Goal: Task Accomplishment & Management: Complete application form

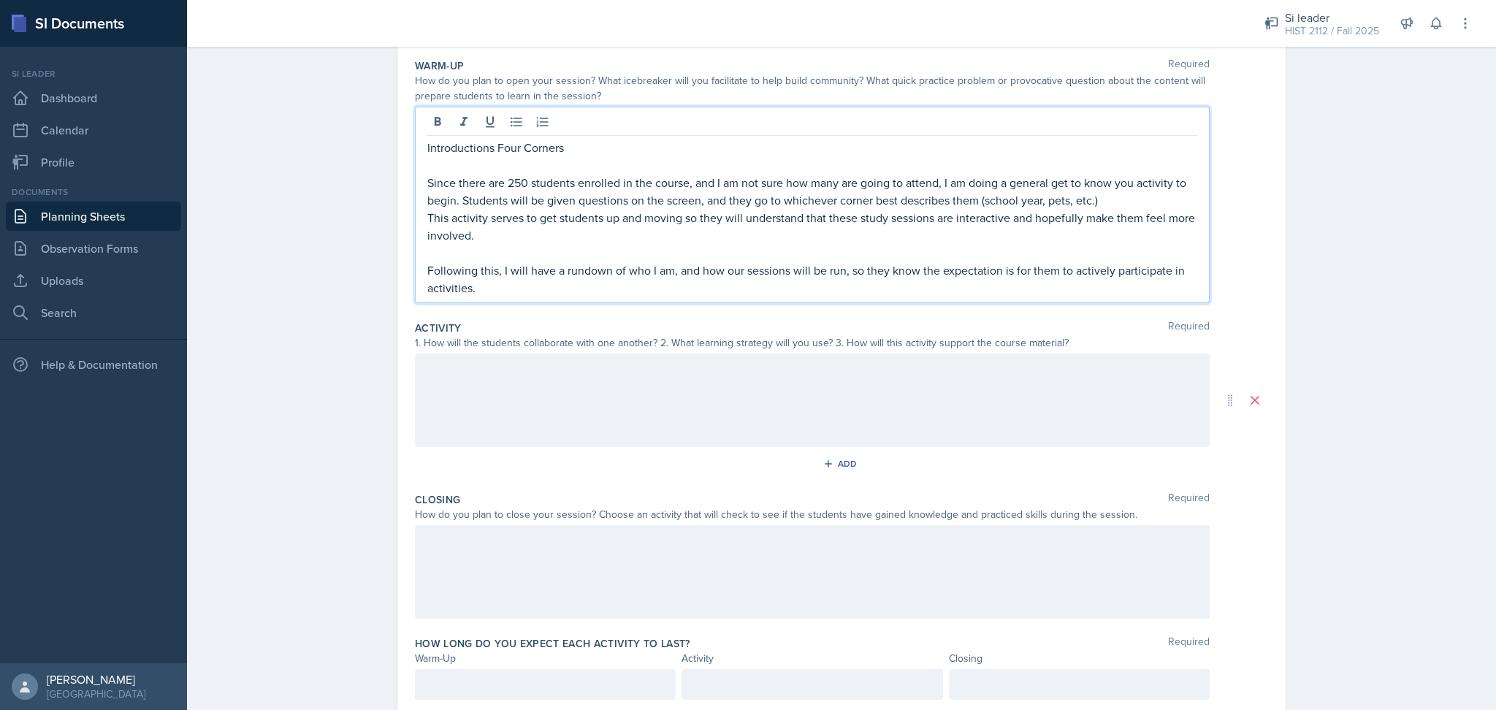
scroll to position [188, 0]
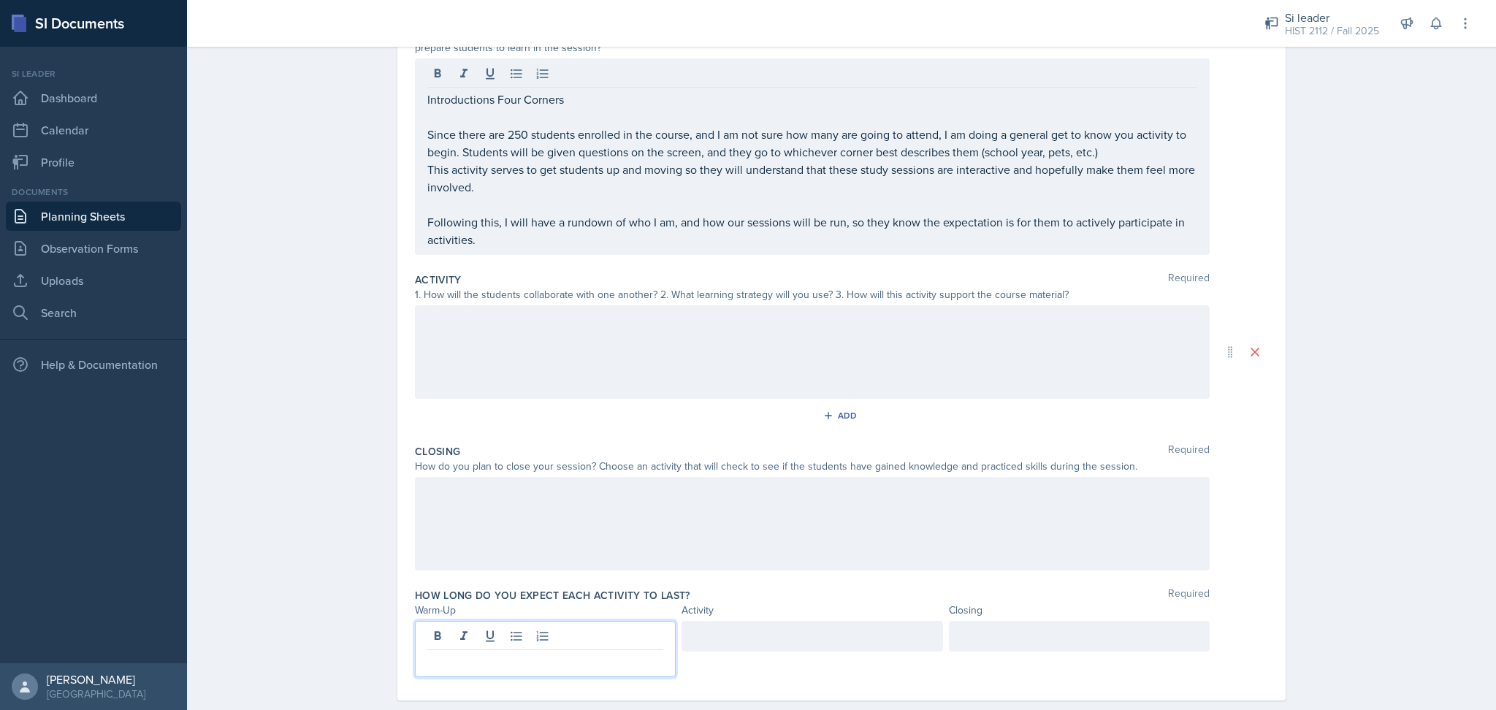
click at [543, 653] on p at bounding box center [545, 662] width 236 height 18
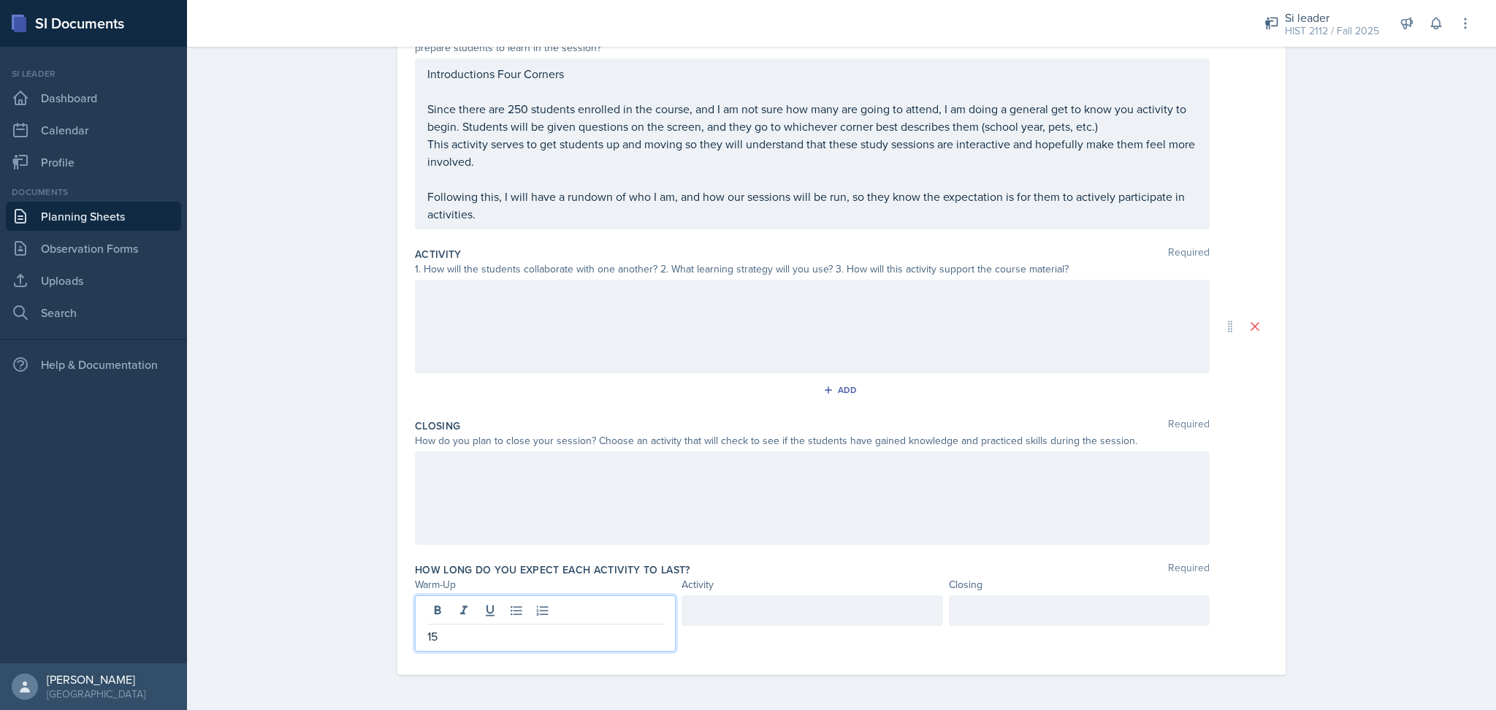
click at [554, 489] on div at bounding box center [812, 497] width 795 height 93
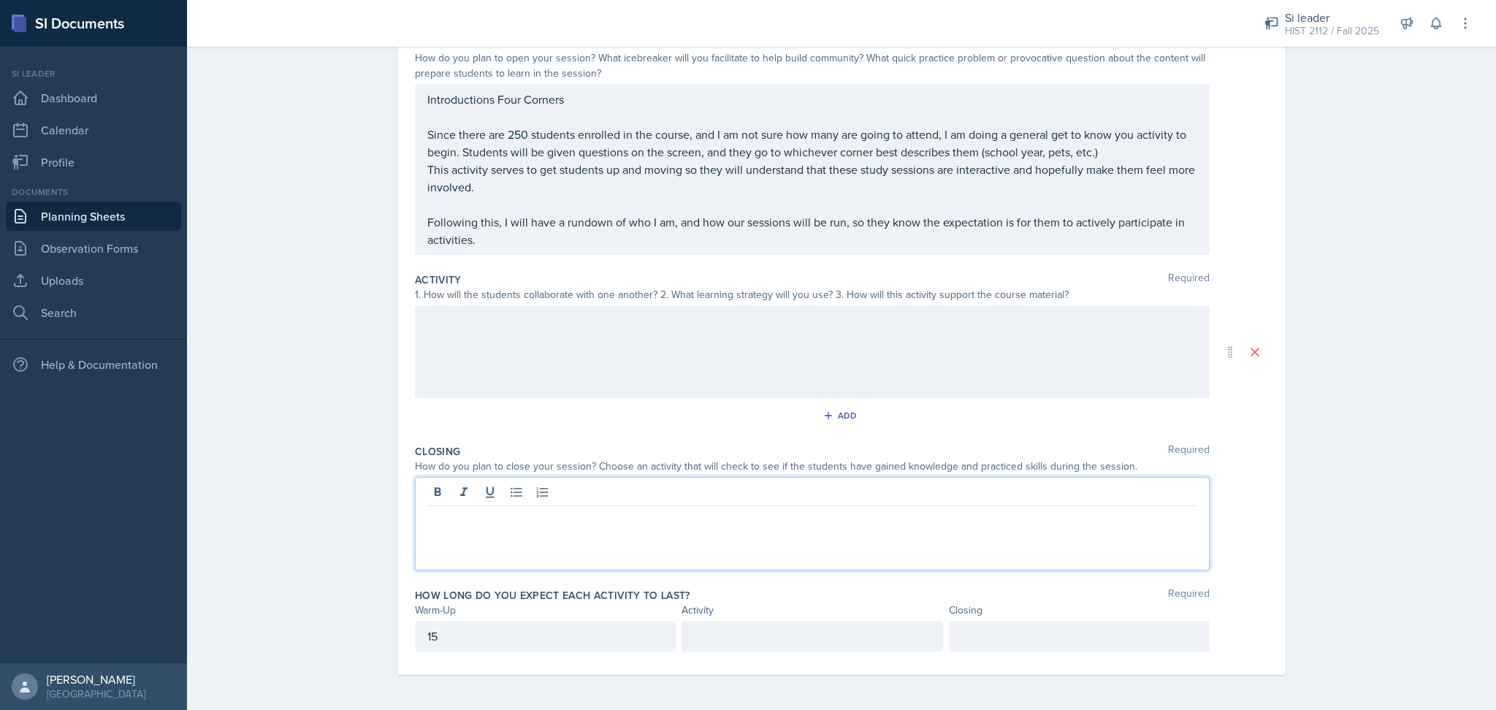
scroll to position [162, 0]
click at [570, 237] on p "Following this, I will have a rundown of who I am, and how our sessions will be…" at bounding box center [812, 231] width 770 height 35
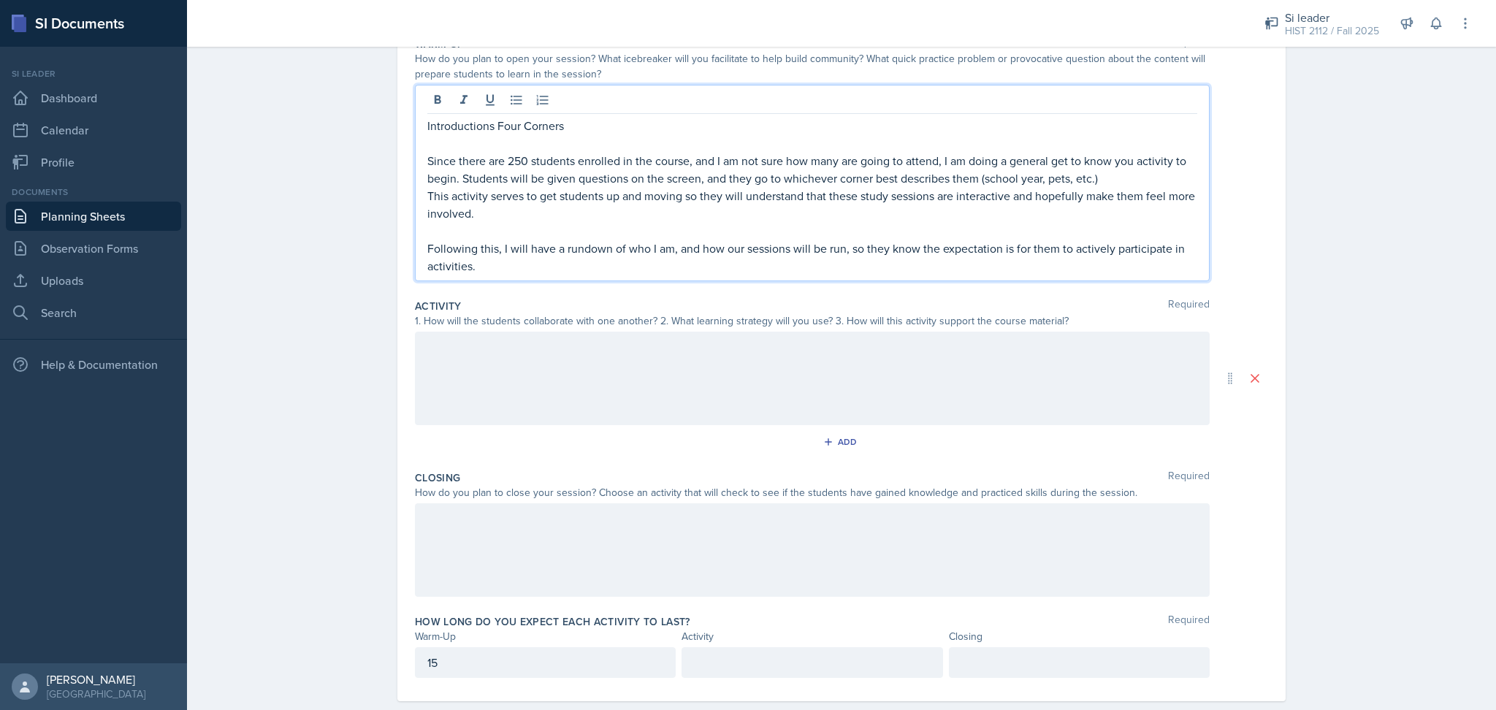
scroll to position [188, 0]
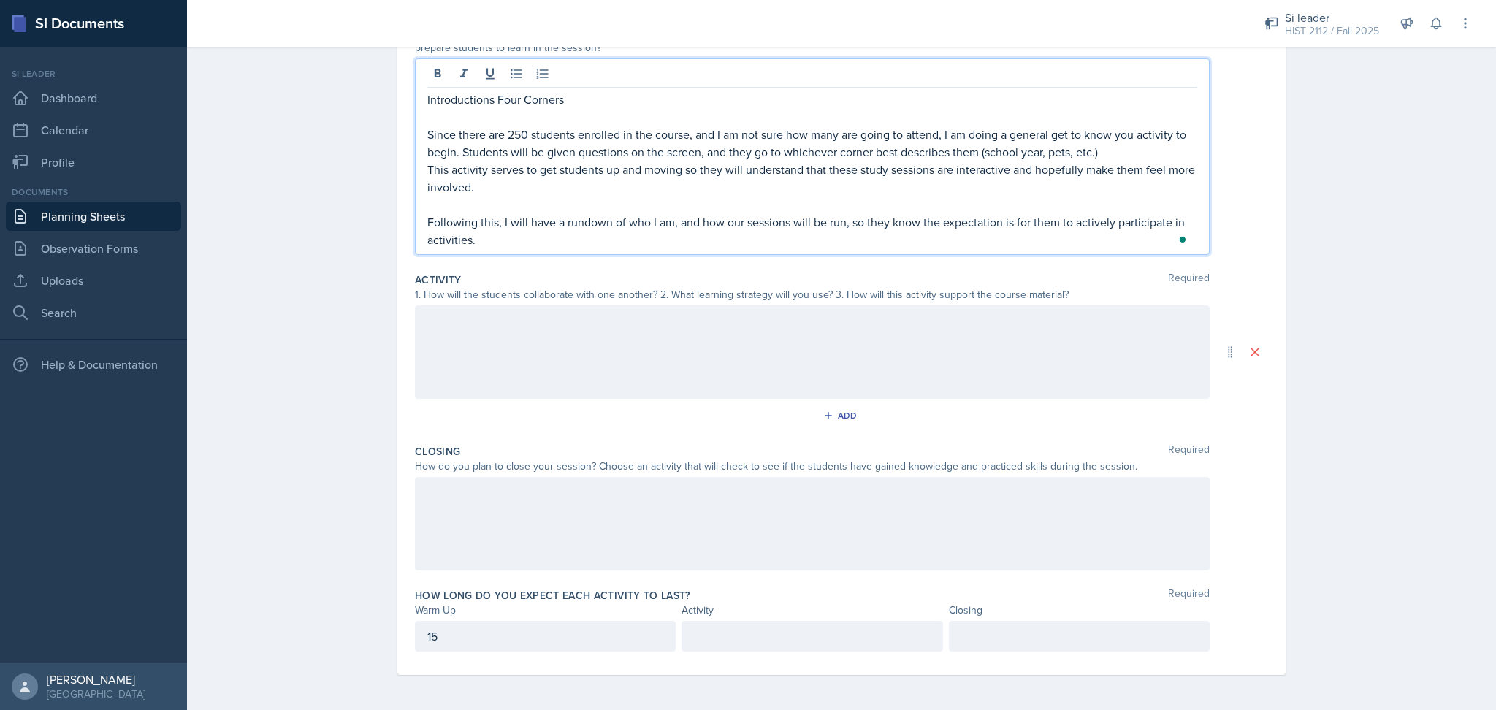
drag, startPoint x: 570, startPoint y: 237, endPoint x: 417, endPoint y: 223, distance: 154.1
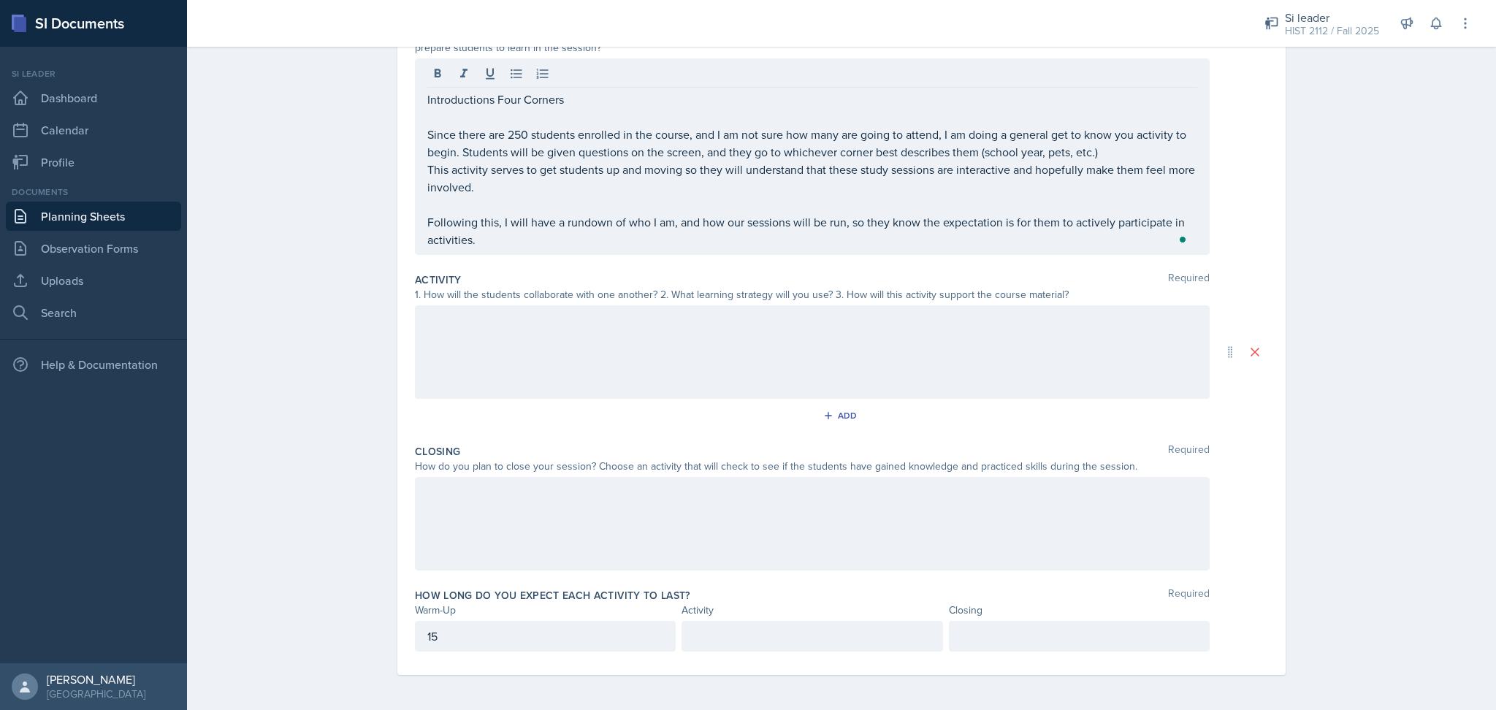
click at [417, 223] on div "Introductions Four Corners Since there are 250 students enrolled in the course,…" at bounding box center [812, 156] width 795 height 196
drag, startPoint x: 417, startPoint y: 223, endPoint x: 494, endPoint y: 239, distance: 78.3
click at [494, 239] on div "Introductions Four Corners Since there are 250 students enrolled in the course,…" at bounding box center [812, 156] width 795 height 196
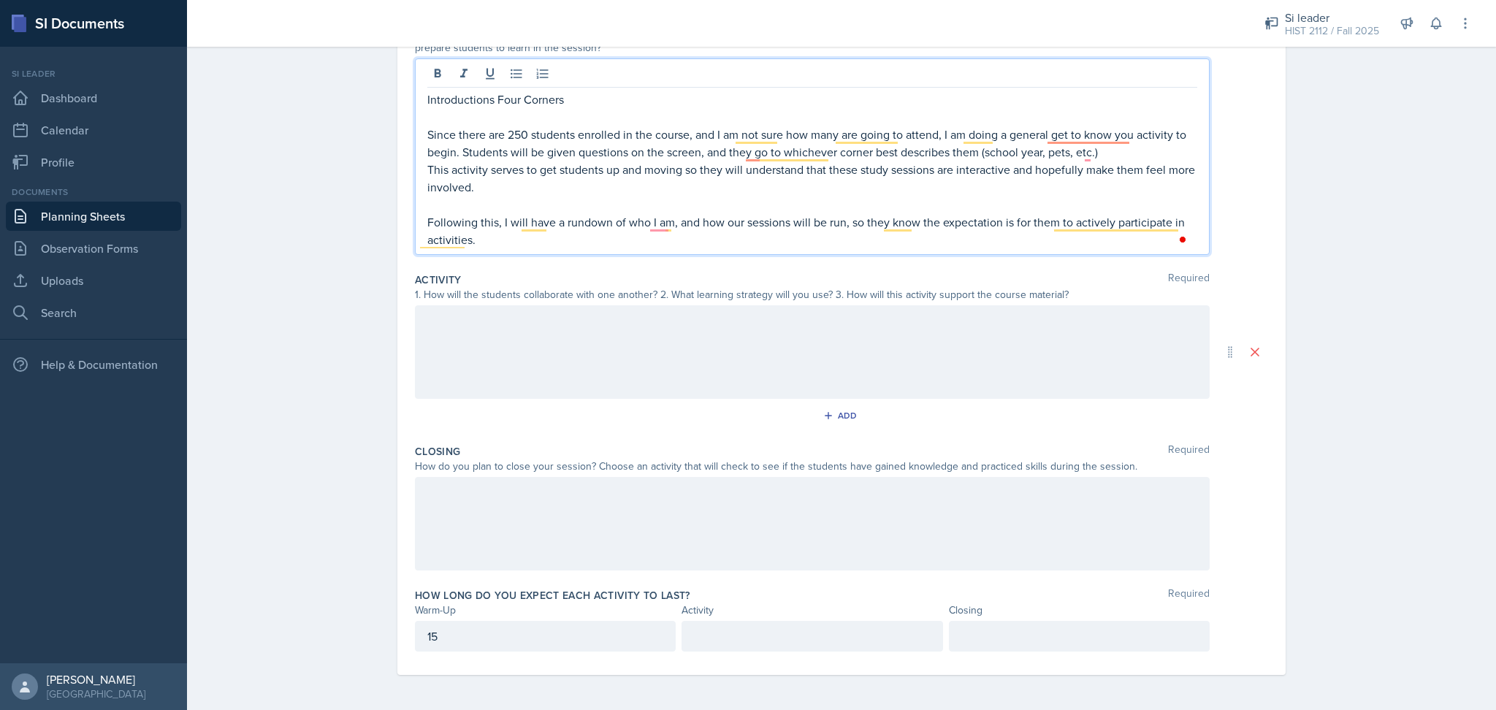
click at [494, 239] on p "Following this, I will have a rundown of who I am, and how our sessions will be…" at bounding box center [812, 230] width 770 height 35
drag, startPoint x: 494, startPoint y: 240, endPoint x: 417, endPoint y: 219, distance: 80.3
click at [417, 219] on div "Introductions Four Corners Since there are 250 students enrolled in the course,…" at bounding box center [812, 156] width 795 height 196
copy p "Following this, I will have a rundown of who I am, and how our sessions will be…"
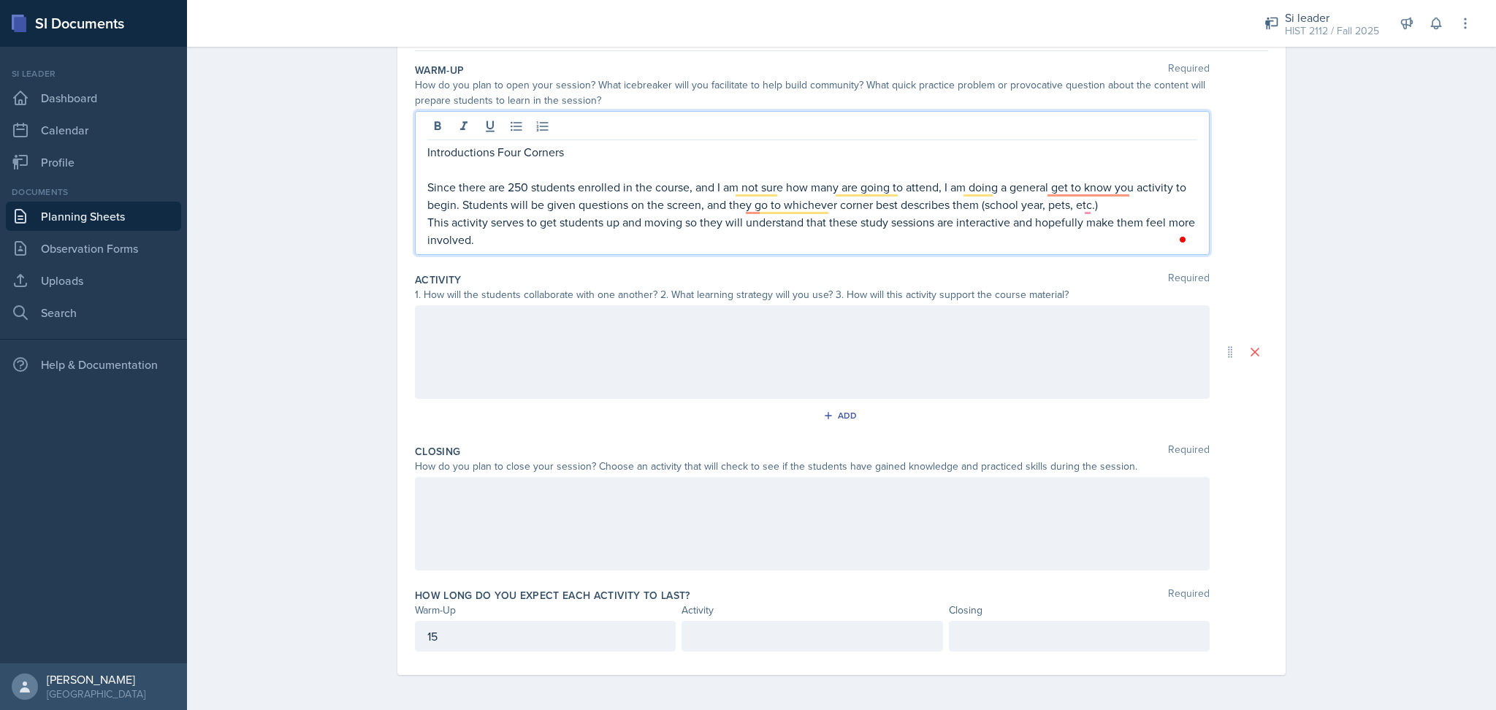
scroll to position [135, 0]
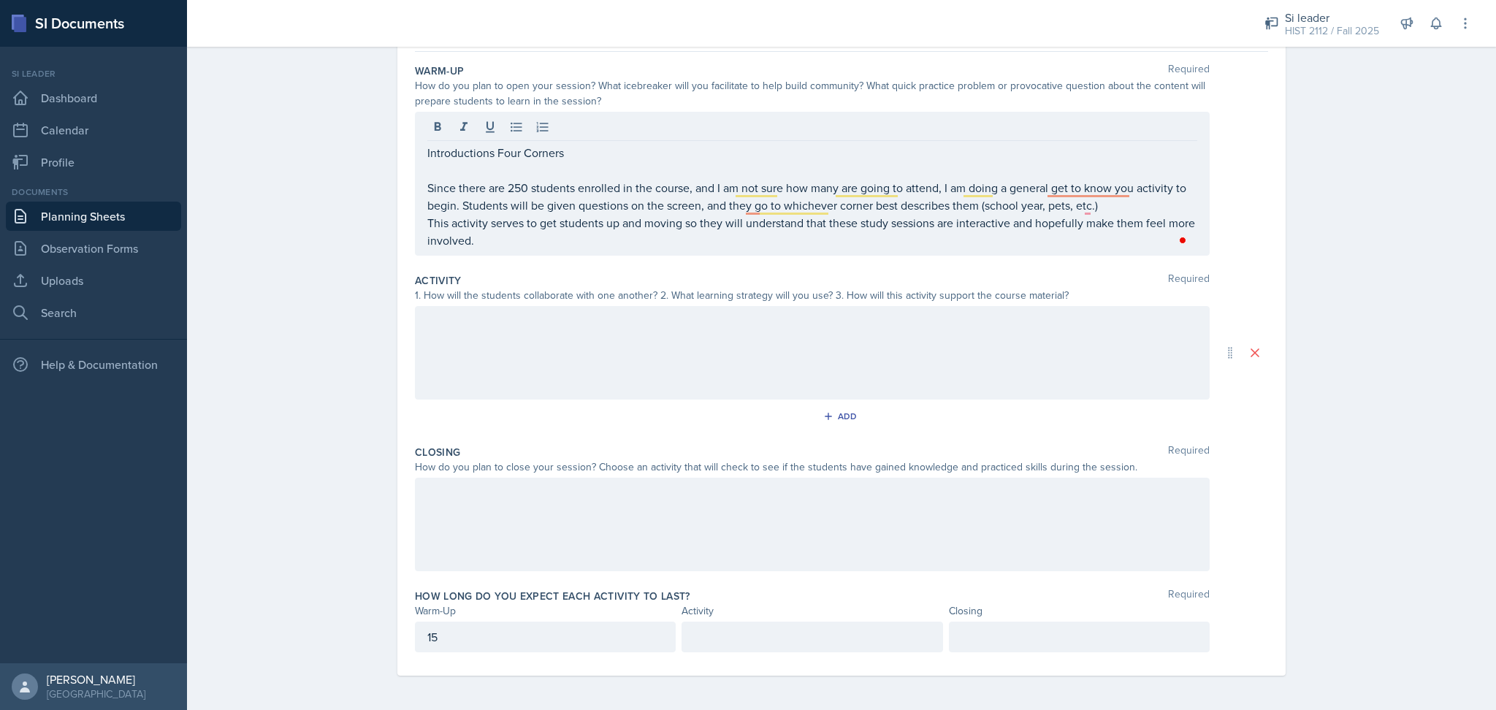
click at [532, 359] on div at bounding box center [812, 352] width 795 height 93
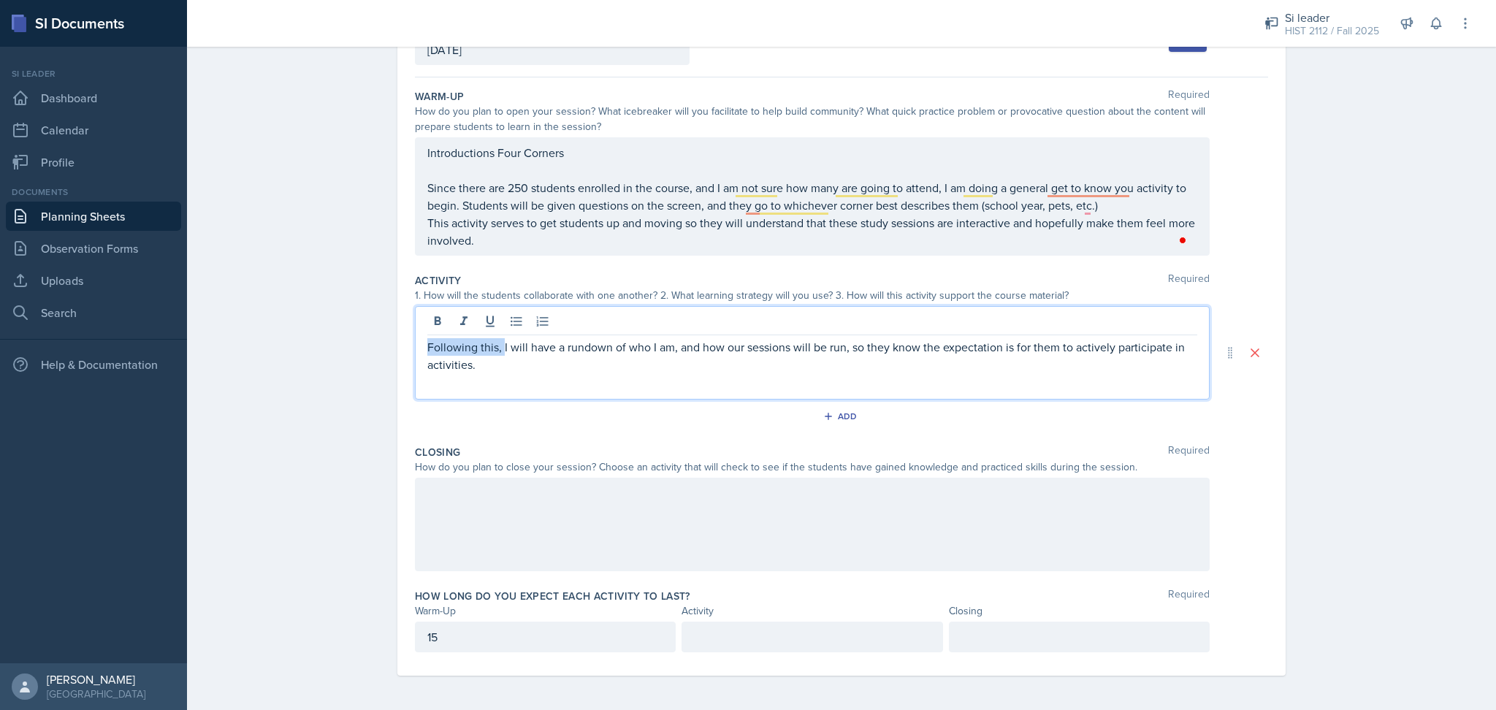
drag, startPoint x: 497, startPoint y: 346, endPoint x: 408, endPoint y: 348, distance: 89.1
click at [415, 348] on div "Following this, I will have a rundown of who I am, and how our sessions will be…" at bounding box center [812, 352] width 795 height 93
click at [1163, 344] on p "I will have a rundown of who I am, and how our sessions will be run, so they kn…" at bounding box center [812, 347] width 770 height 18
click at [664, 367] on p "I will have a rundown of who I am, and how our sessions will be run, so they kn…" at bounding box center [812, 355] width 770 height 35
click at [710, 370] on p "I will have a rundown of who I am, and how our sessions will be run, so they kn…" at bounding box center [812, 355] width 770 height 35
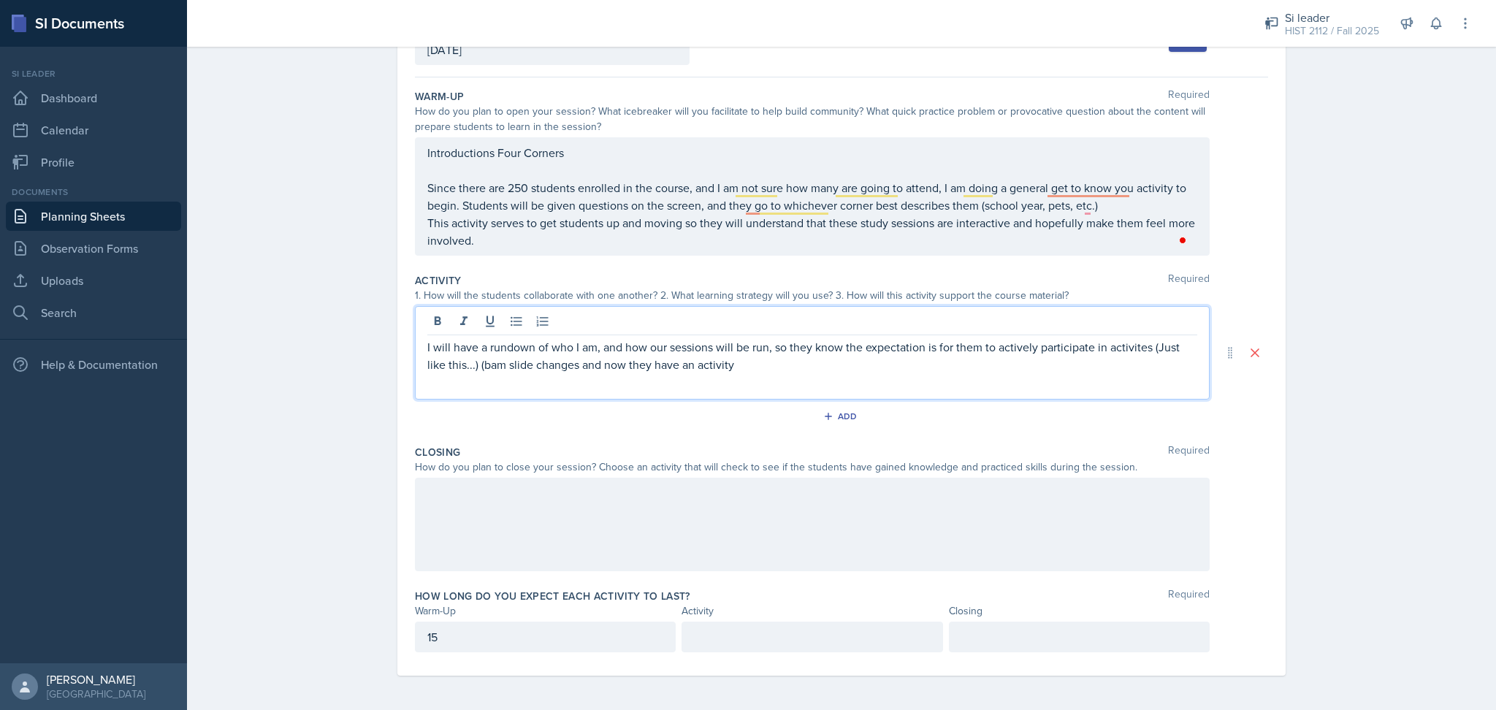
click at [1117, 348] on p "I will have a rundown of who I am, and how our sessions will be run, so they kn…" at bounding box center [812, 355] width 770 height 35
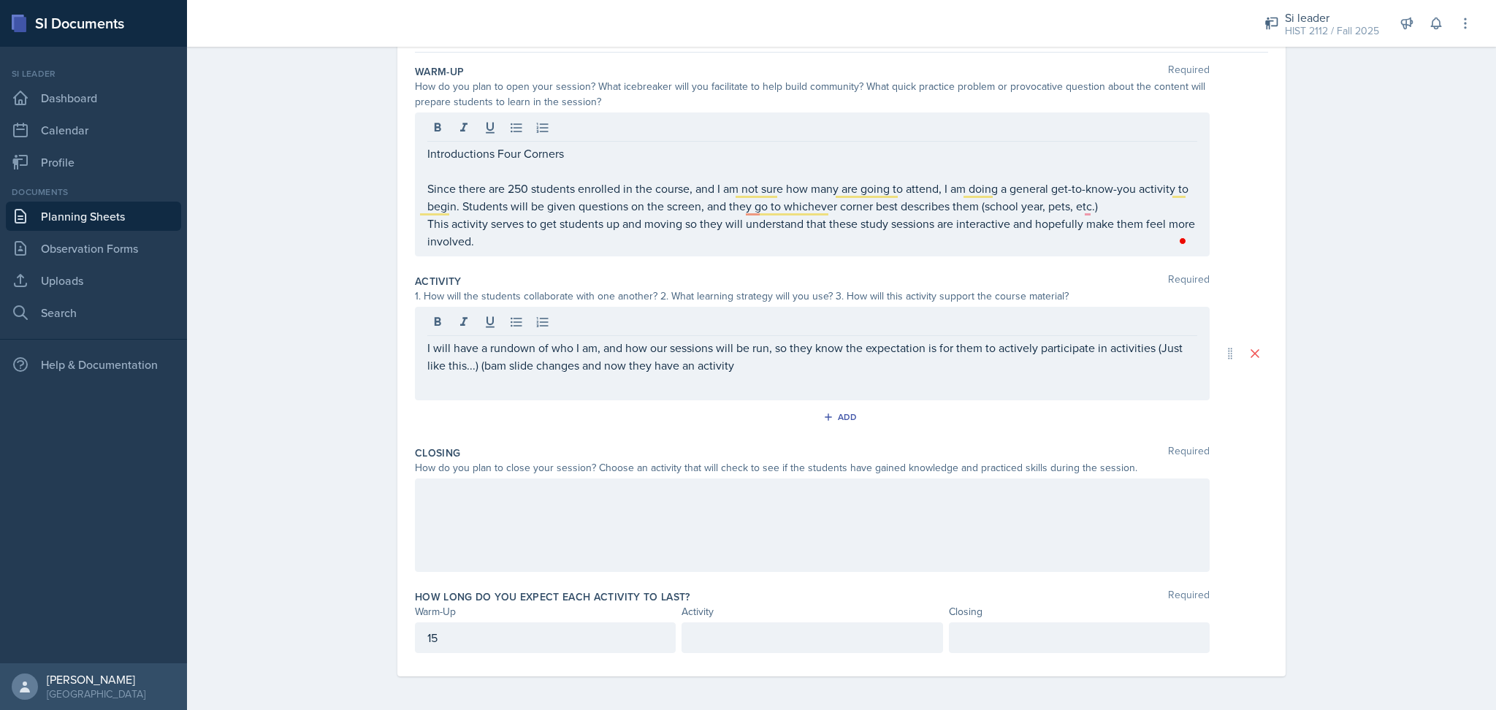
click at [1404, 398] on div "Planning Sheets [DATE] Planning Sheet Date [DATE] [DATE] 27 28 29 30 31 1 2 3 4…" at bounding box center [841, 308] width 1309 height 806
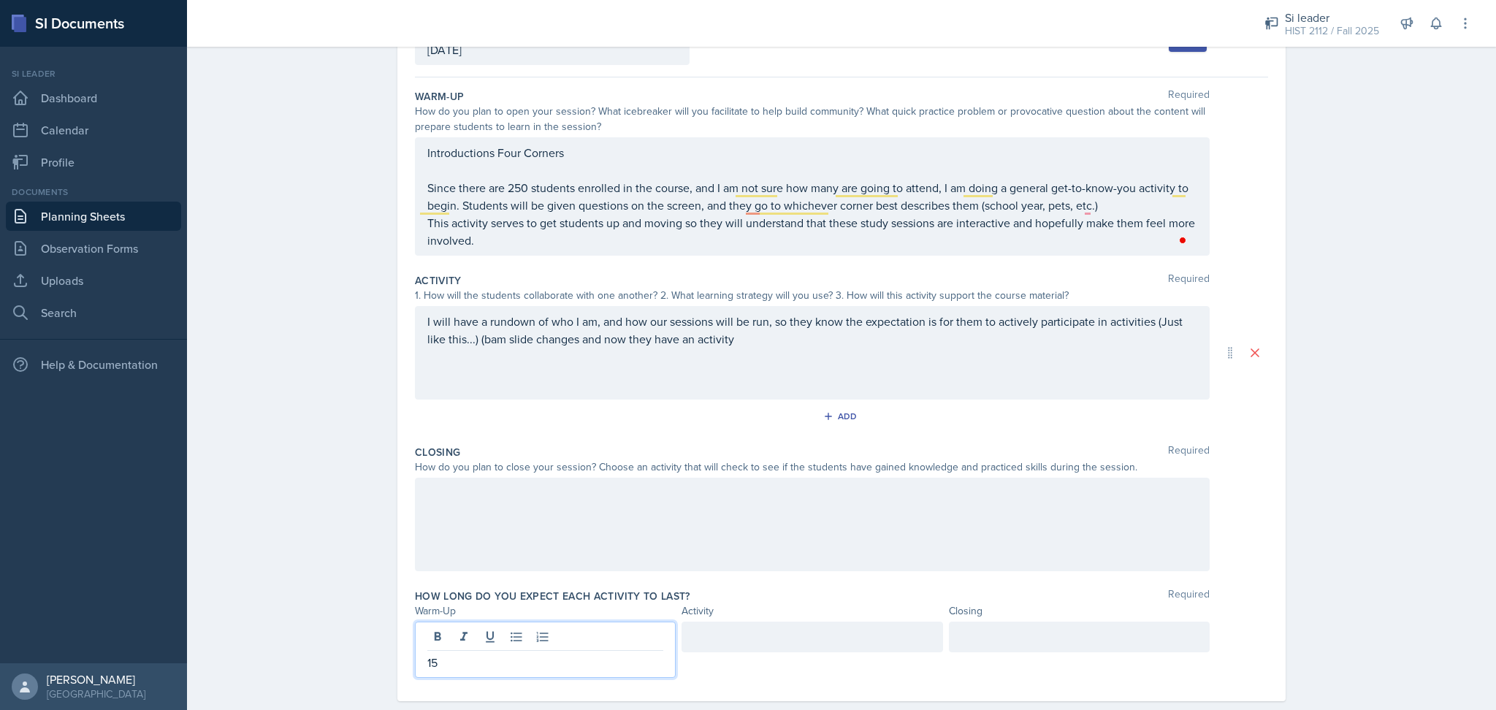
click at [481, 654] on p "15" at bounding box center [545, 663] width 236 height 18
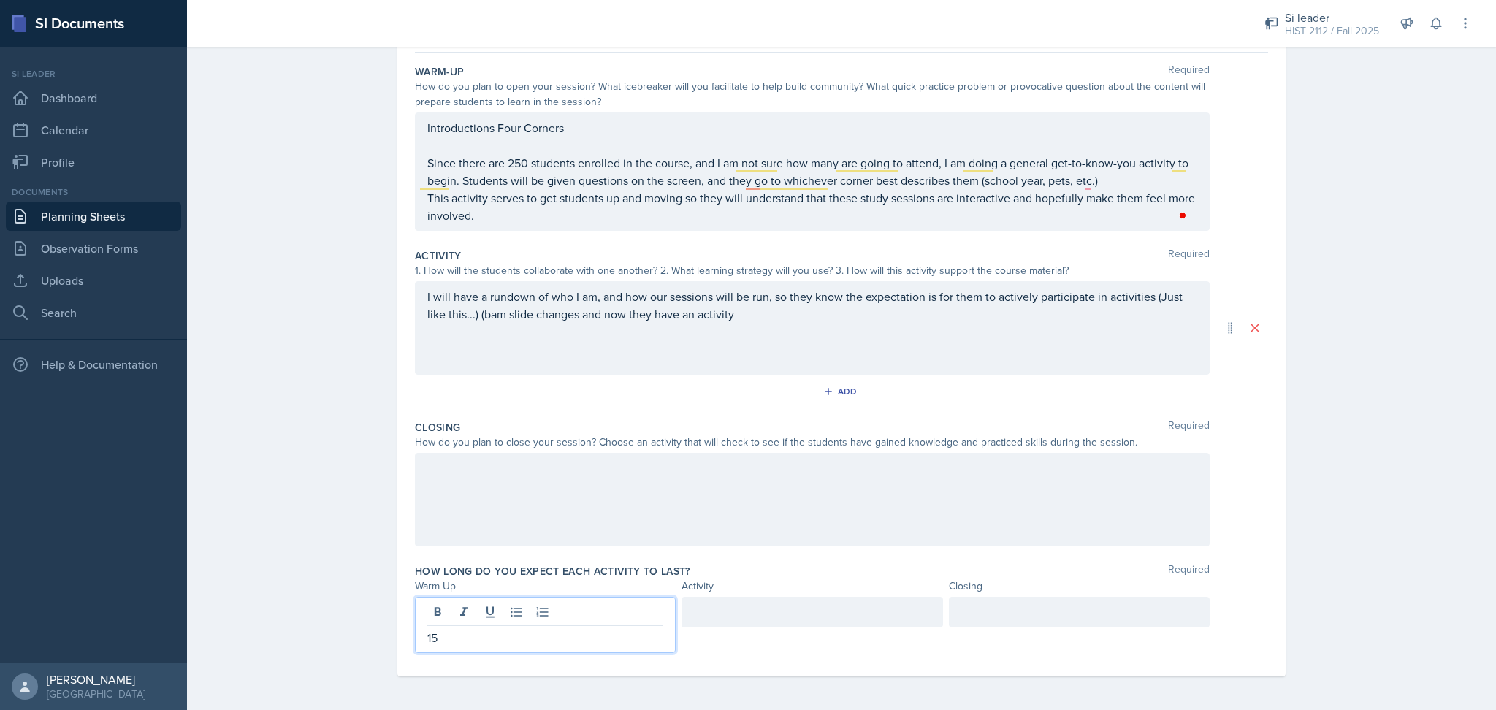
click at [827, 333] on div "I will have a rundown of who I am, and how our sessions will be run, so they kn…" at bounding box center [812, 314] width 770 height 53
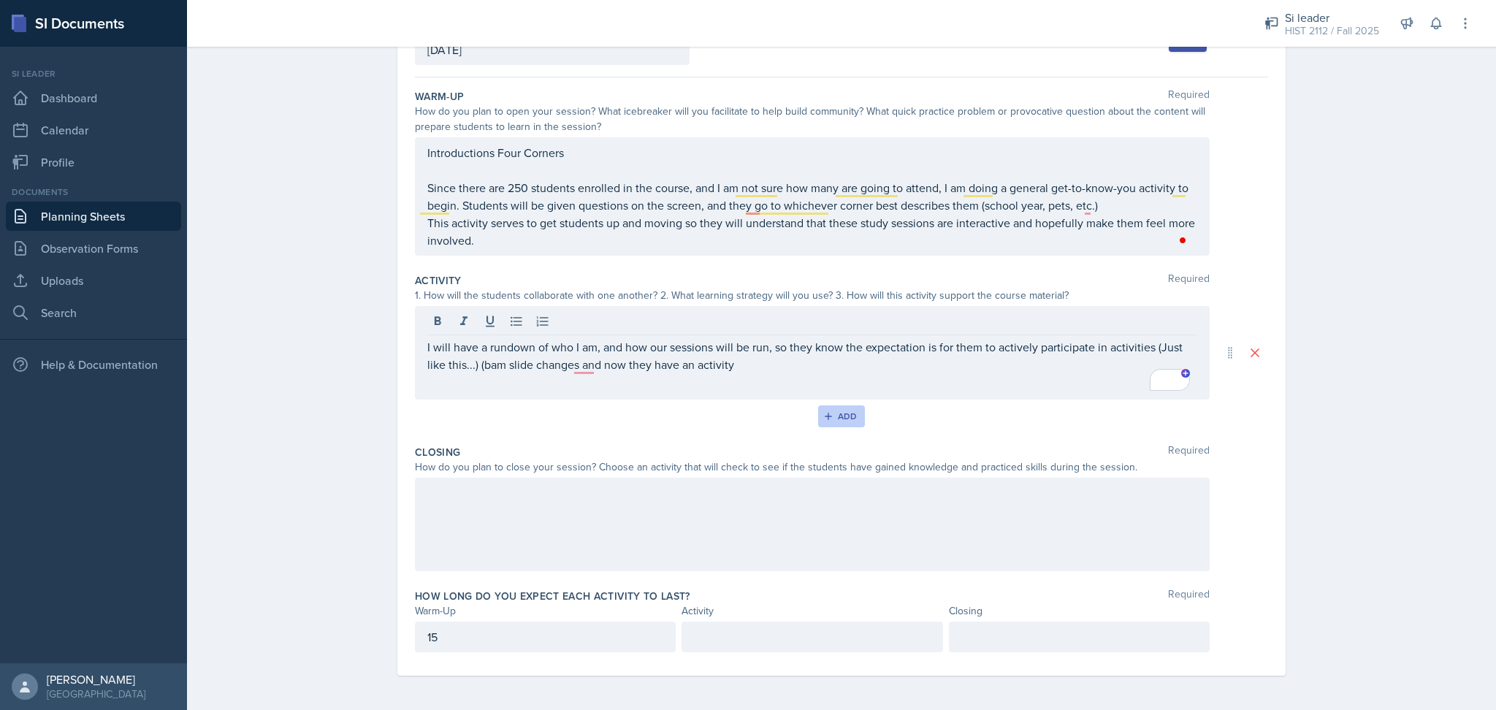
click at [835, 421] on div "Add" at bounding box center [841, 416] width 31 height 12
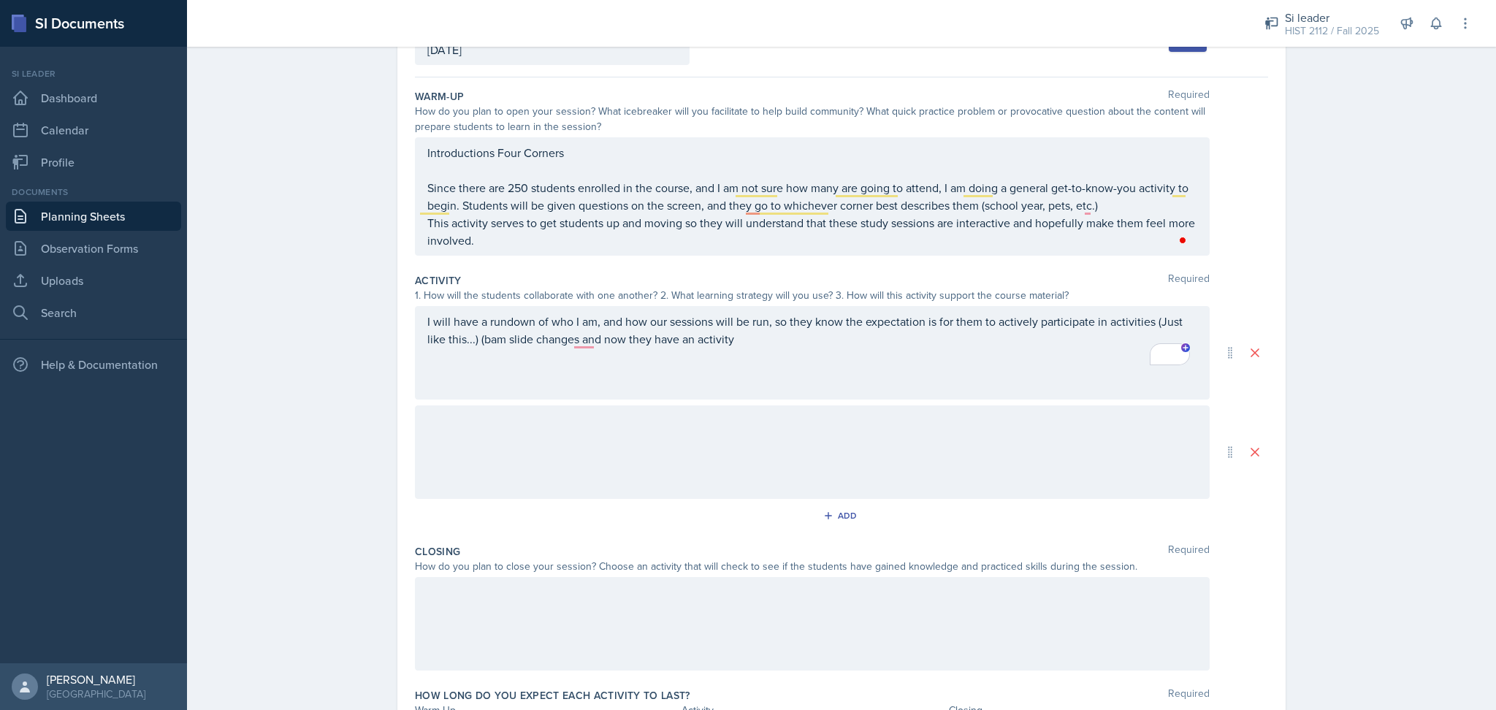
click at [743, 348] on div "I will have a rundown of who I am, and how our sessions will be run, so they kn…" at bounding box center [812, 339] width 770 height 53
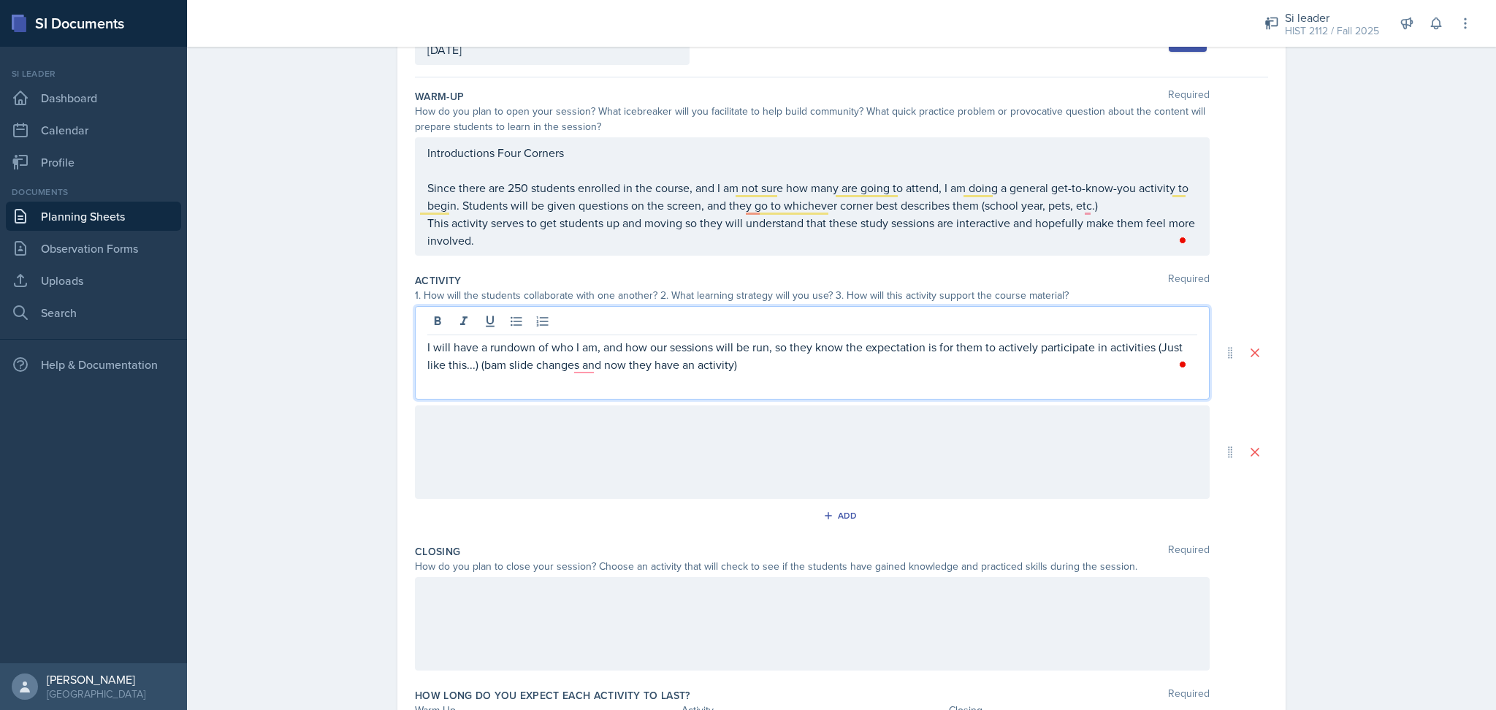
click at [614, 435] on div at bounding box center [812, 451] width 795 height 93
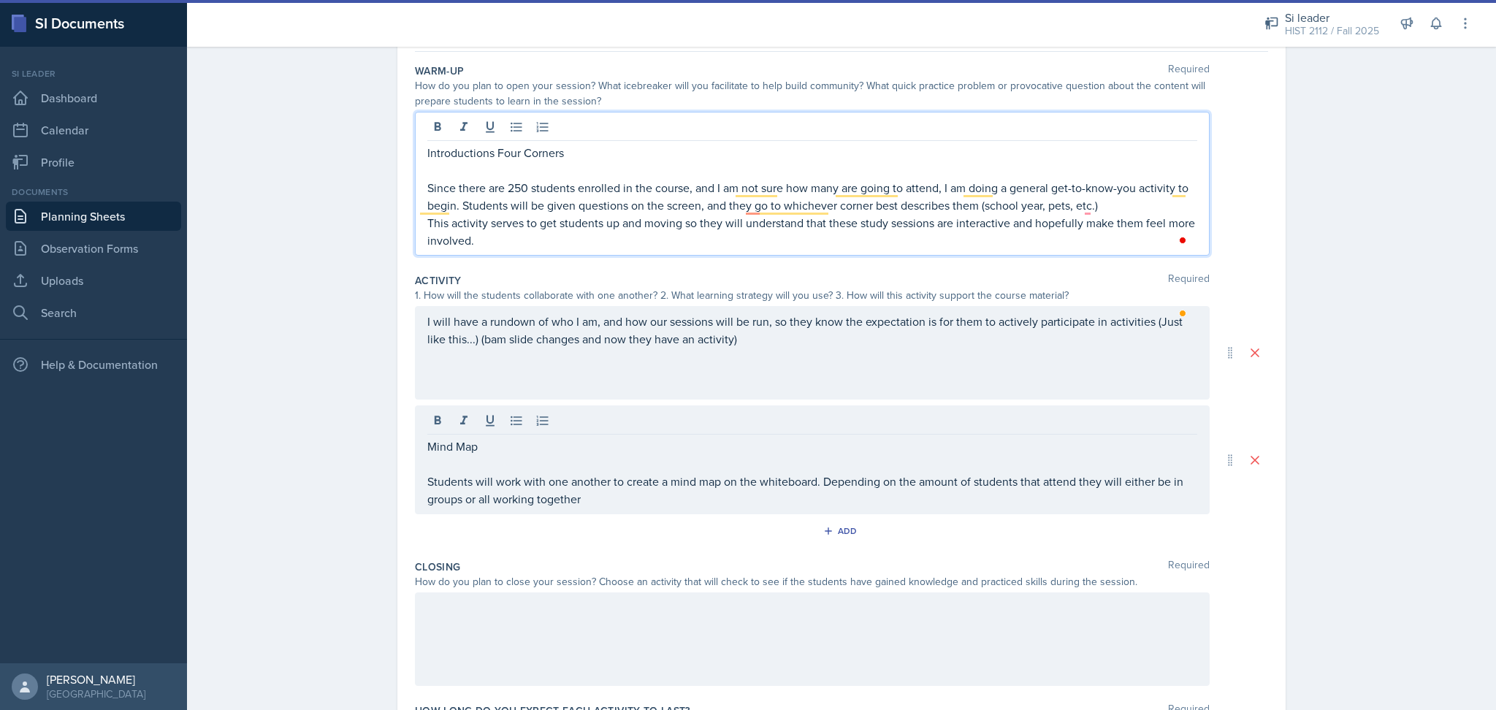
click at [746, 186] on p "Since there are 250 students enrolled in the course, and I am not sure how many…" at bounding box center [812, 196] width 770 height 35
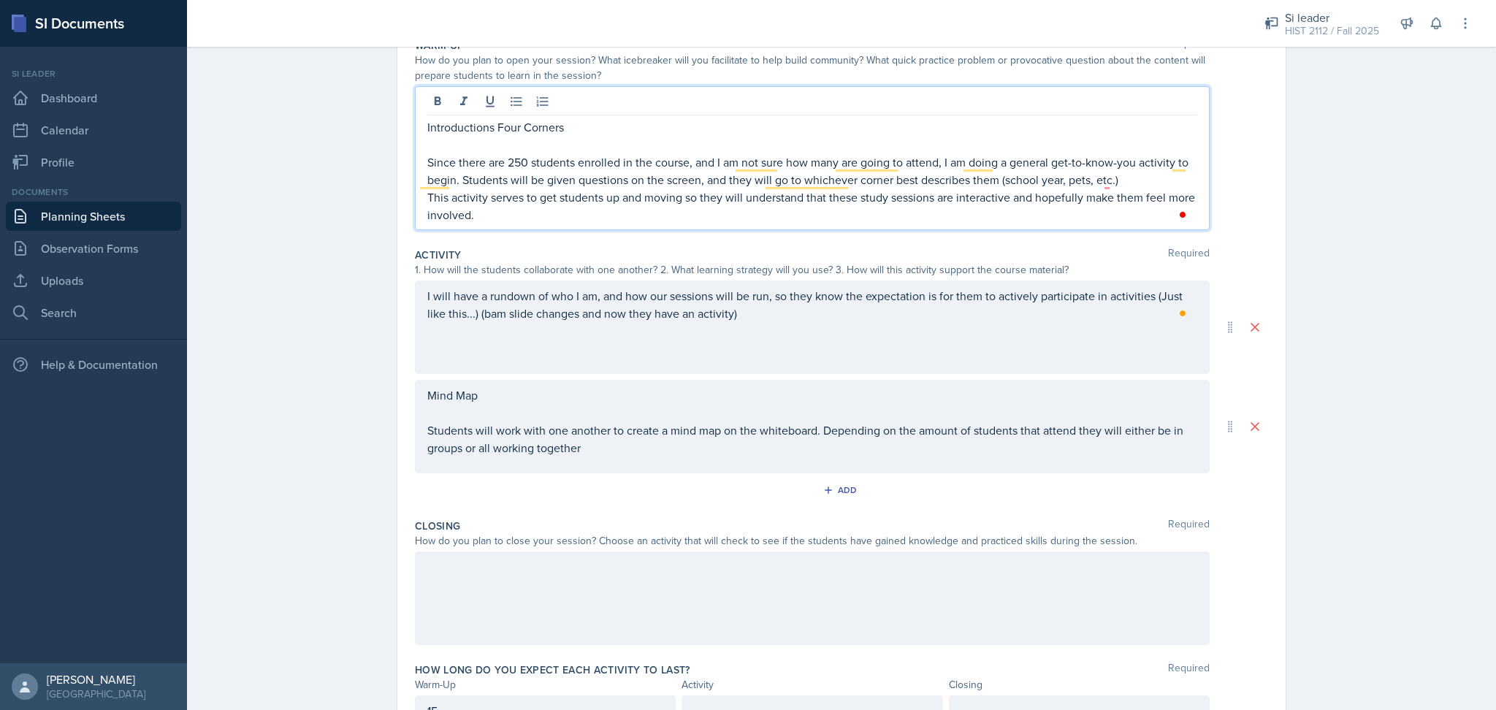
click at [903, 215] on p "This activity serves to get students up and moving so they will understand that…" at bounding box center [812, 205] width 770 height 35
click at [1120, 180] on p "Since there are 250 students enrolled in the course, and I am not sure how many…" at bounding box center [812, 170] width 770 height 35
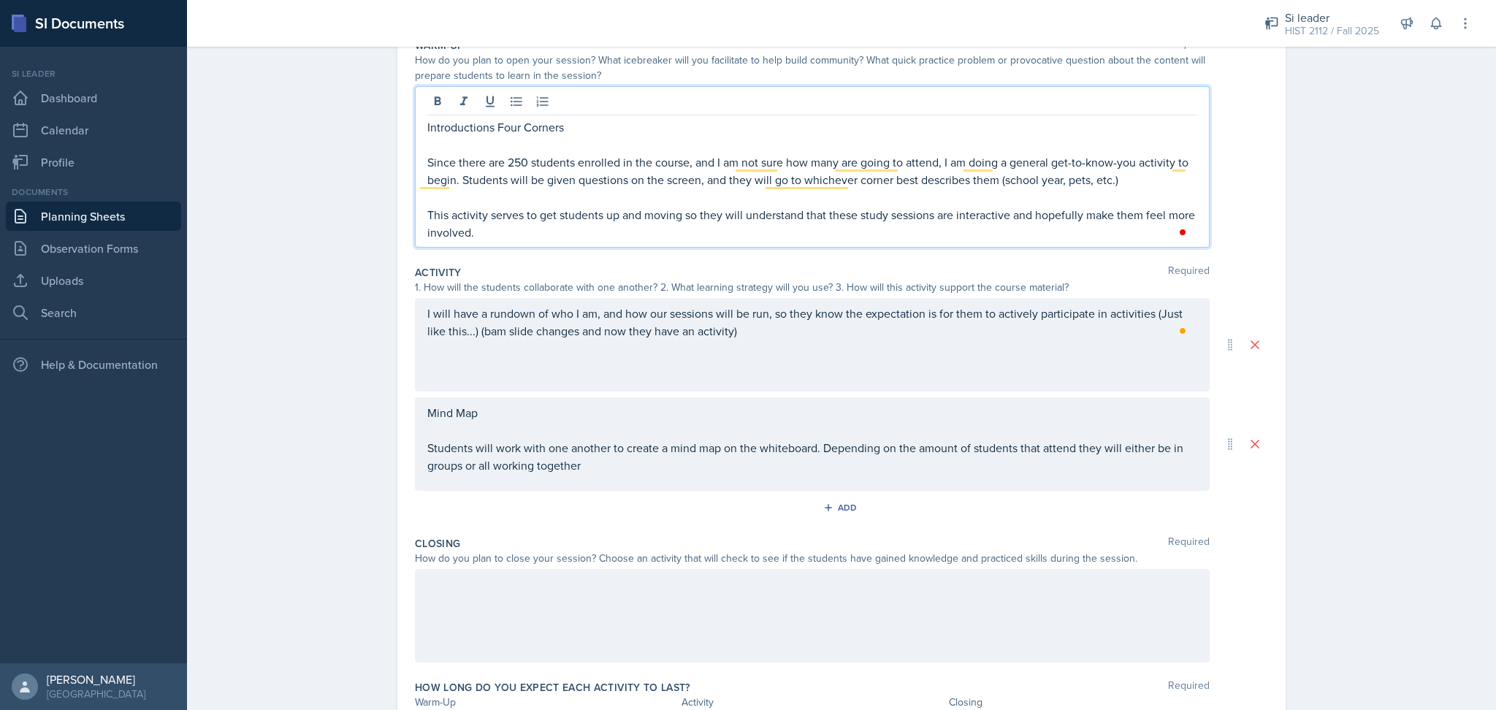
click at [1341, 218] on div "Planning Sheets [DATE] Planning Sheet Date [DATE] [DATE] 27 28 29 30 31 1 2 3 4…" at bounding box center [841, 340] width 1309 height 923
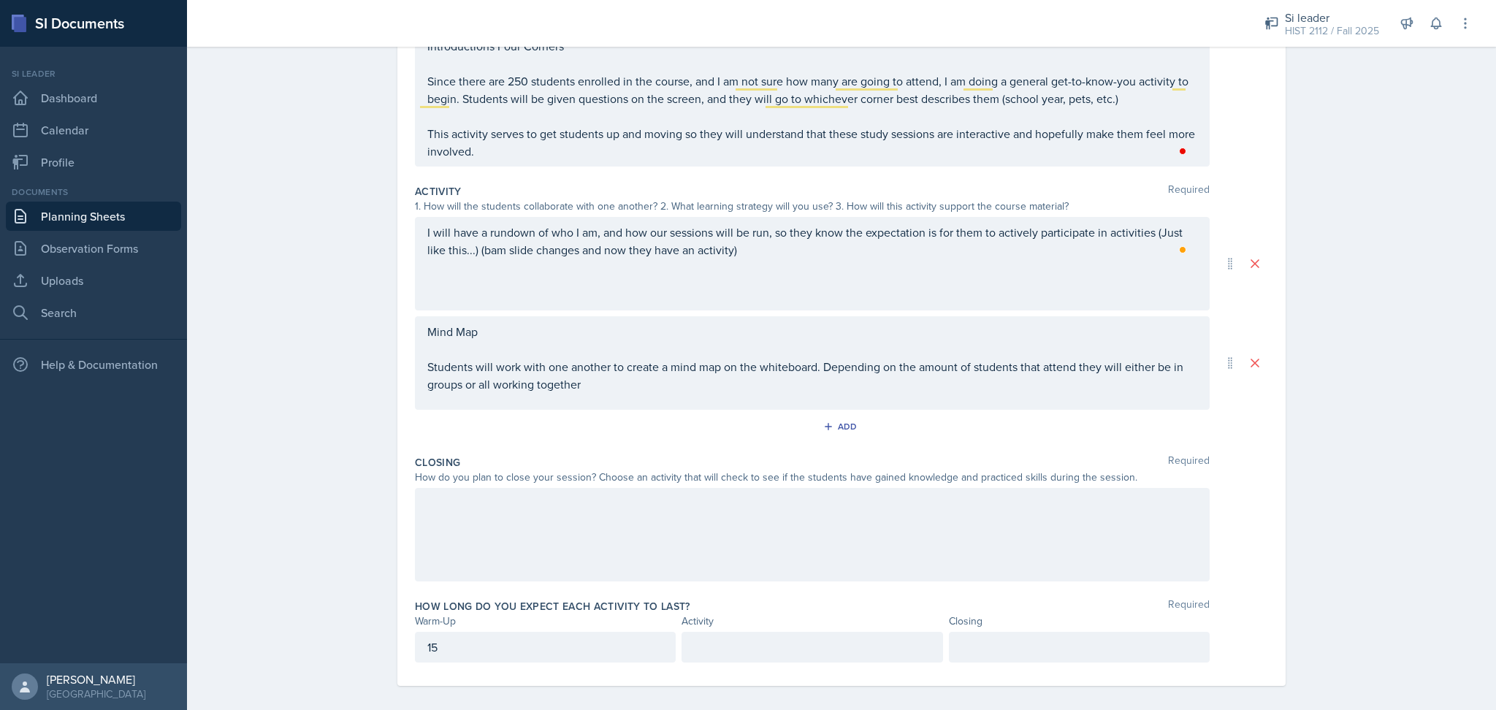
scroll to position [226, 0]
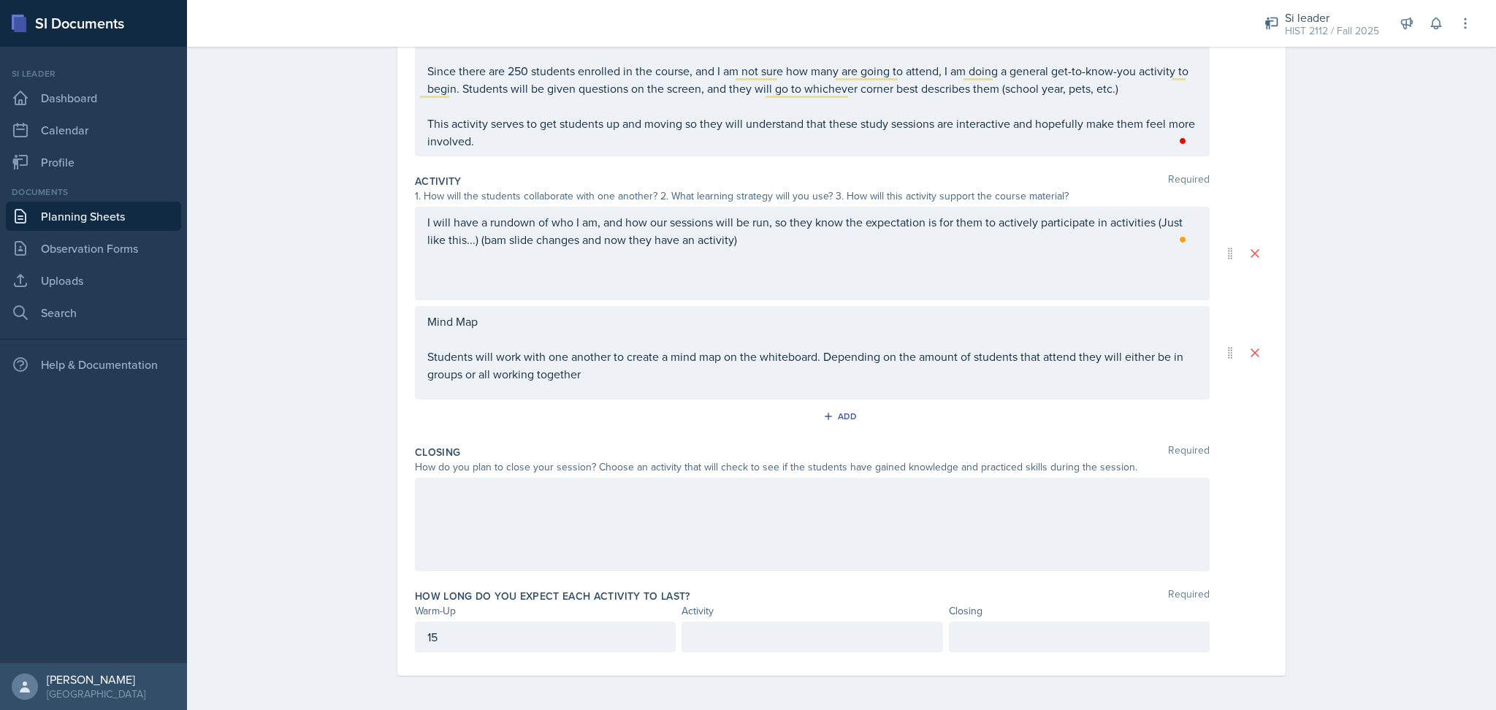
click at [844, 378] on p "Students will work with one another to create a mind map on the whiteboard. Dep…" at bounding box center [812, 365] width 770 height 35
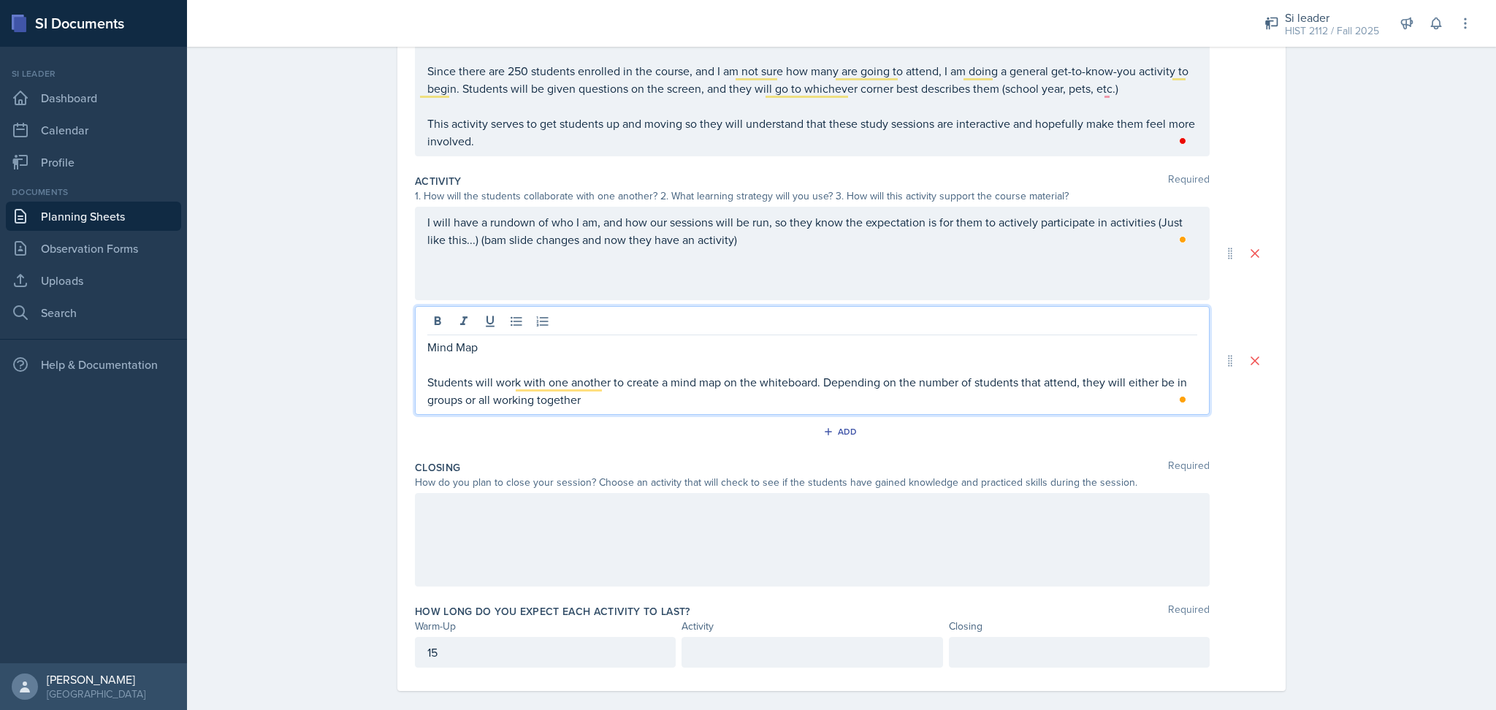
click at [884, 402] on p "Students will work with one another to create a mind map on the whiteboard. Dep…" at bounding box center [812, 390] width 770 height 35
click at [654, 404] on p "Students will work with one another to create a mind map on the whiteboard. Dep…" at bounding box center [812, 390] width 770 height 35
click at [906, 402] on p "Students will work with one another to create a mind map on the whiteboard. Dep…" at bounding box center [812, 390] width 770 height 35
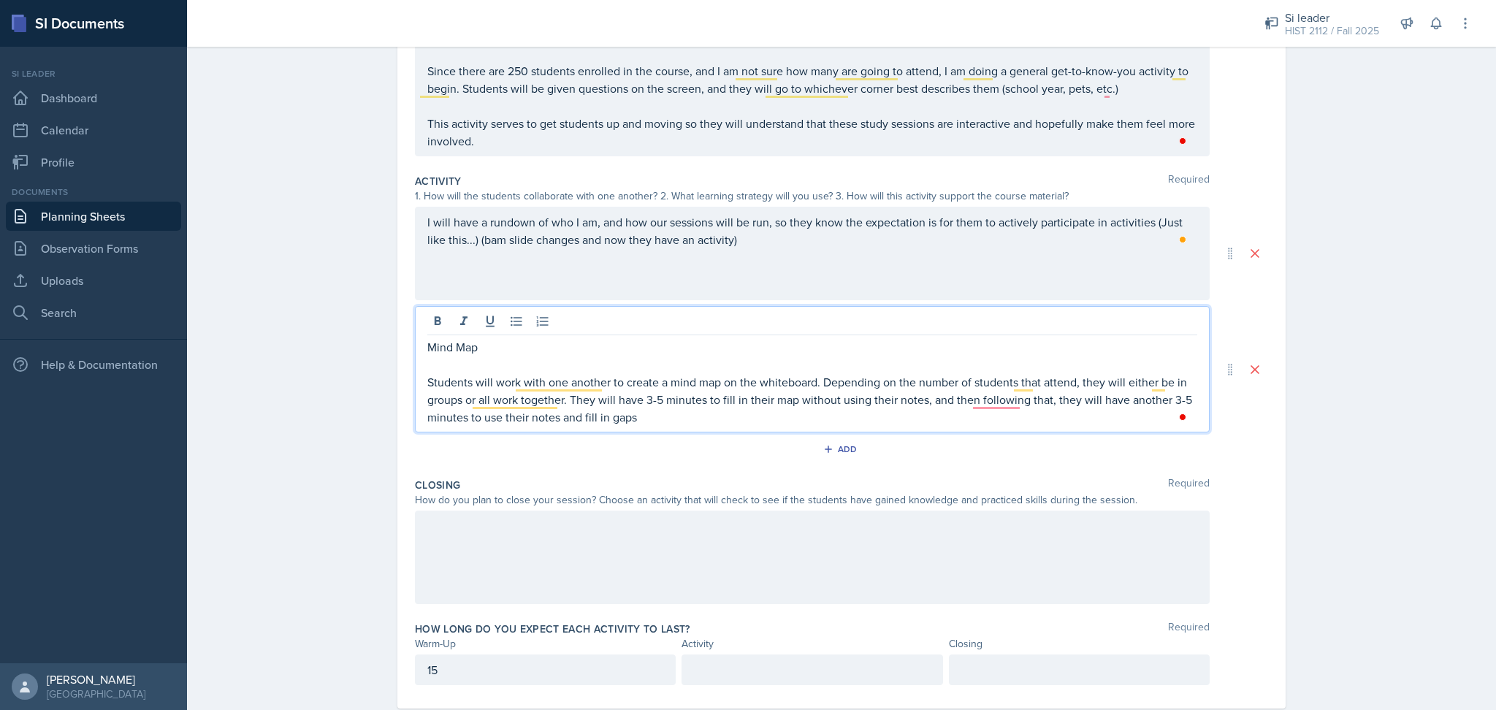
click at [646, 418] on p "Students will work with one another to create a mind map on the whiteboard. Dep…" at bounding box center [812, 399] width 770 height 53
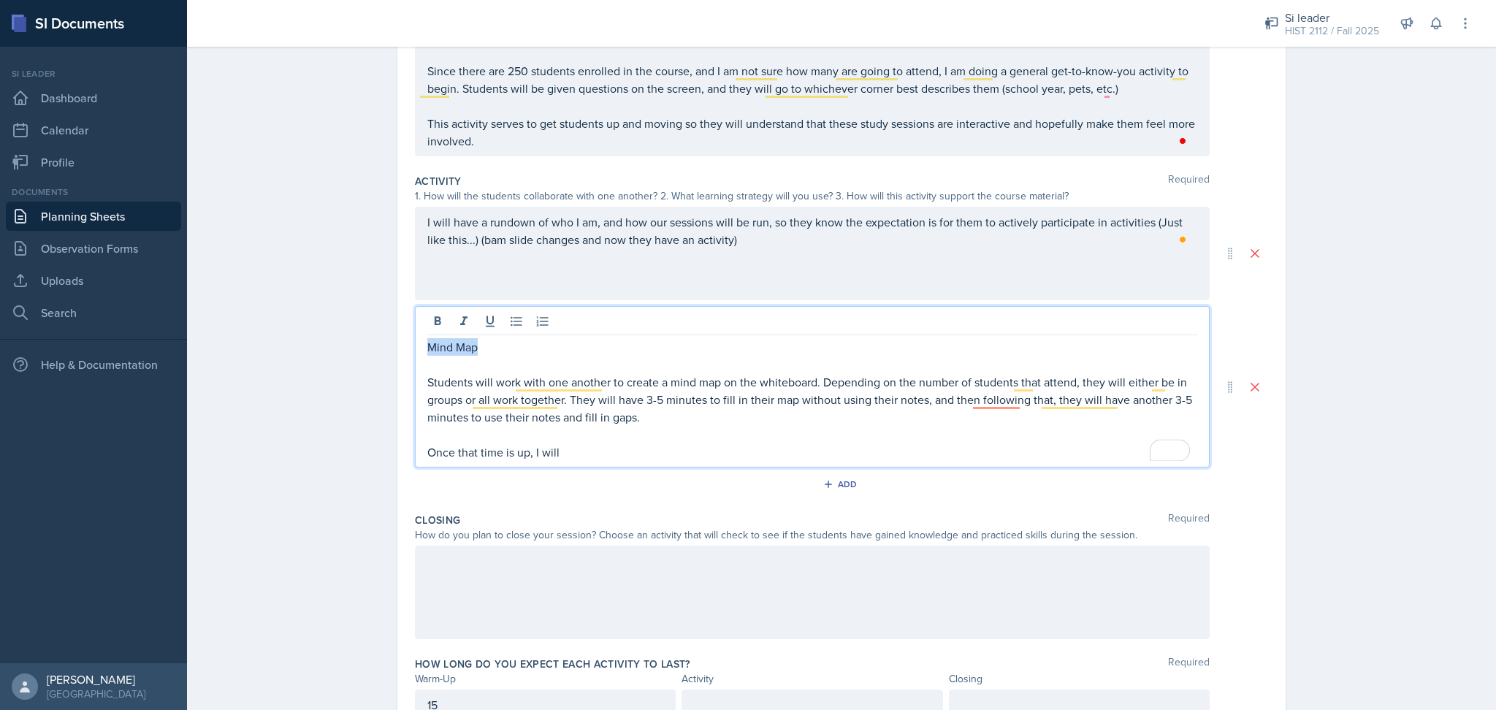
drag, startPoint x: 486, startPoint y: 346, endPoint x: 384, endPoint y: 338, distance: 102.6
click at [384, 338] on div "Date [DATE] [DATE] 27 28 29 30 31 1 2 3 4 5 6 7 8 9 10 11 12 13 14 15 16 17 18 …" at bounding box center [841, 333] width 935 height 890
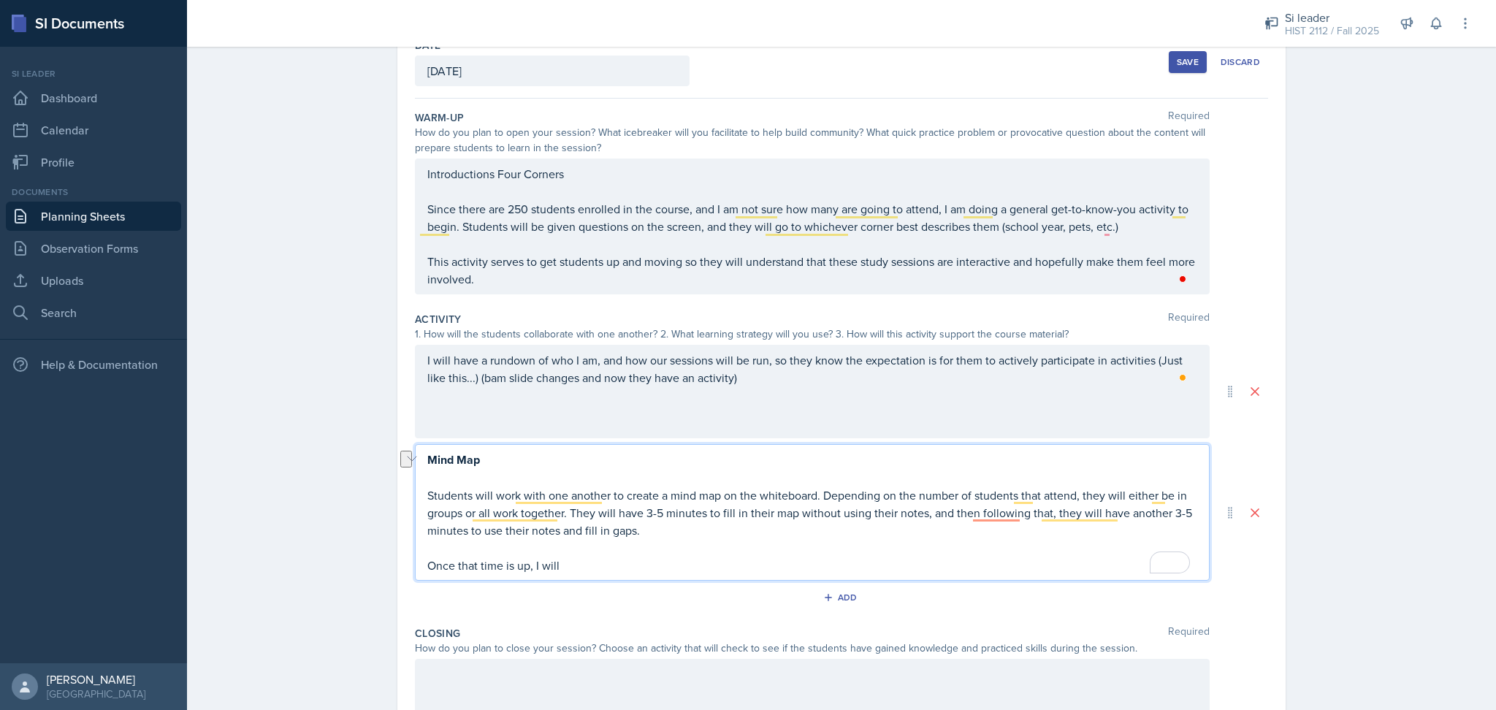
scroll to position [114, 0]
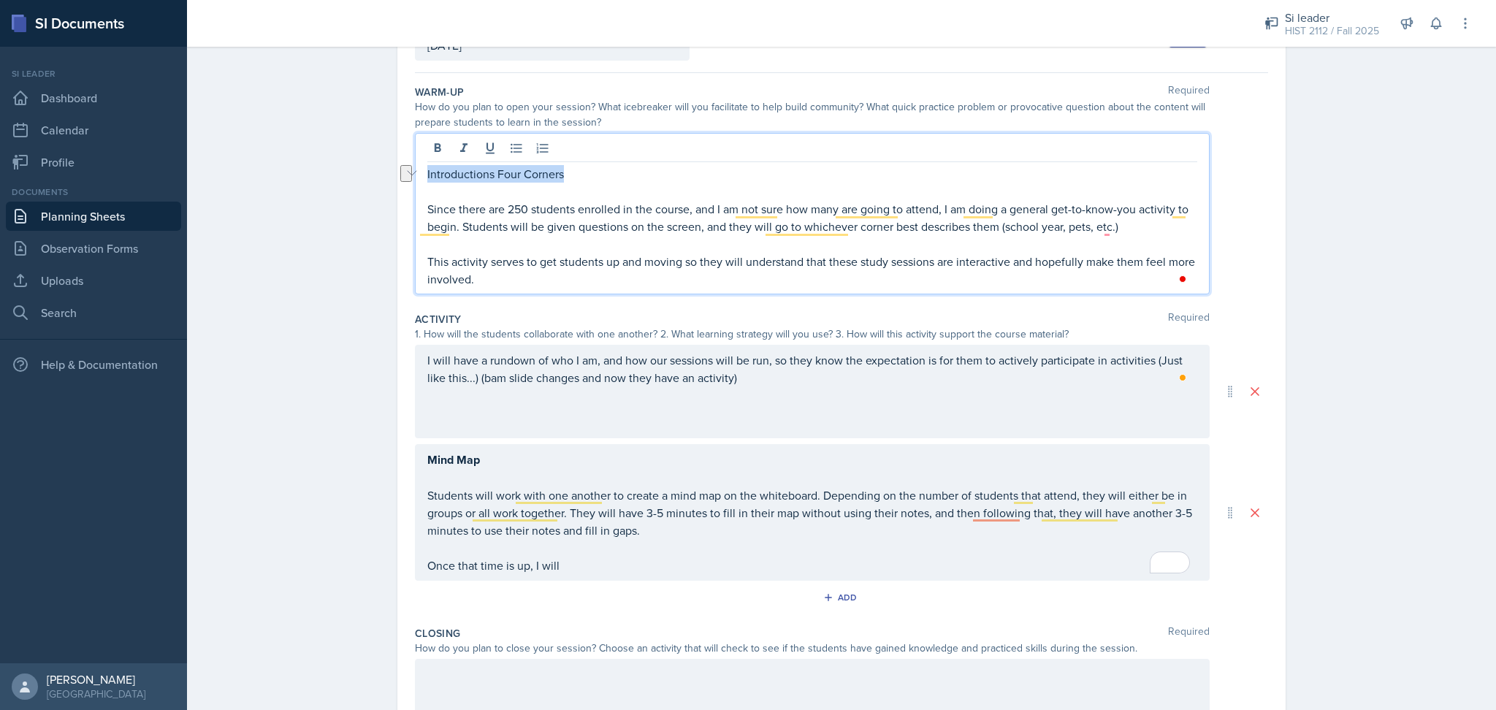
drag, startPoint x: 575, startPoint y: 179, endPoint x: 414, endPoint y: 167, distance: 161.8
click at [414, 167] on main "Planning Sheets [DATE] Planning Sheet Date [DATE] [DATE] 27 28 29 30 31 1 2 3 4…" at bounding box center [841, 378] width 1309 height 663
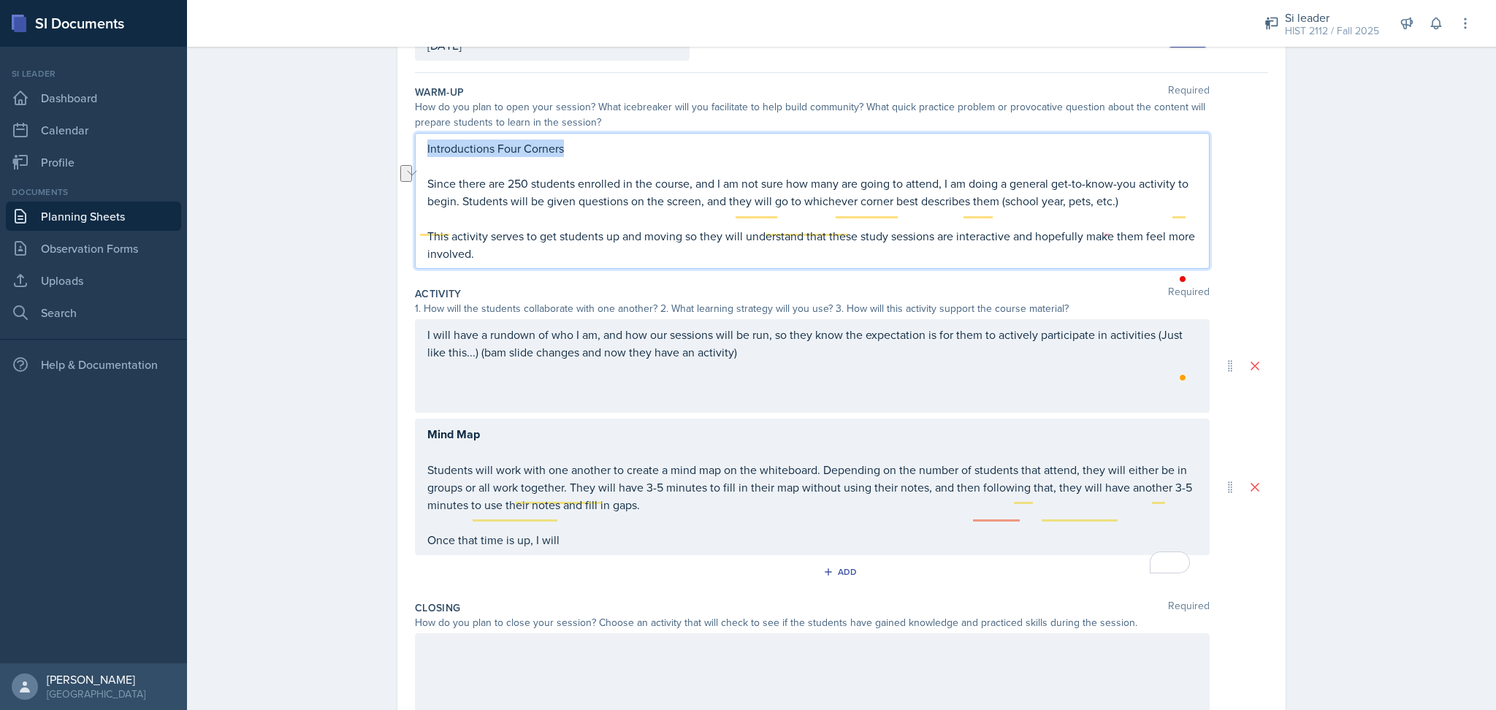
scroll to position [89, 0]
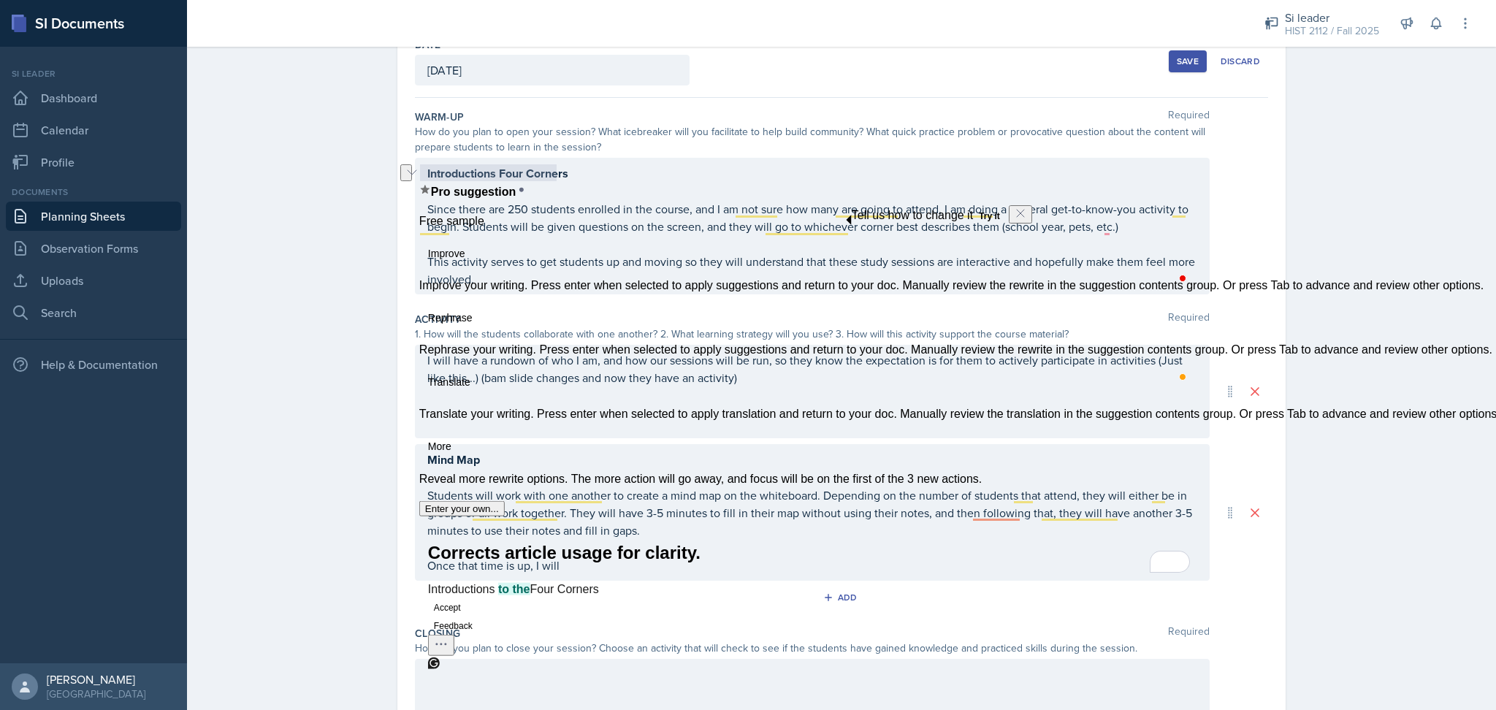
click at [708, 404] on div "I will have a rundown of who I am, and how our sessions will be run, so they kn…" at bounding box center [812, 391] width 795 height 93
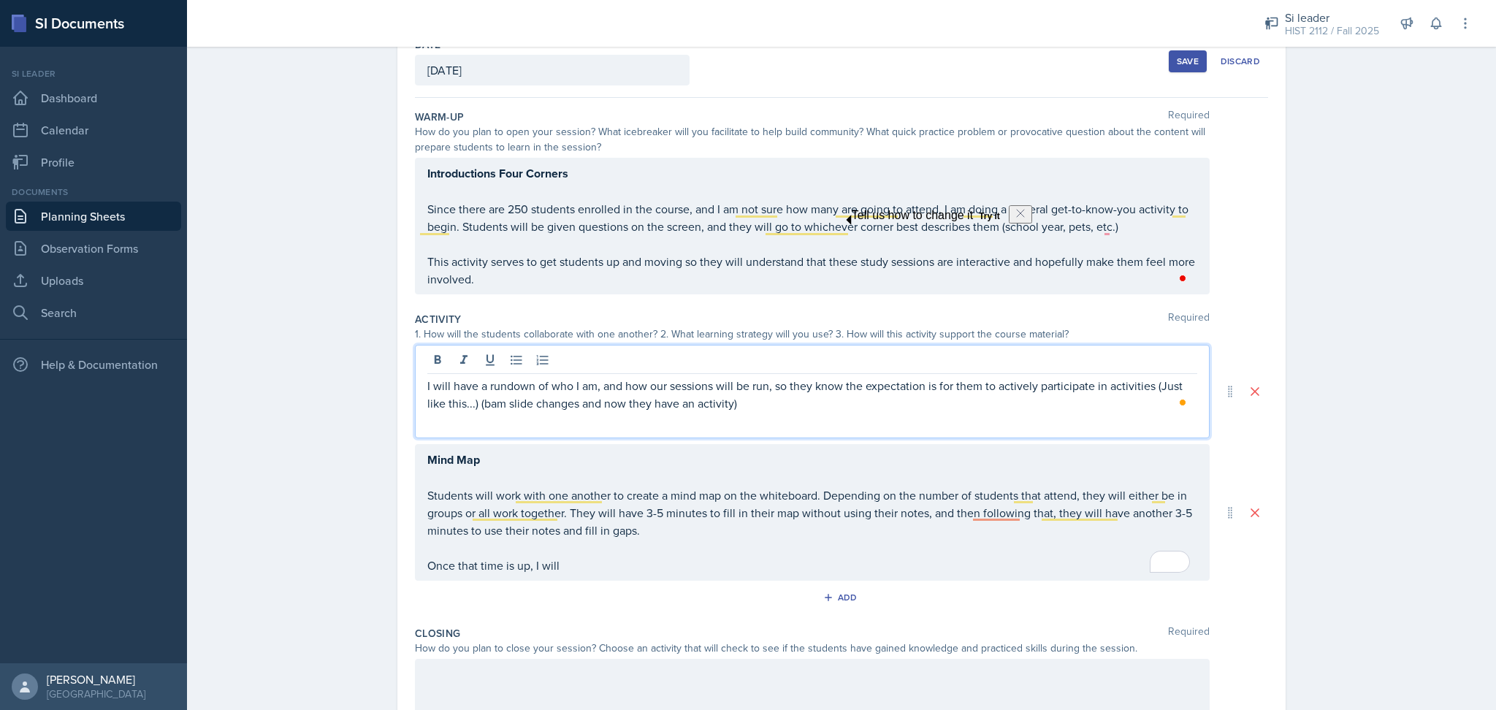
scroll to position [115, 0]
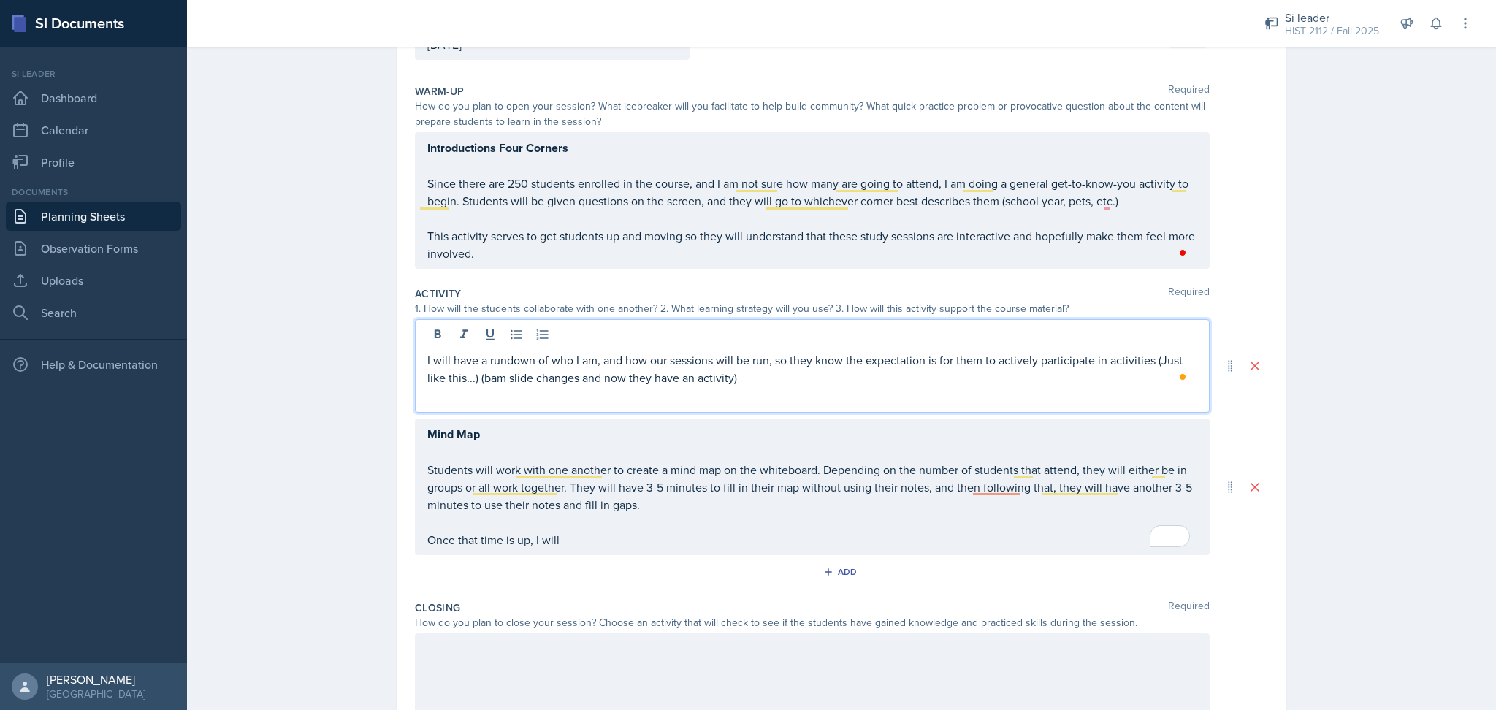
click at [417, 359] on div "I will have a rundown of who I am, and how our sessions will be run, so they kn…" at bounding box center [812, 365] width 795 height 93
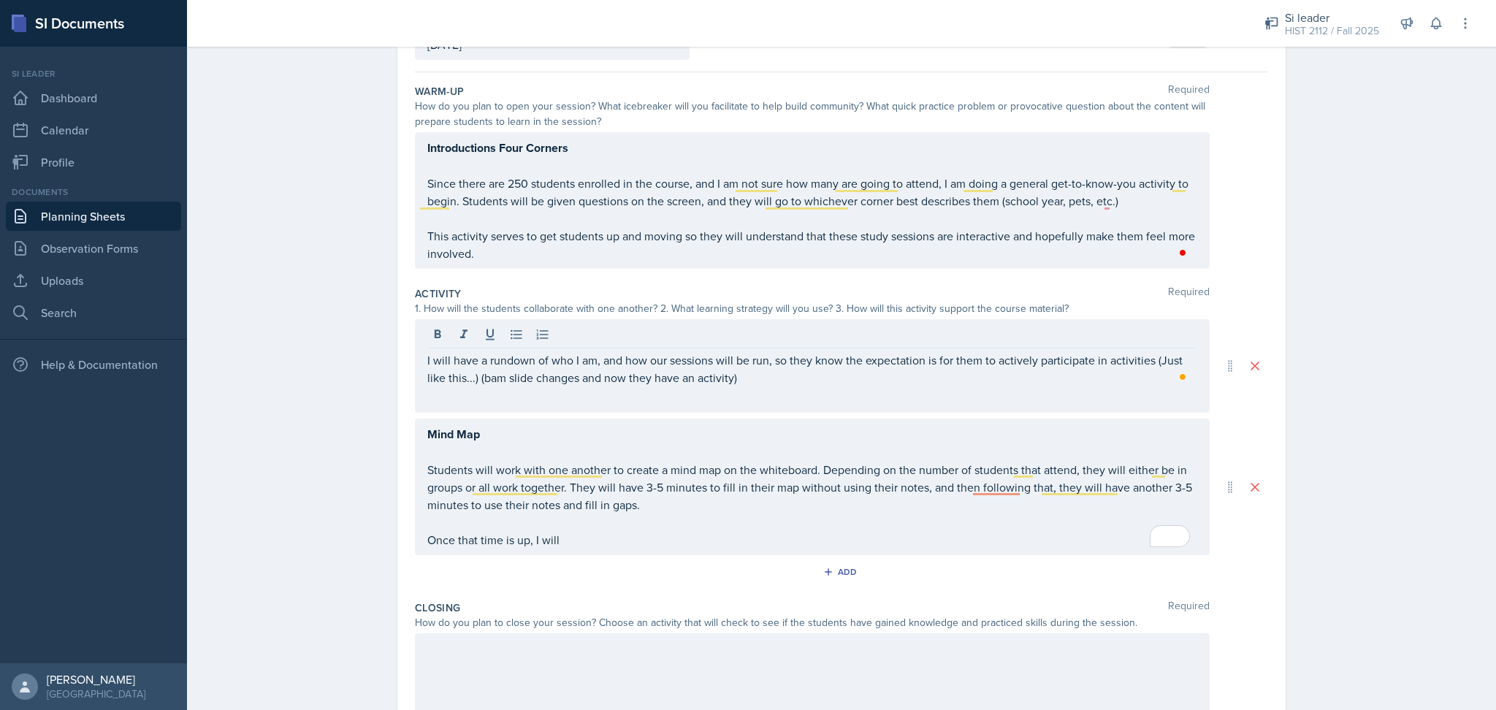
click at [417, 359] on div "I will have a rundown of who I am, and how our sessions will be run, so they kn…" at bounding box center [812, 365] width 795 height 93
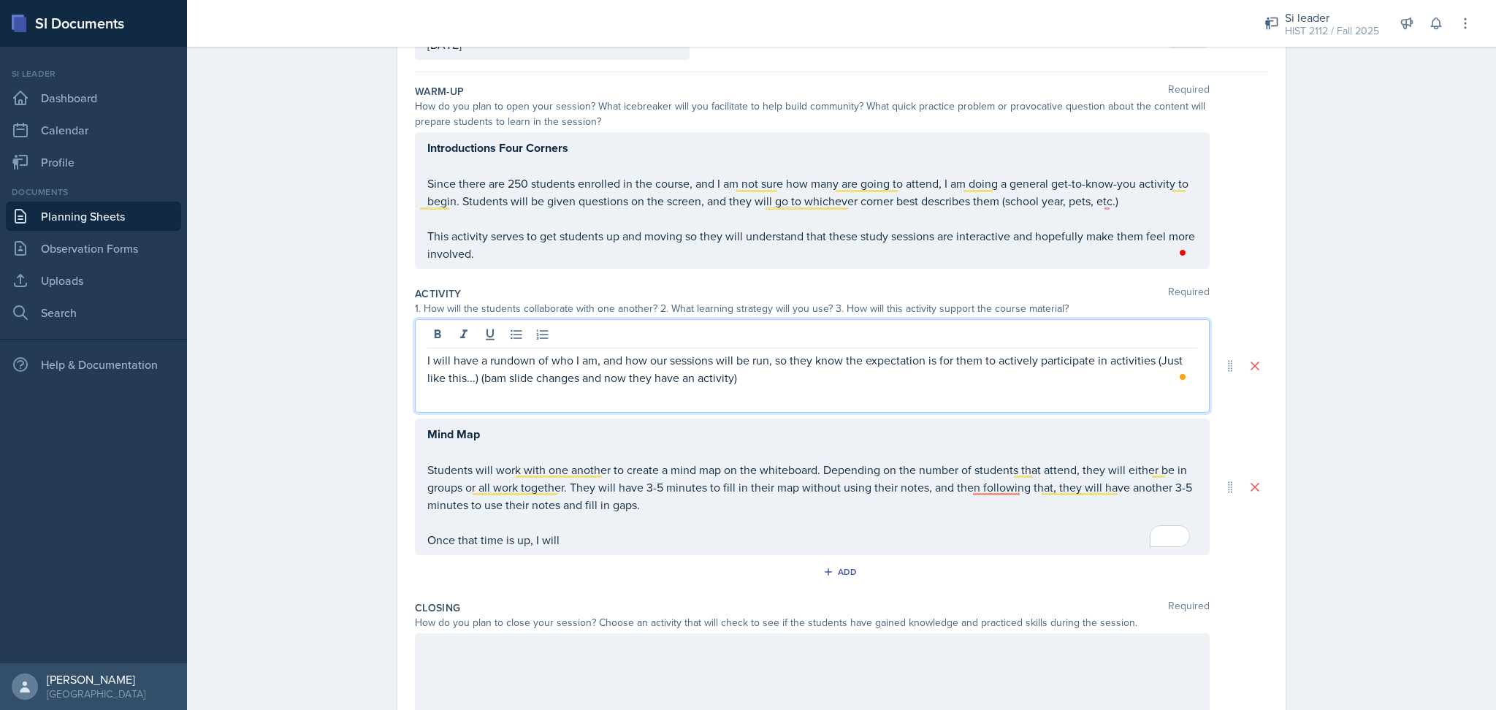
click at [427, 359] on p "I will have a rundown of who I am, and how our sessions will be run, so they kn…" at bounding box center [812, 368] width 770 height 35
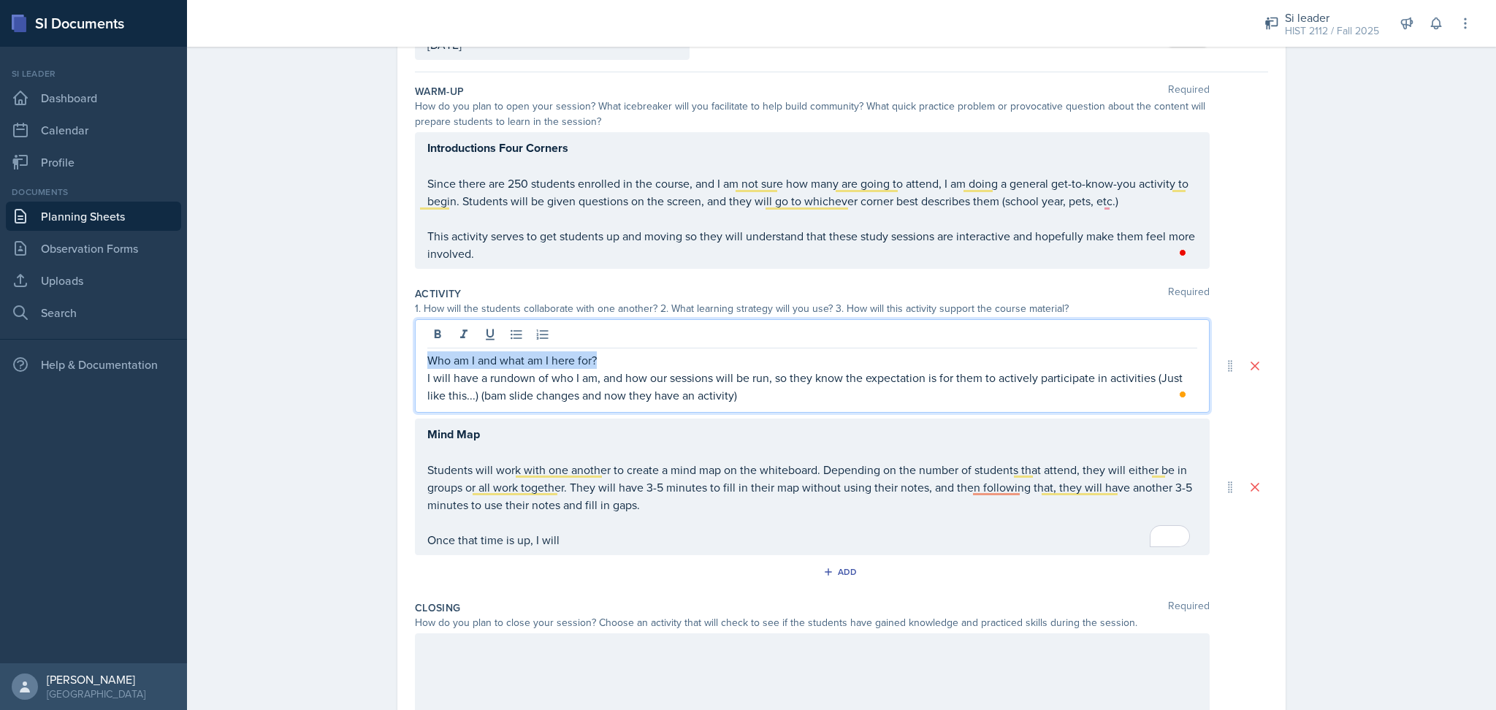
click at [413, 362] on main "Planning Sheets [DATE] Planning Sheet Date [DATE] [DATE] 27 28 29 30 31 1 2 3 4…" at bounding box center [841, 378] width 1309 height 663
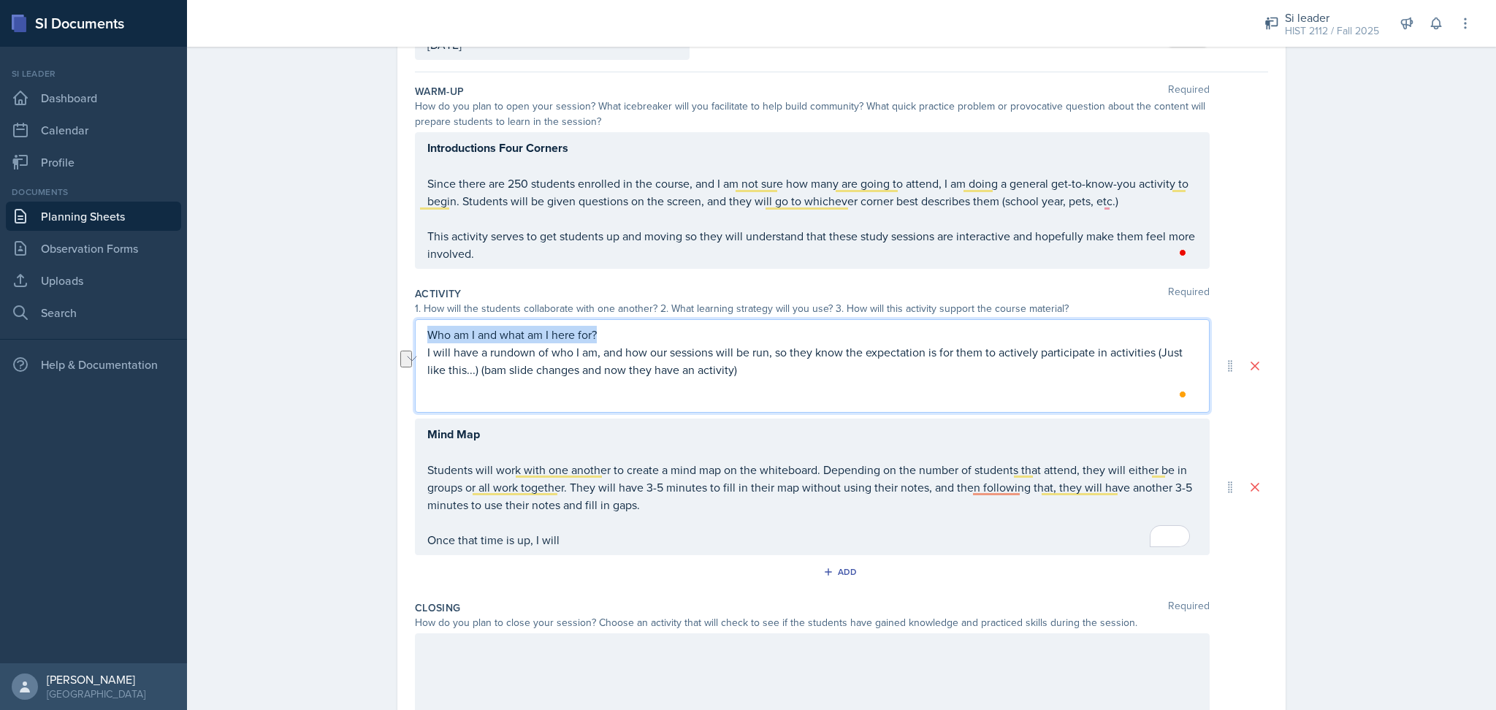
scroll to position [89, 0]
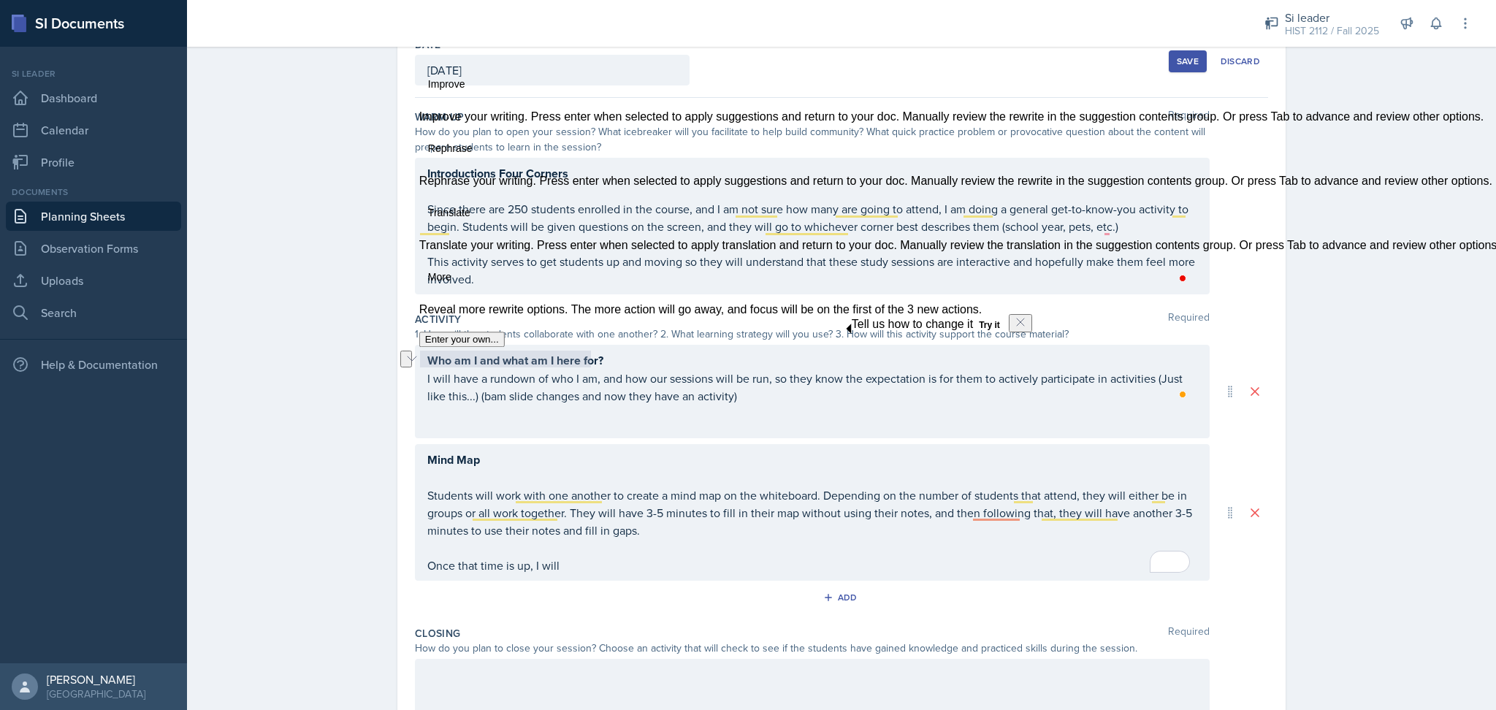
click at [643, 437] on div "Who am I and what am I here for? I will have a rundown of who I am, and how our…" at bounding box center [841, 463] width 853 height 236
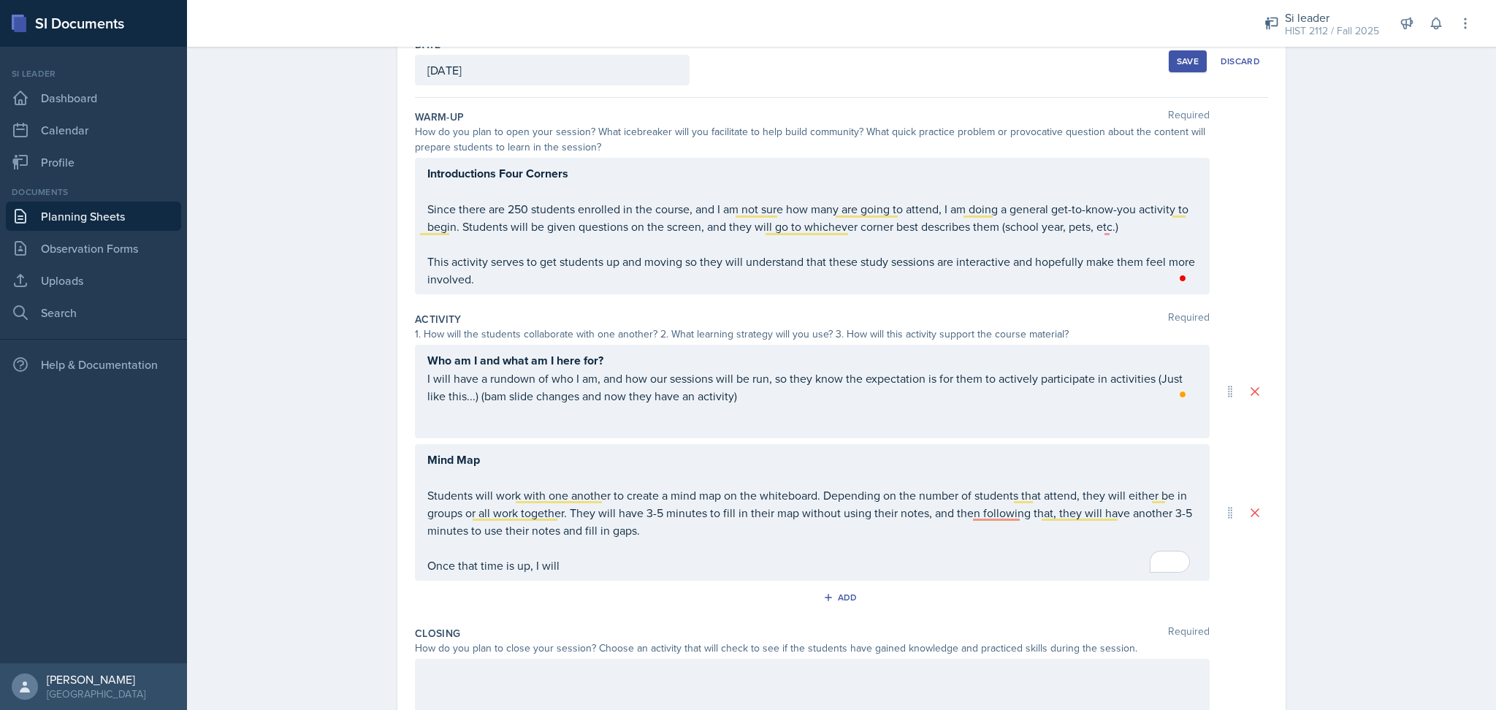
click at [612, 565] on div "Mind Map Students will work with one another to create a mind map on the whiteb…" at bounding box center [812, 512] width 770 height 123
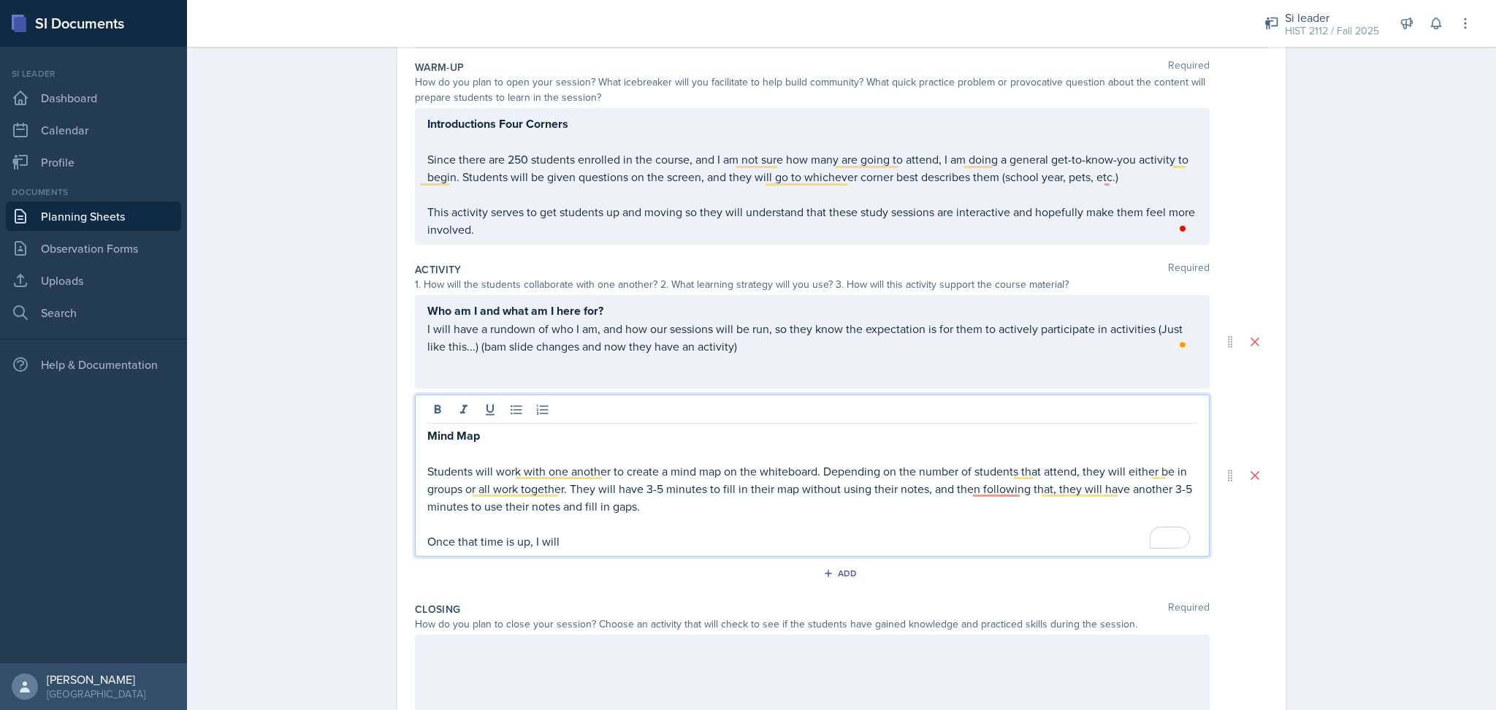
scroll to position [146, 0]
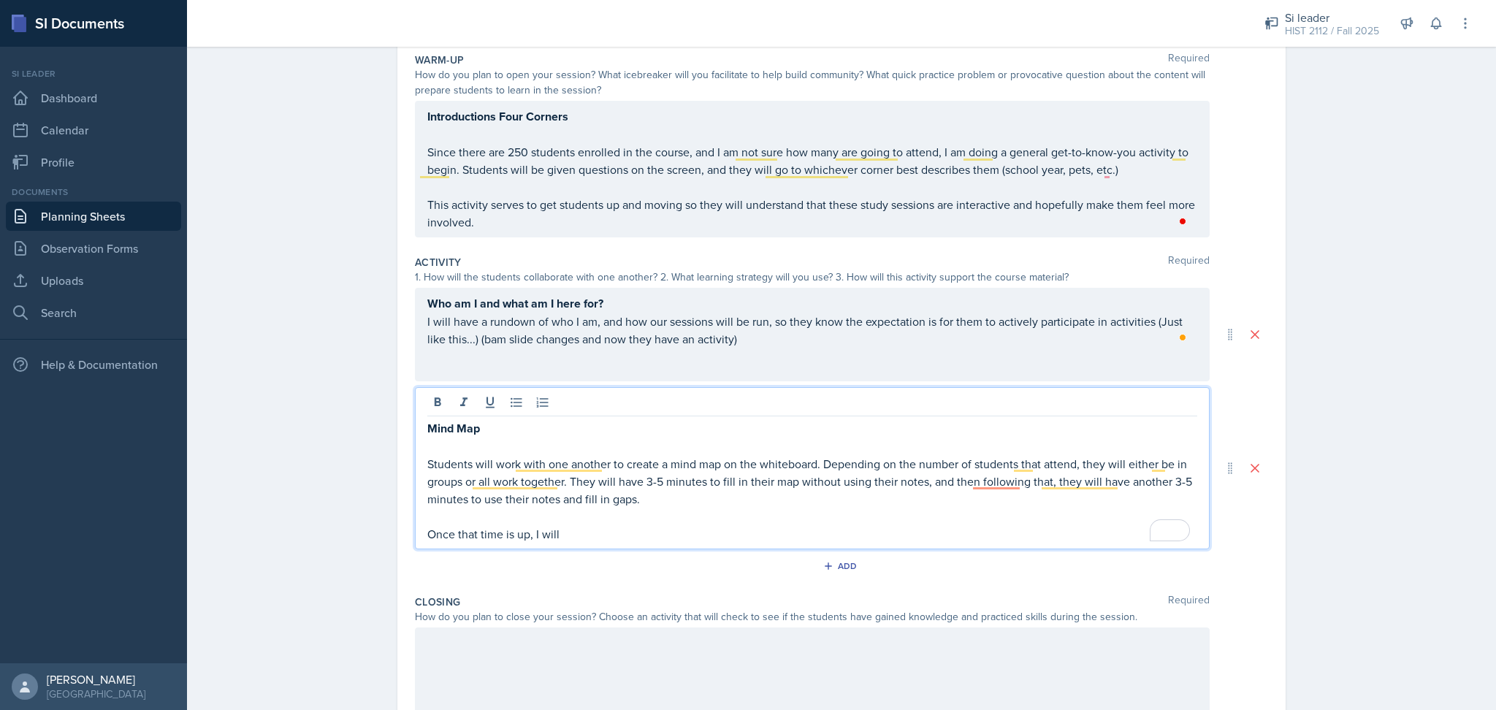
click at [632, 303] on div "Who am I and what am I here for? I will have a rundown of who I am, and how our…" at bounding box center [812, 334] width 795 height 93
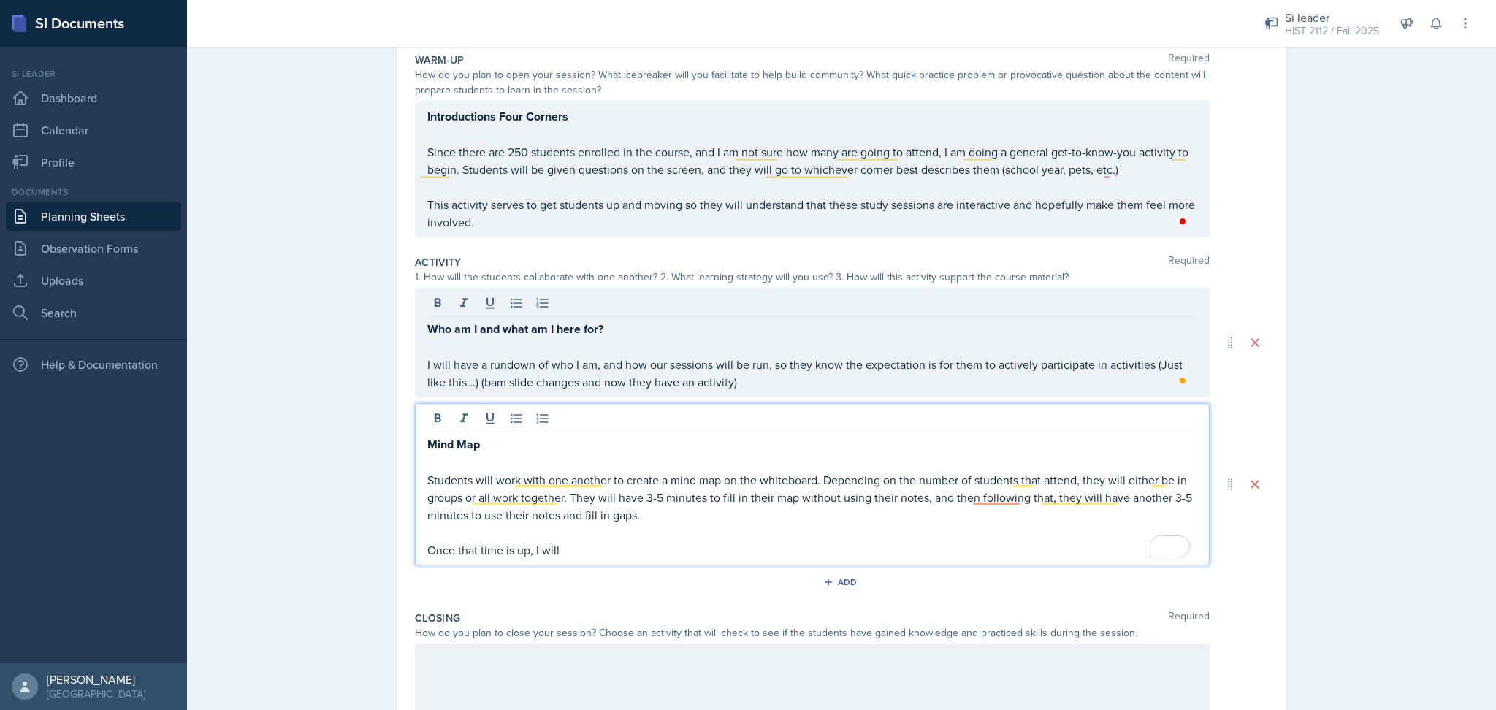
click at [627, 514] on div "Mind Map Students will work with one another to create a mind map on the whiteb…" at bounding box center [812, 496] width 770 height 123
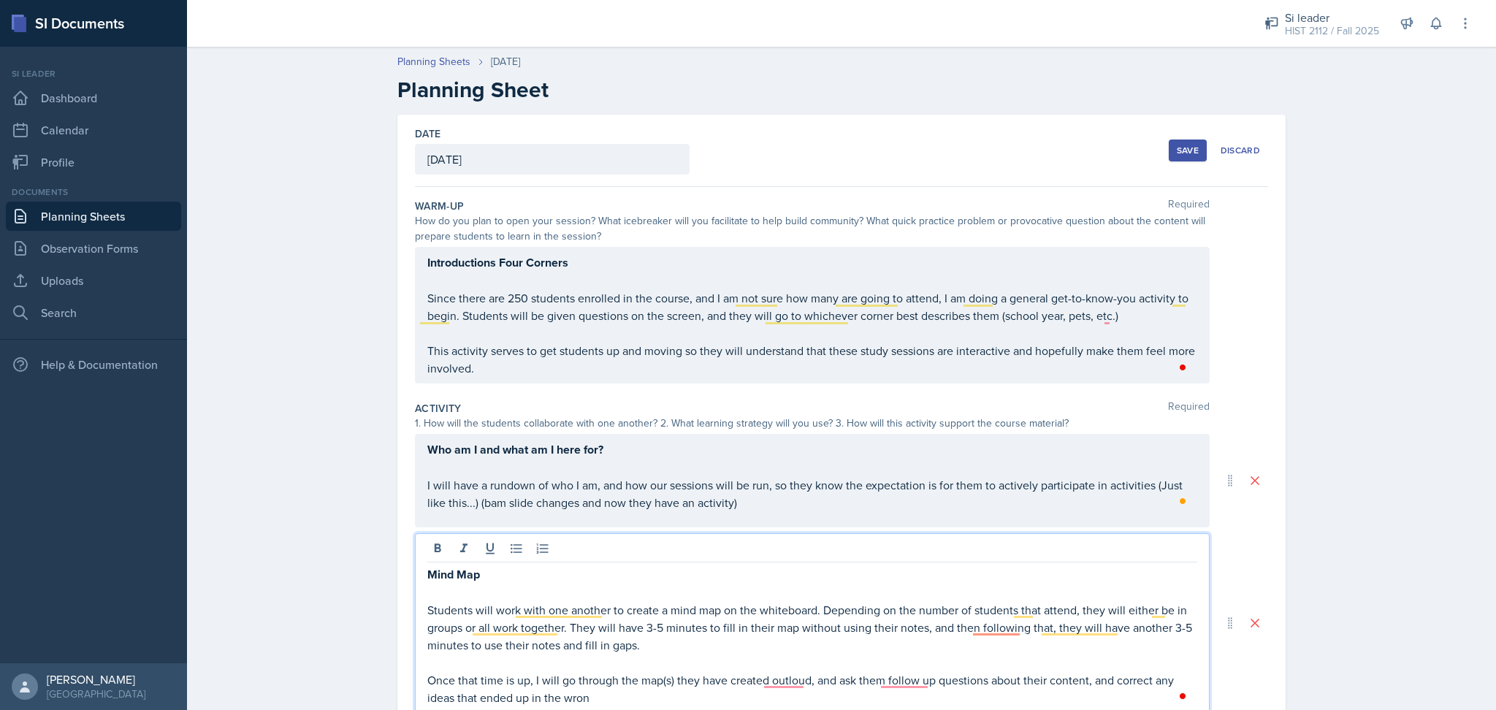
scroll to position [131, 0]
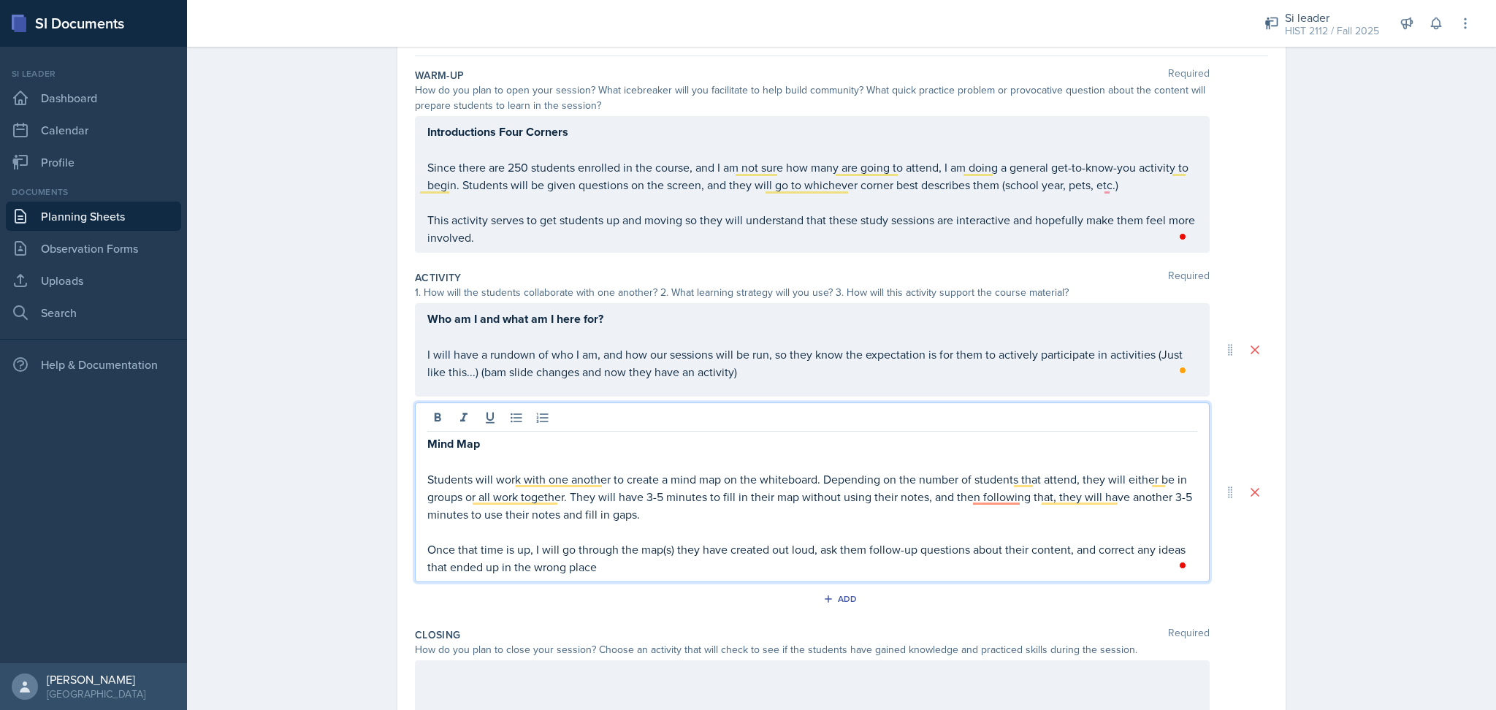
click at [670, 570] on p "Once that time is up, I will go through the map(s) they have created out loud, …" at bounding box center [812, 557] width 770 height 35
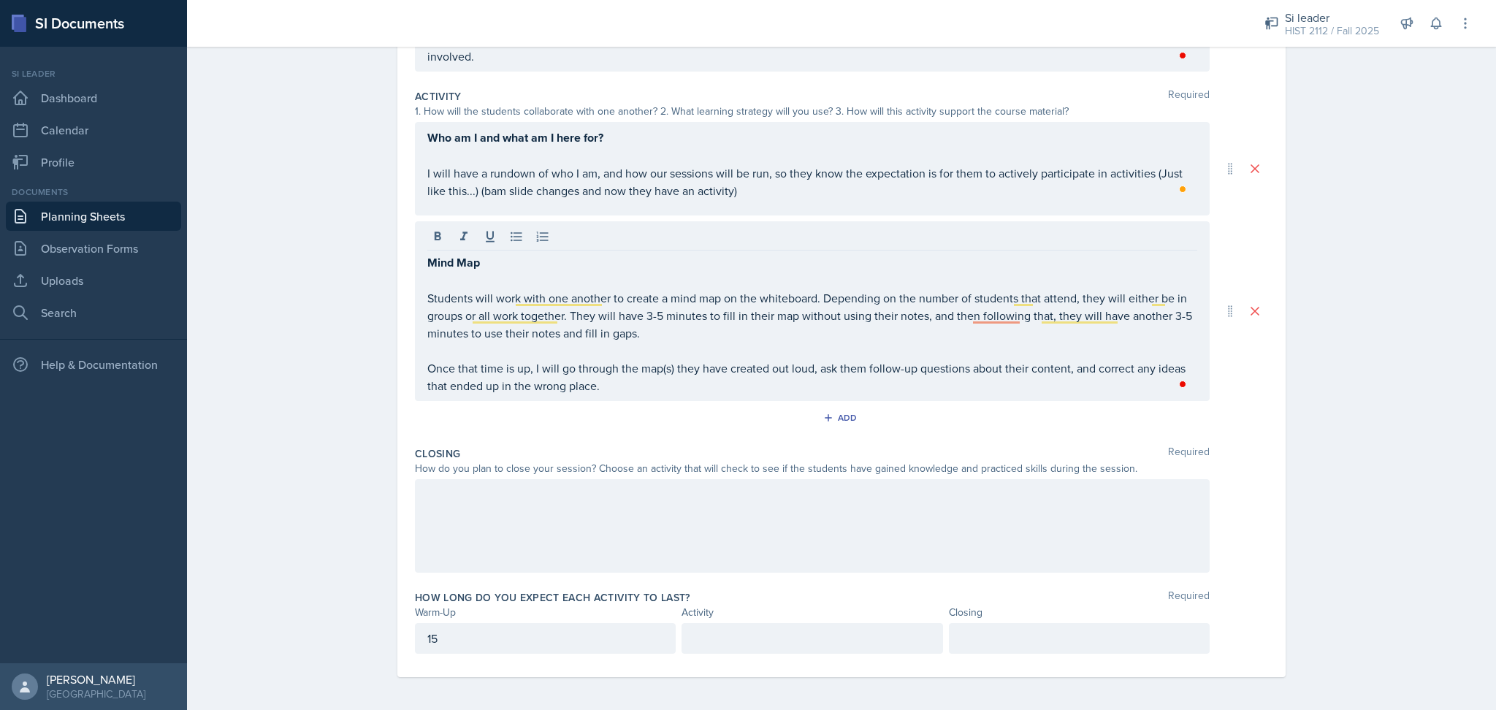
click at [814, 529] on div at bounding box center [812, 525] width 795 height 93
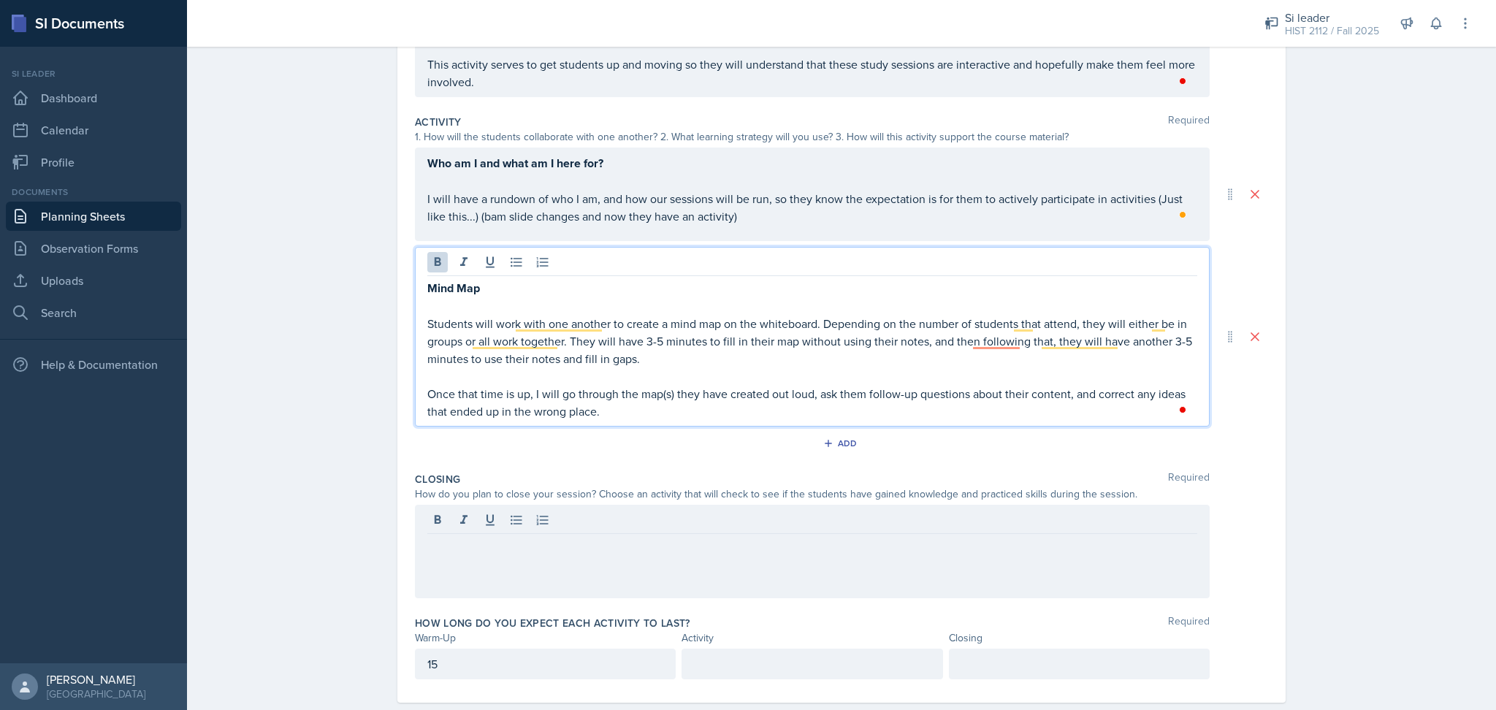
click at [427, 280] on strong "Mind Map" at bounding box center [453, 288] width 53 height 17
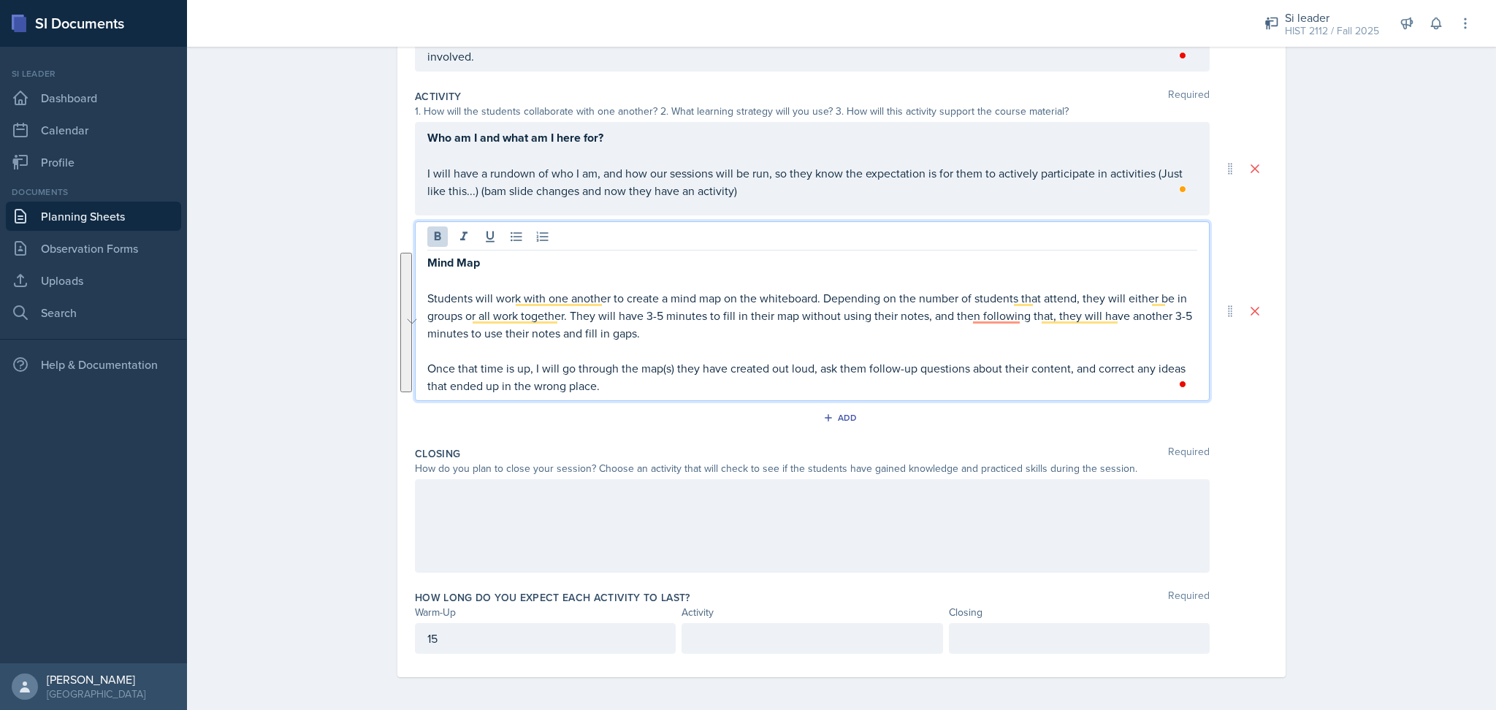
drag, startPoint x: 421, startPoint y: 261, endPoint x: 658, endPoint y: 384, distance: 267.2
click at [658, 384] on div "Mind Map Students will work with one another to create a mind map on the whiteb…" at bounding box center [812, 323] width 770 height 141
copy div "Mind Map Students will work with one another to create a mind map on the whiteb…"
click at [599, 521] on div at bounding box center [812, 525] width 795 height 93
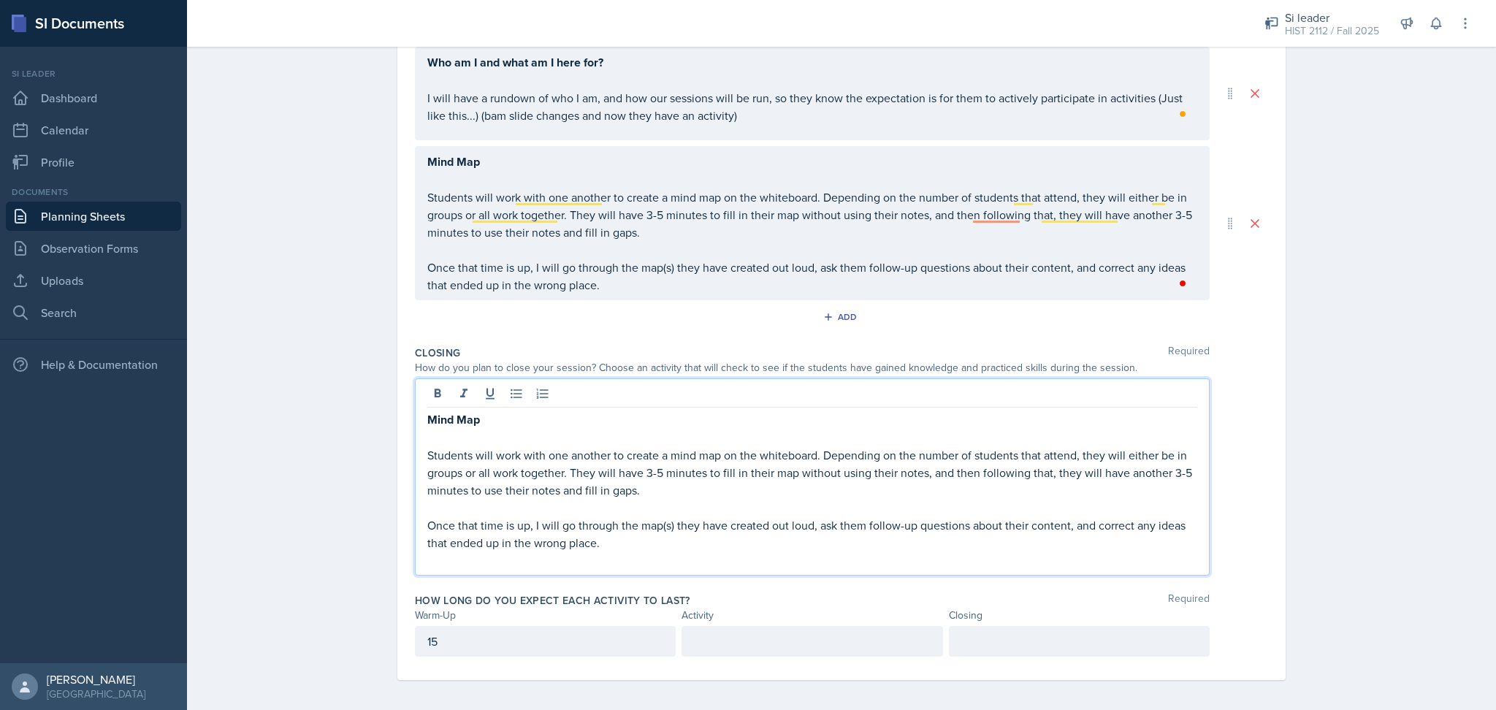
scroll to position [390, 0]
click at [999, 643] on div at bounding box center [1079, 638] width 261 height 31
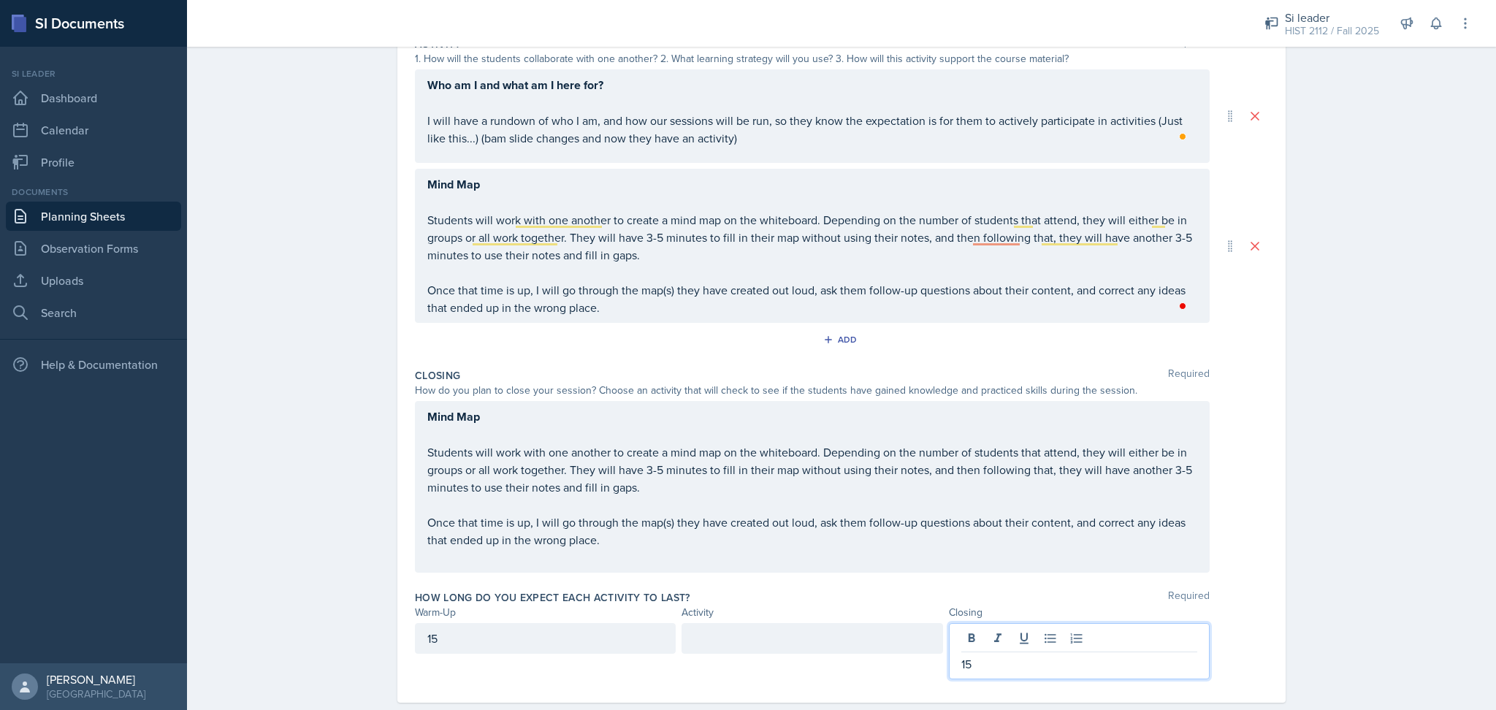
click at [814, 631] on div at bounding box center [811, 638] width 261 height 31
drag, startPoint x: 968, startPoint y: 642, endPoint x: 947, endPoint y: 642, distance: 21.2
click at [949, 642] on div "15" at bounding box center [1079, 651] width 261 height 56
click at [813, 543] on p "Once that time is up, I will go through the map(s) they have created out loud, …" at bounding box center [812, 530] width 770 height 35
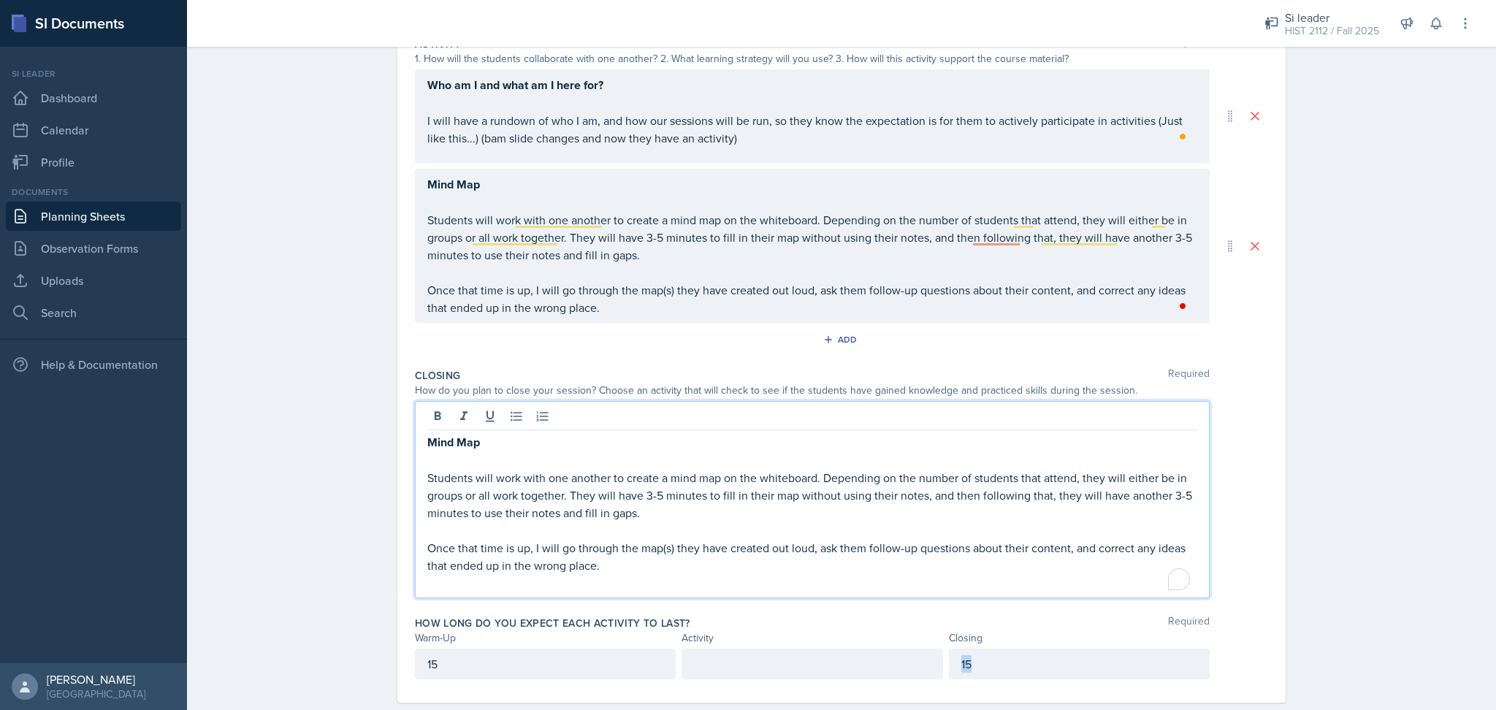
scroll to position [390, 0]
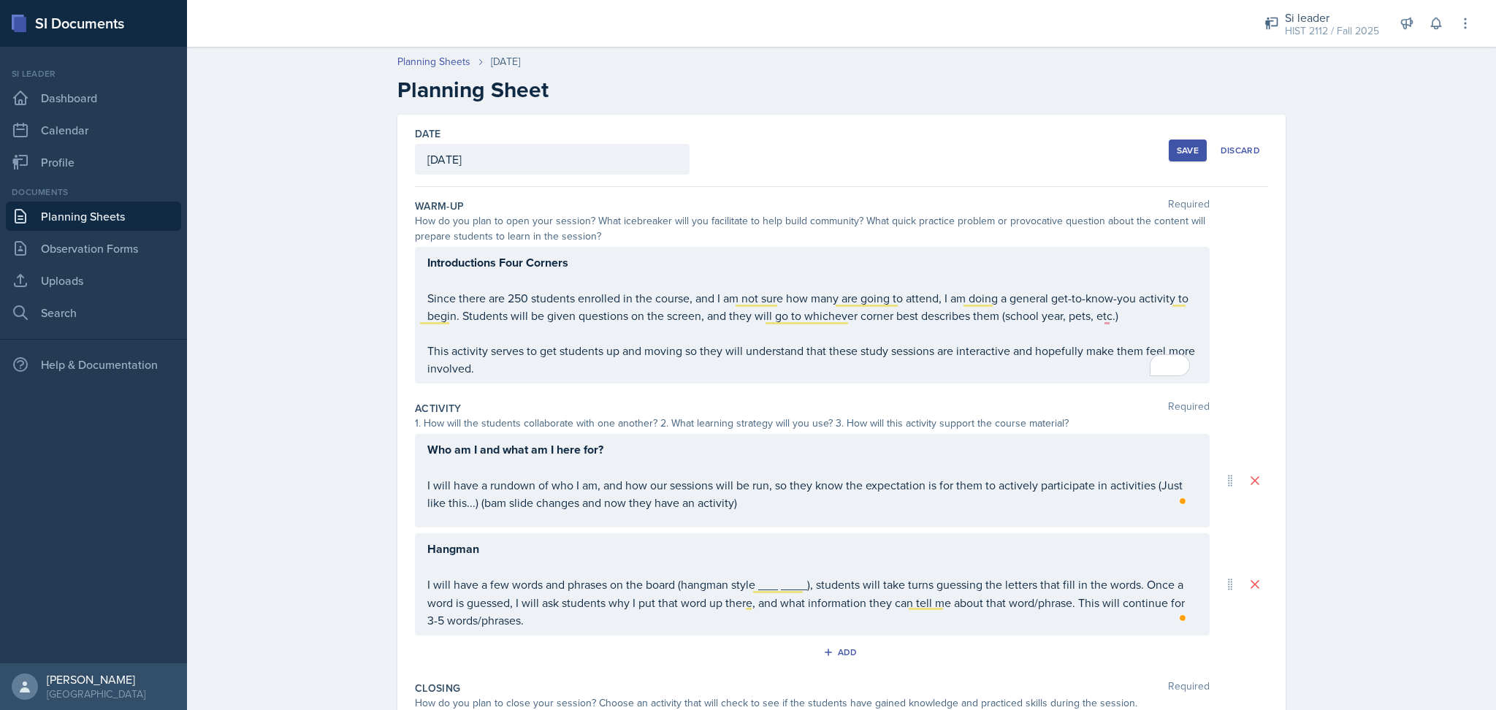
click at [1174, 158] on button "Save" at bounding box center [1188, 150] width 38 height 22
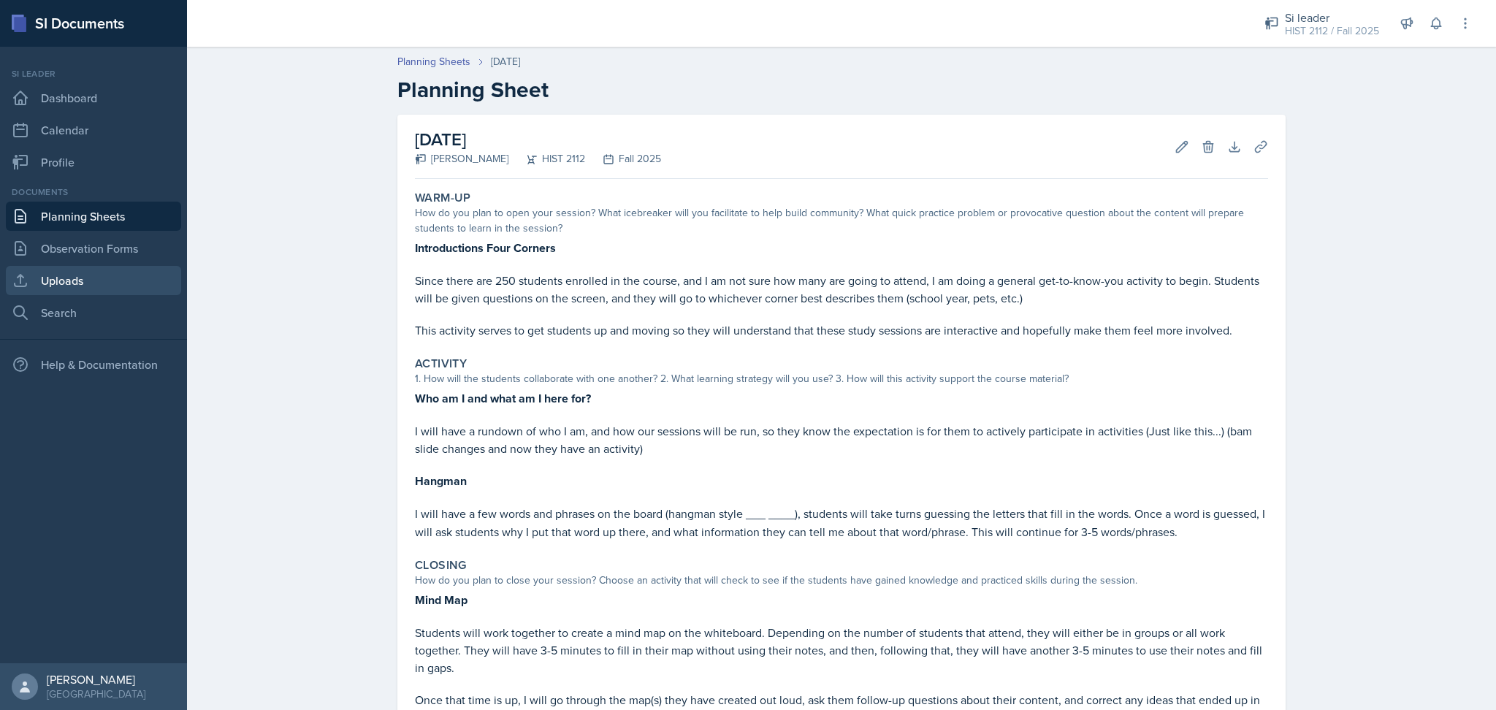
click at [77, 285] on link "Uploads" at bounding box center [93, 280] width 175 height 29
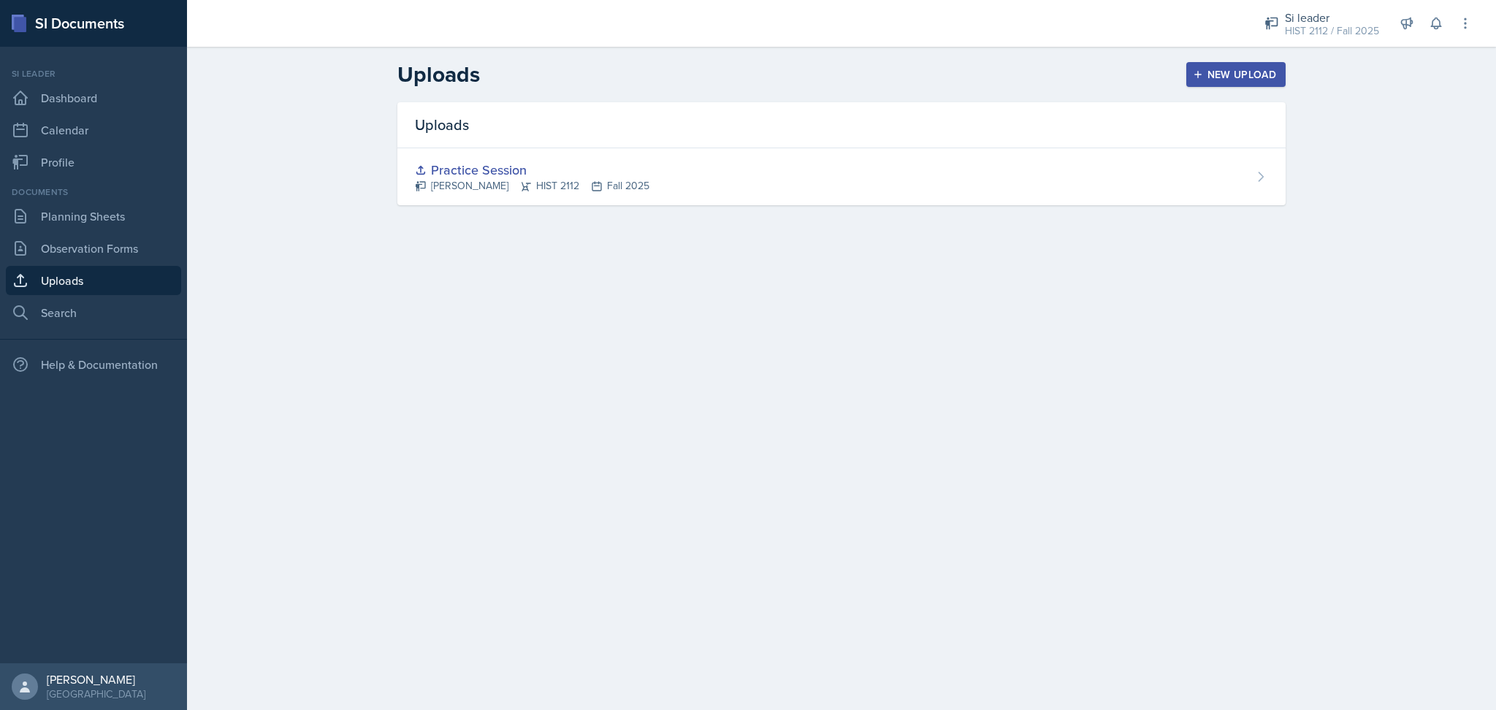
click at [1253, 71] on div "New Upload" at bounding box center [1236, 75] width 81 height 12
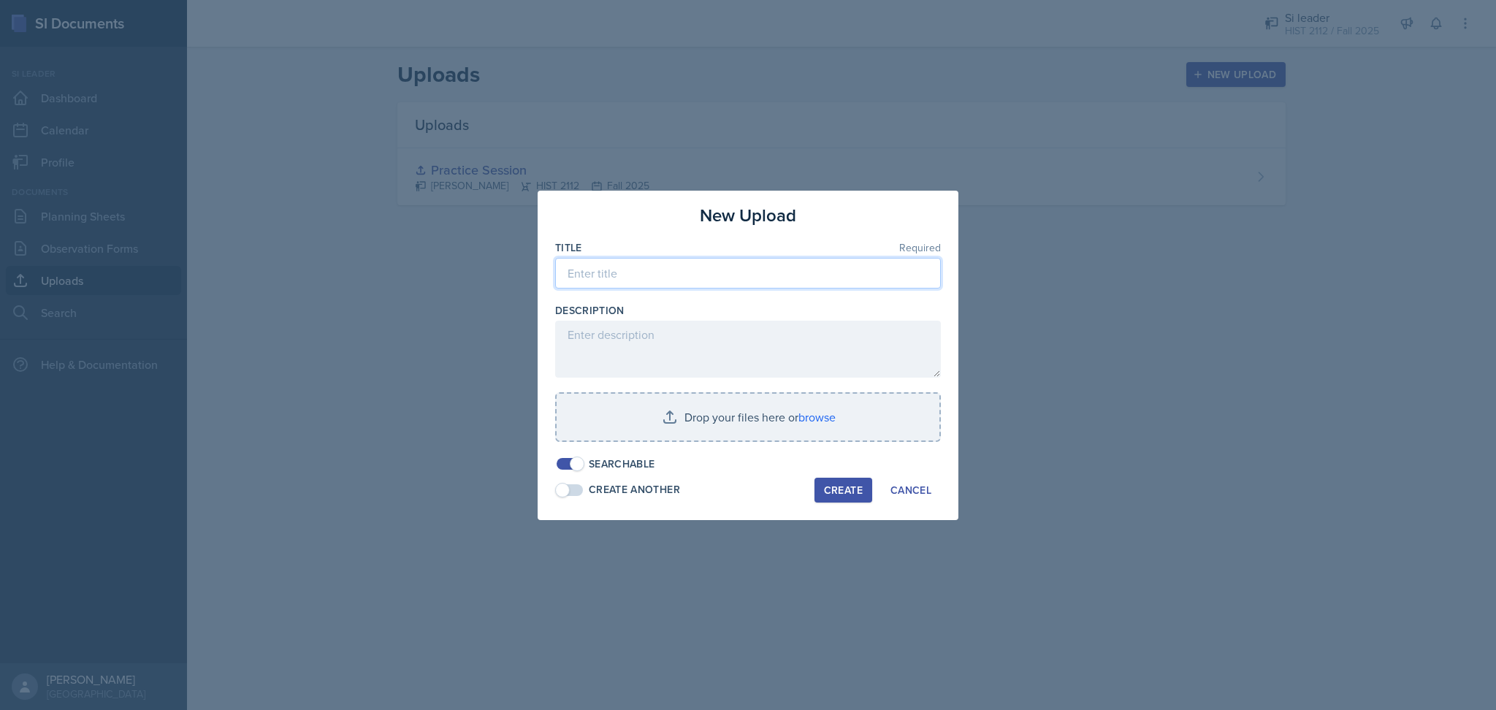
click at [675, 276] on input at bounding box center [748, 273] width 386 height 31
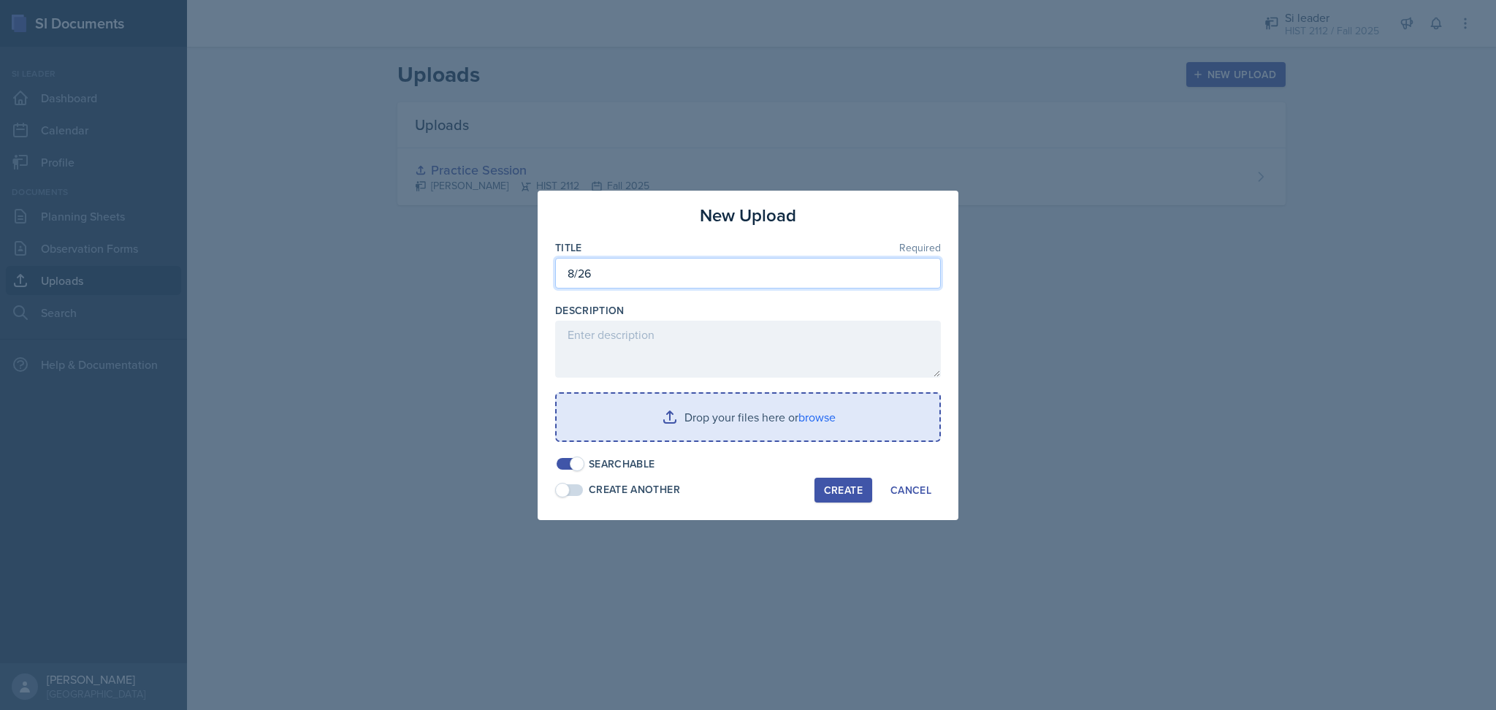
type input "8/26"
click at [681, 418] on input "file" at bounding box center [748, 417] width 383 height 47
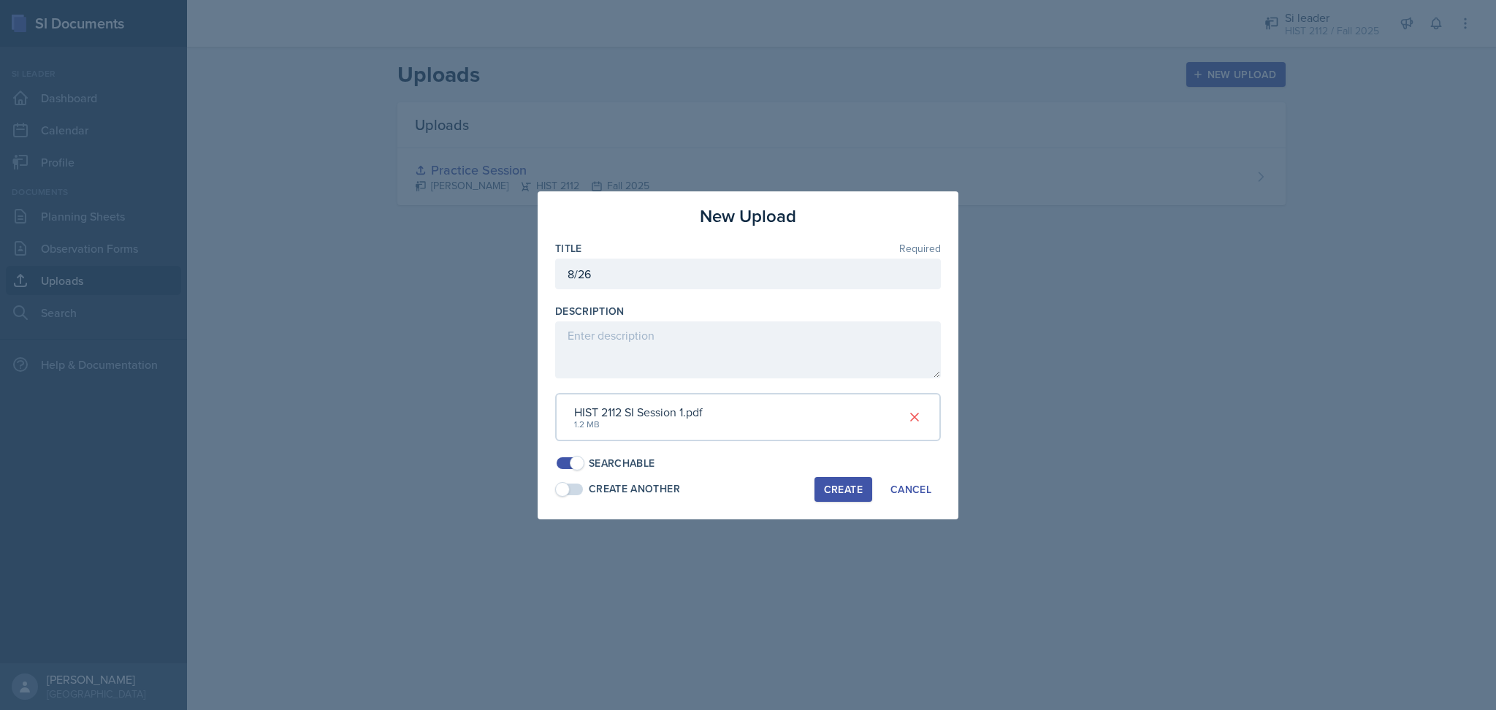
click at [845, 479] on button "Create" at bounding box center [843, 489] width 58 height 25
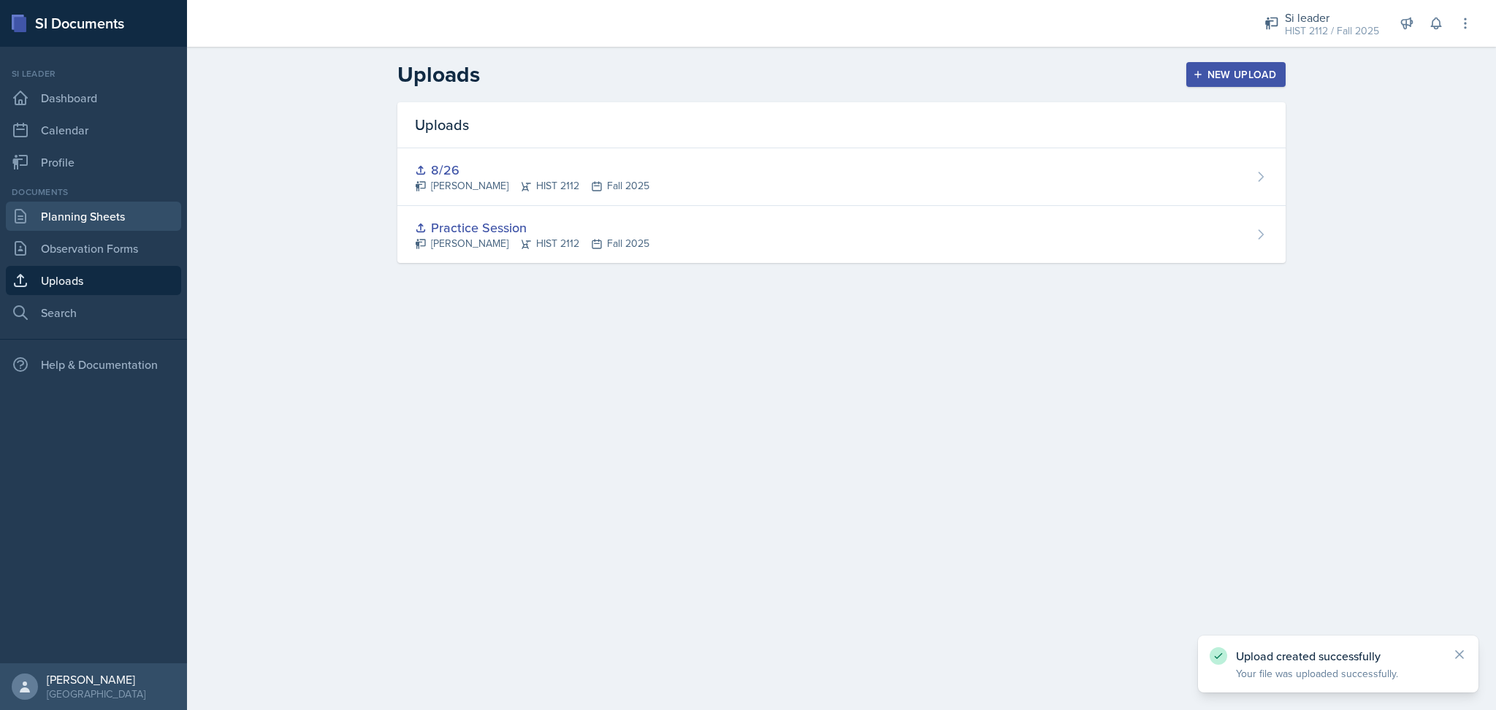
click at [136, 208] on link "Planning Sheets" at bounding box center [93, 216] width 175 height 29
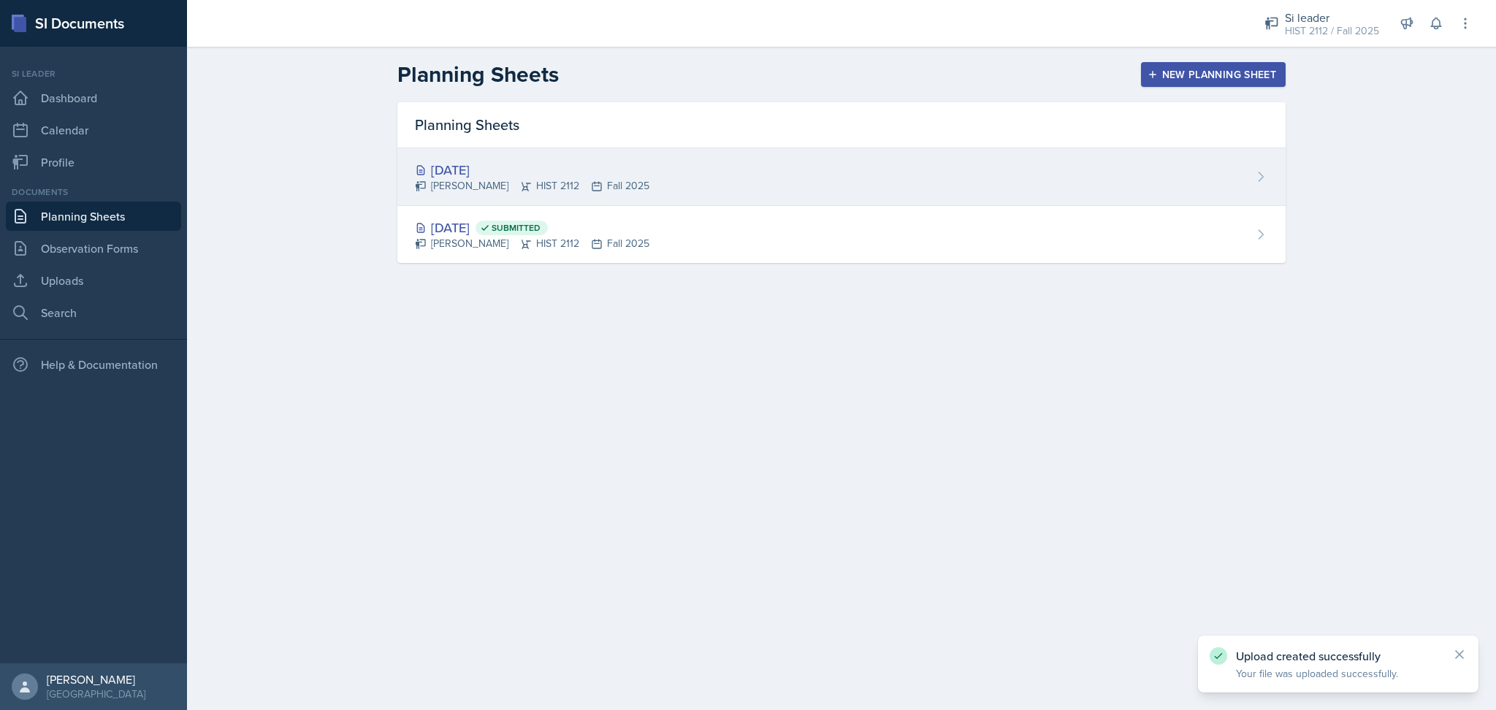
click at [702, 180] on div "Aug 26th, 2025 Madie Houser HIST 2112 Fall 2025" at bounding box center [841, 177] width 888 height 58
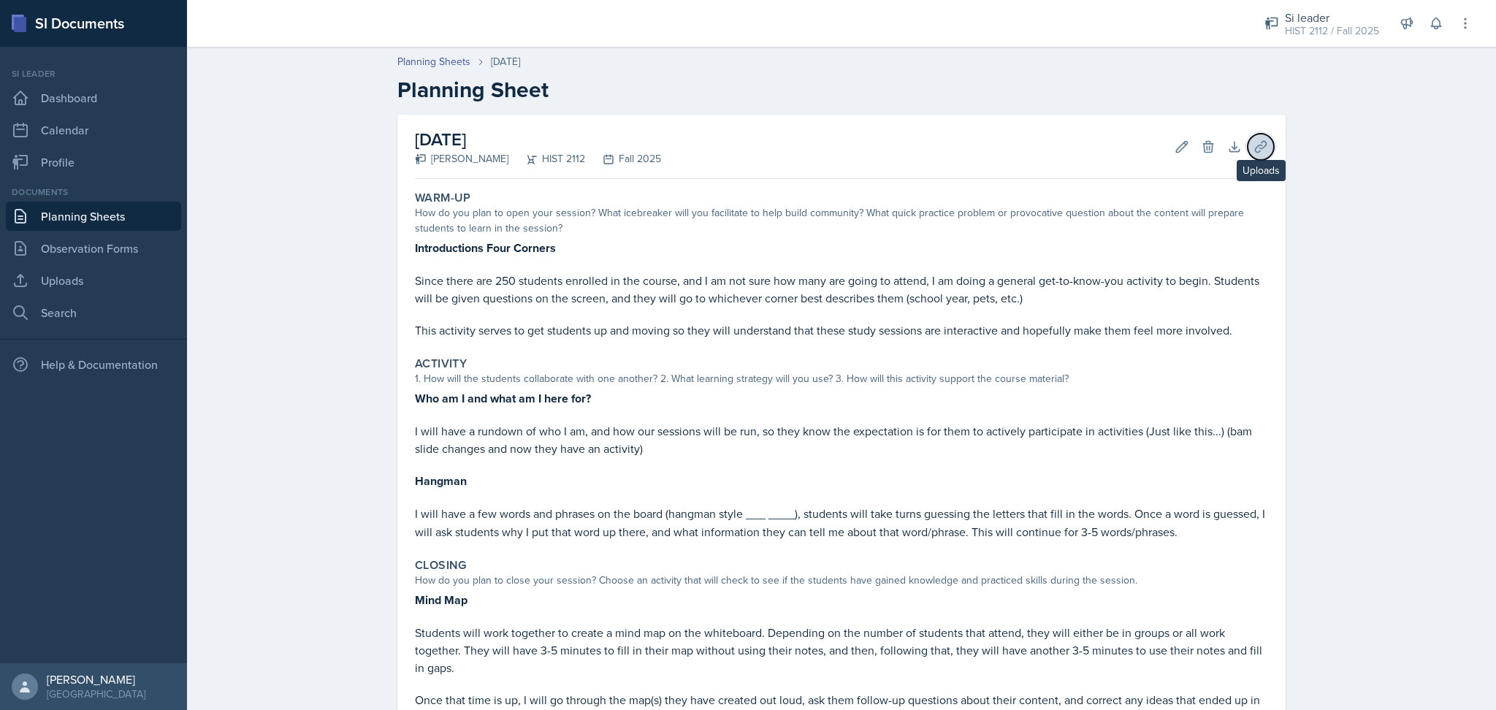
click at [1253, 150] on icon at bounding box center [1260, 146] width 15 height 15
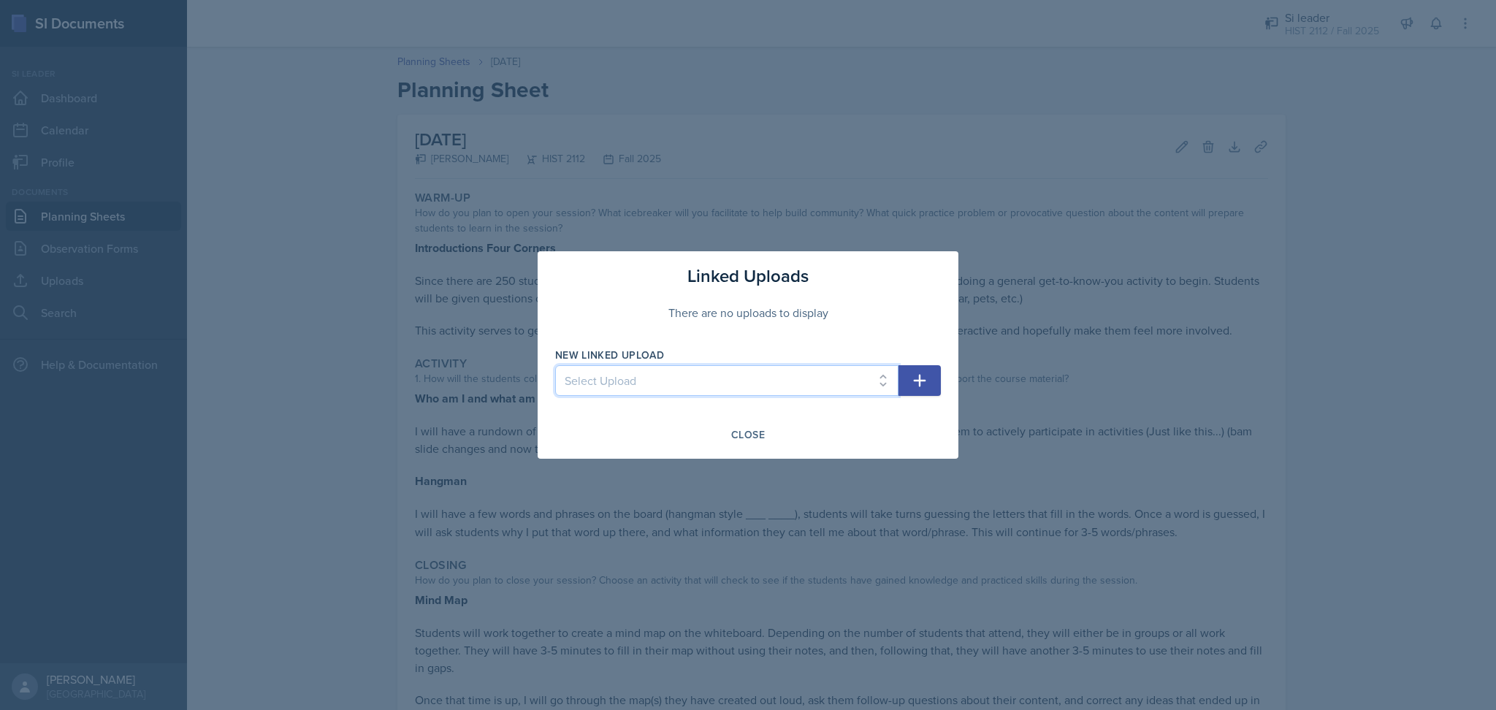
click at [882, 378] on select "Select Upload Practice Session 8/26" at bounding box center [726, 380] width 343 height 31
select select "a6c1f895-97e9-4239-81d3-c037ad012a4a"
click at [555, 365] on select "Select Upload Practice Session 8/26" at bounding box center [726, 380] width 343 height 31
click at [918, 375] on icon "button" at bounding box center [920, 381] width 18 height 18
select select
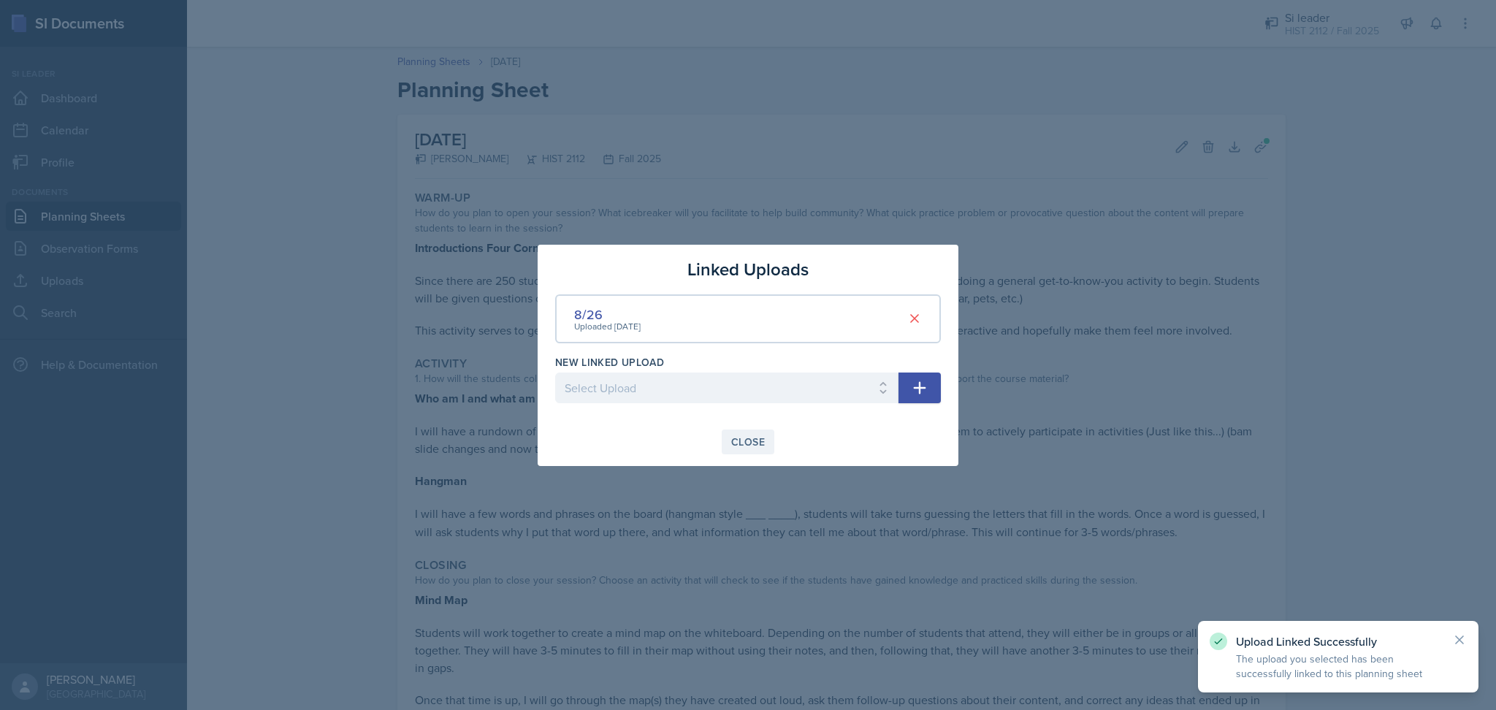
click at [742, 440] on div "Close" at bounding box center [748, 442] width 34 height 12
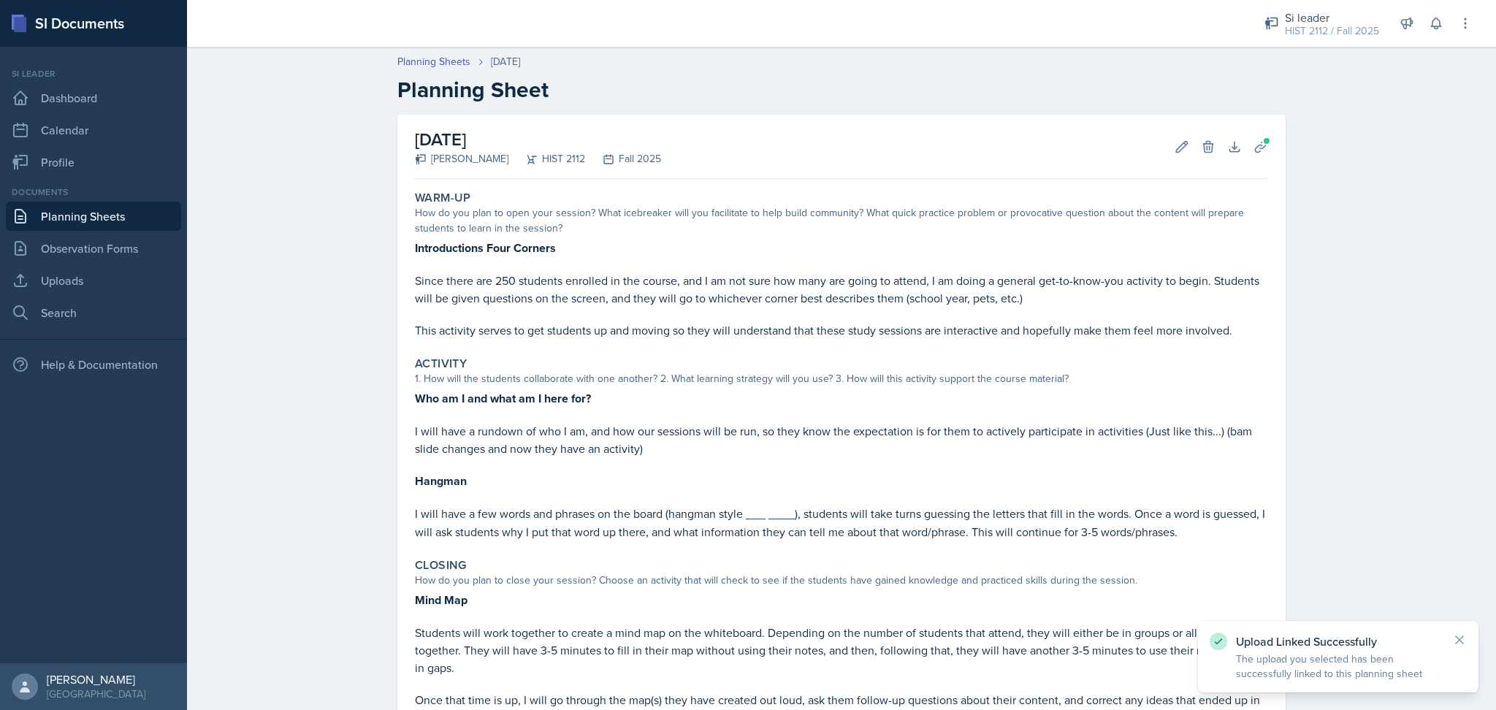
scroll to position [227, 0]
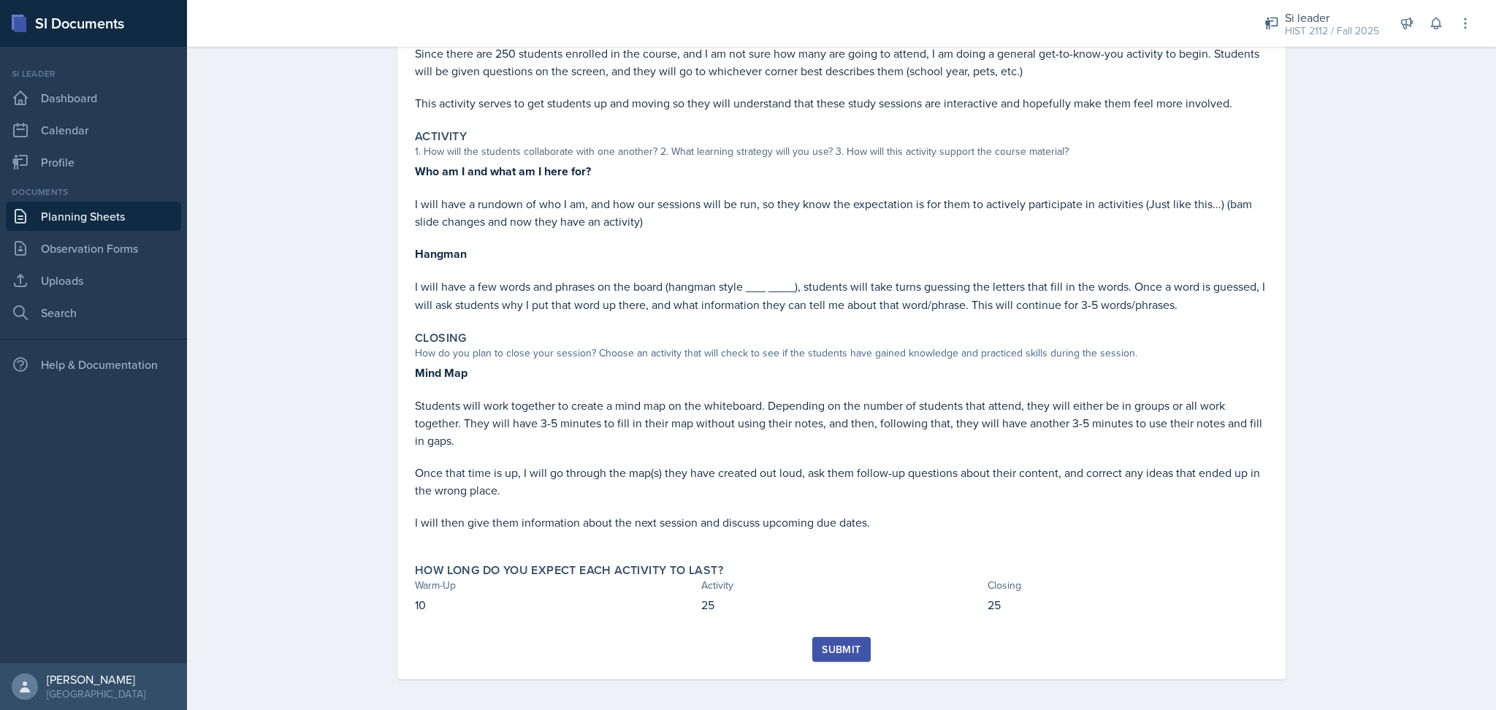
click at [838, 646] on div "Submit" at bounding box center [841, 649] width 39 height 12
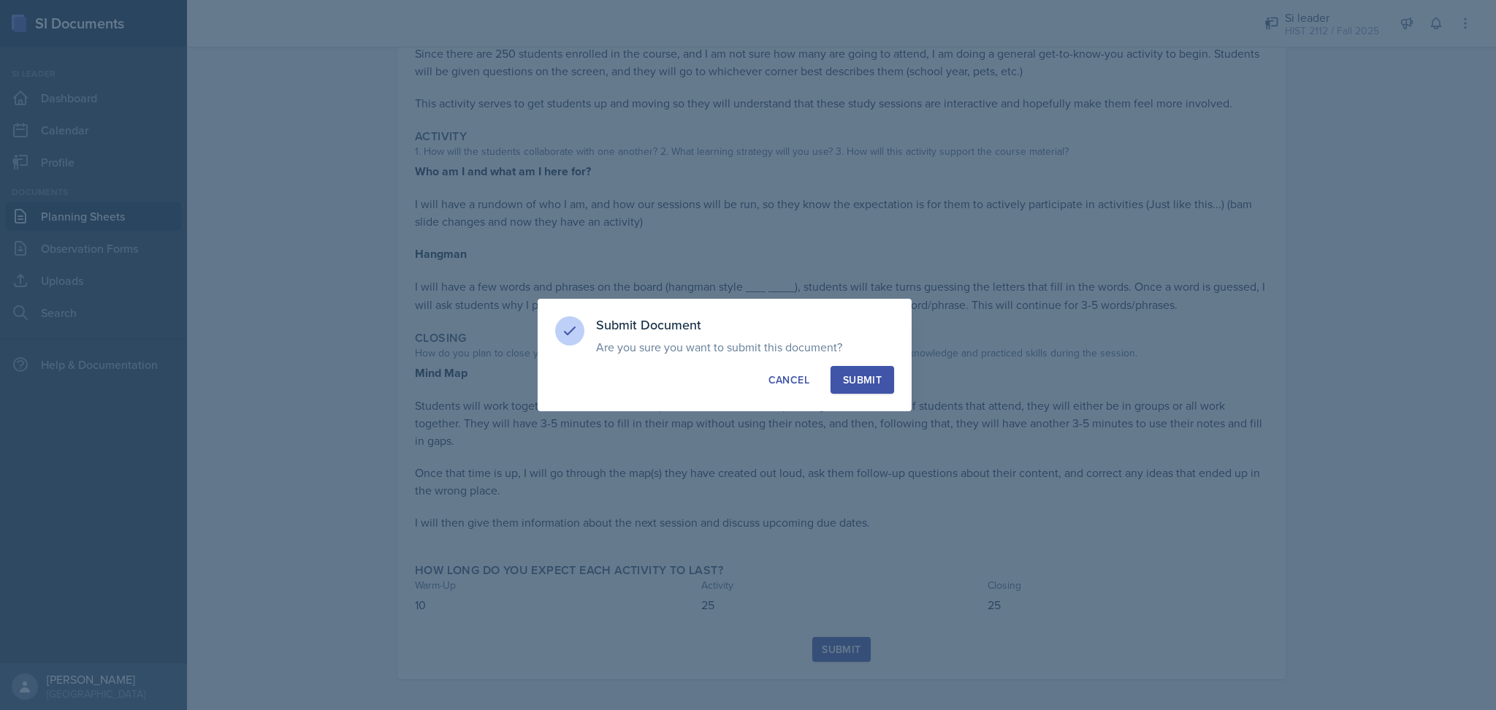
click at [851, 378] on div "Submit" at bounding box center [862, 379] width 39 height 15
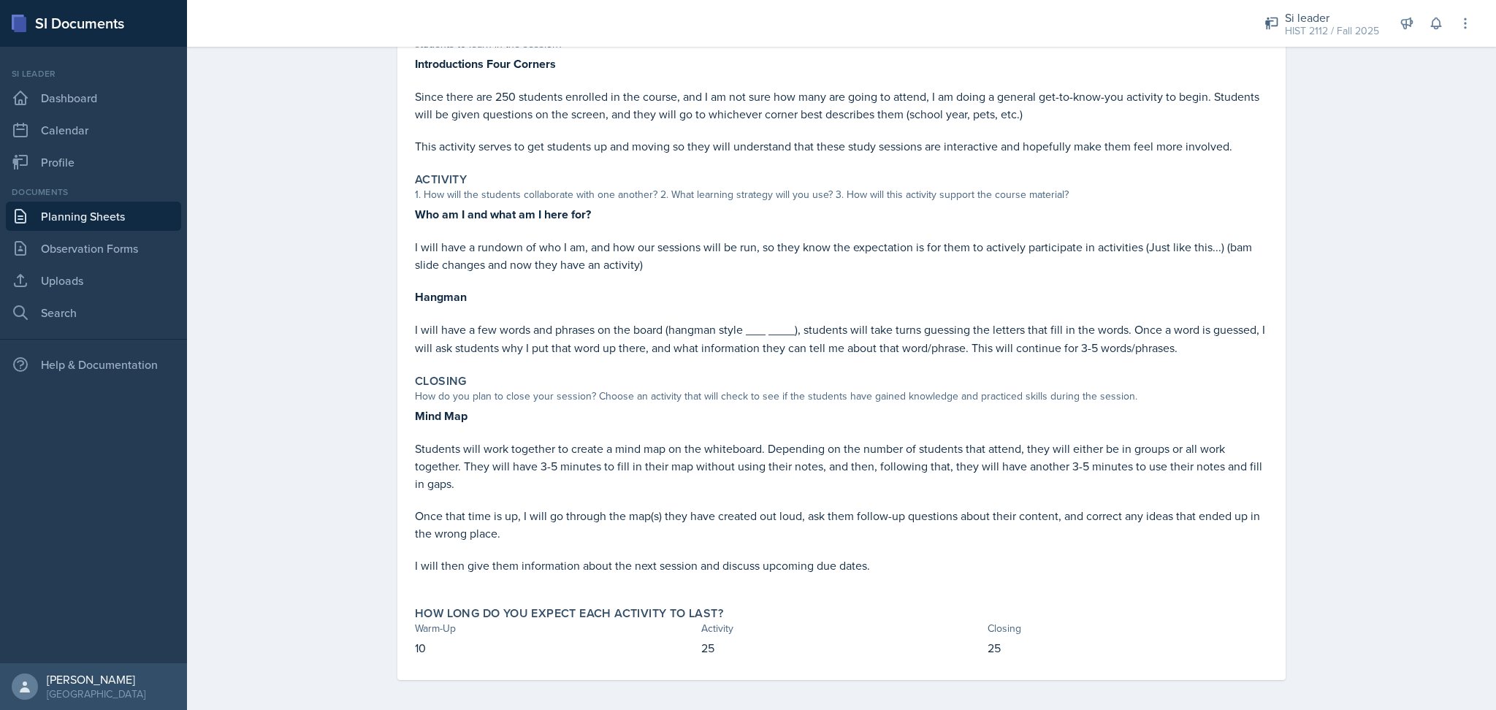
click at [851, 378] on div "Closing" at bounding box center [841, 381] width 853 height 15
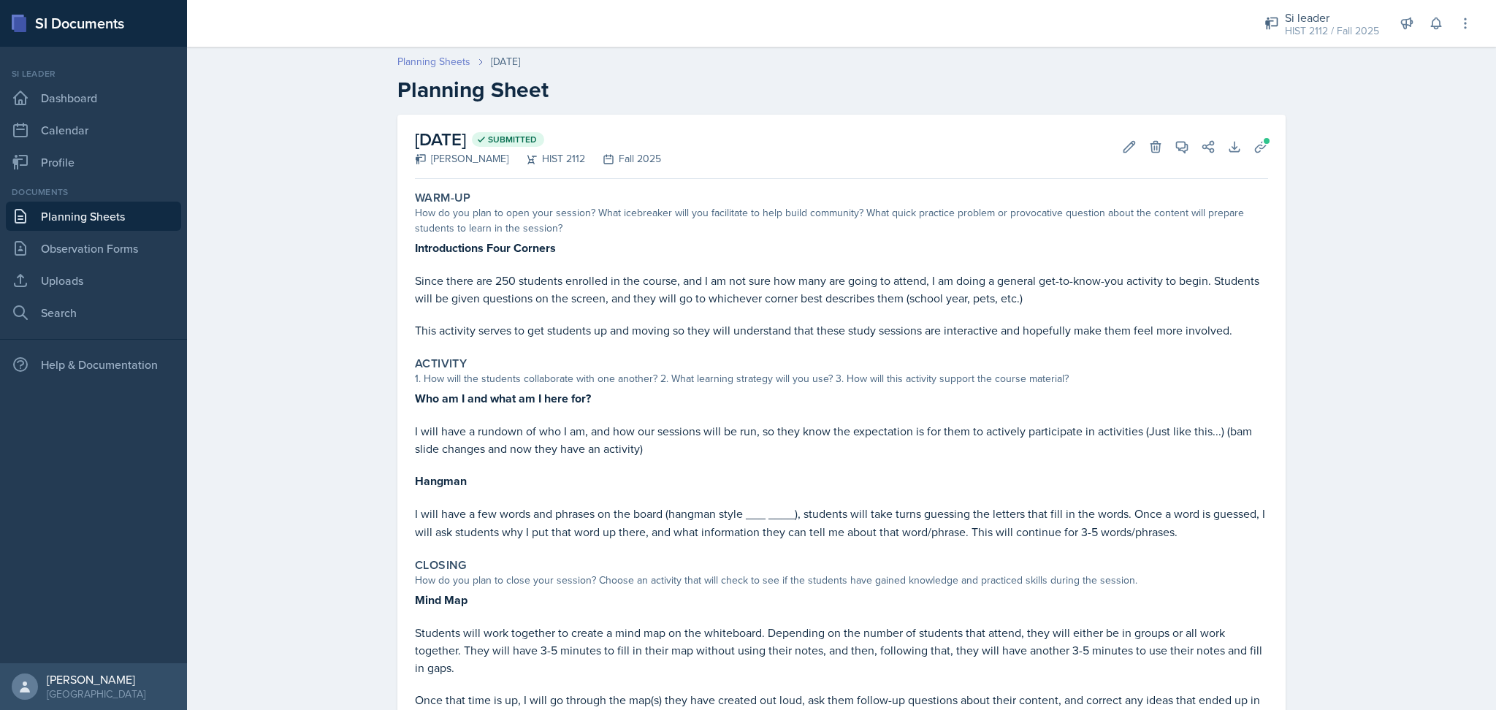
click at [430, 66] on link "Planning Sheets" at bounding box center [433, 61] width 73 height 15
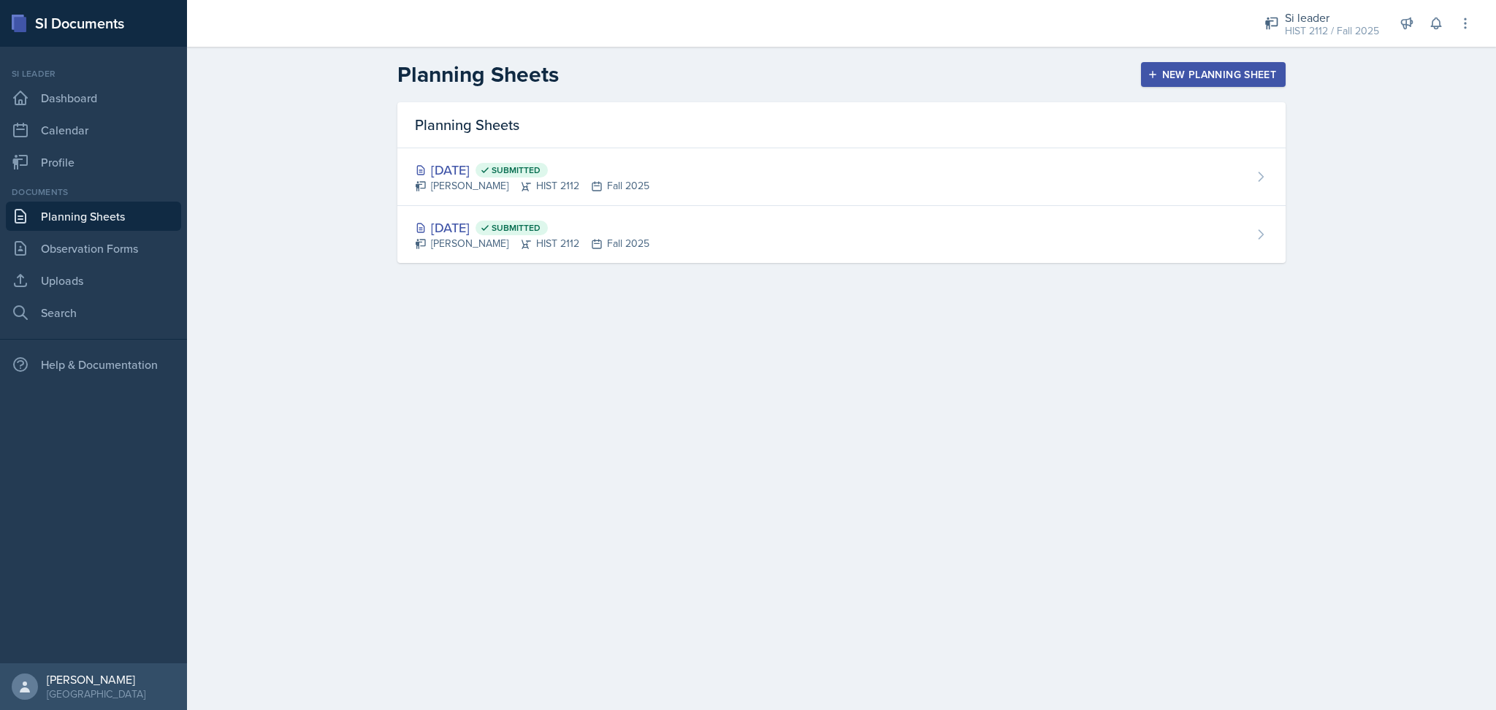
click at [1176, 73] on div "New Planning Sheet" at bounding box center [1213, 75] width 126 height 12
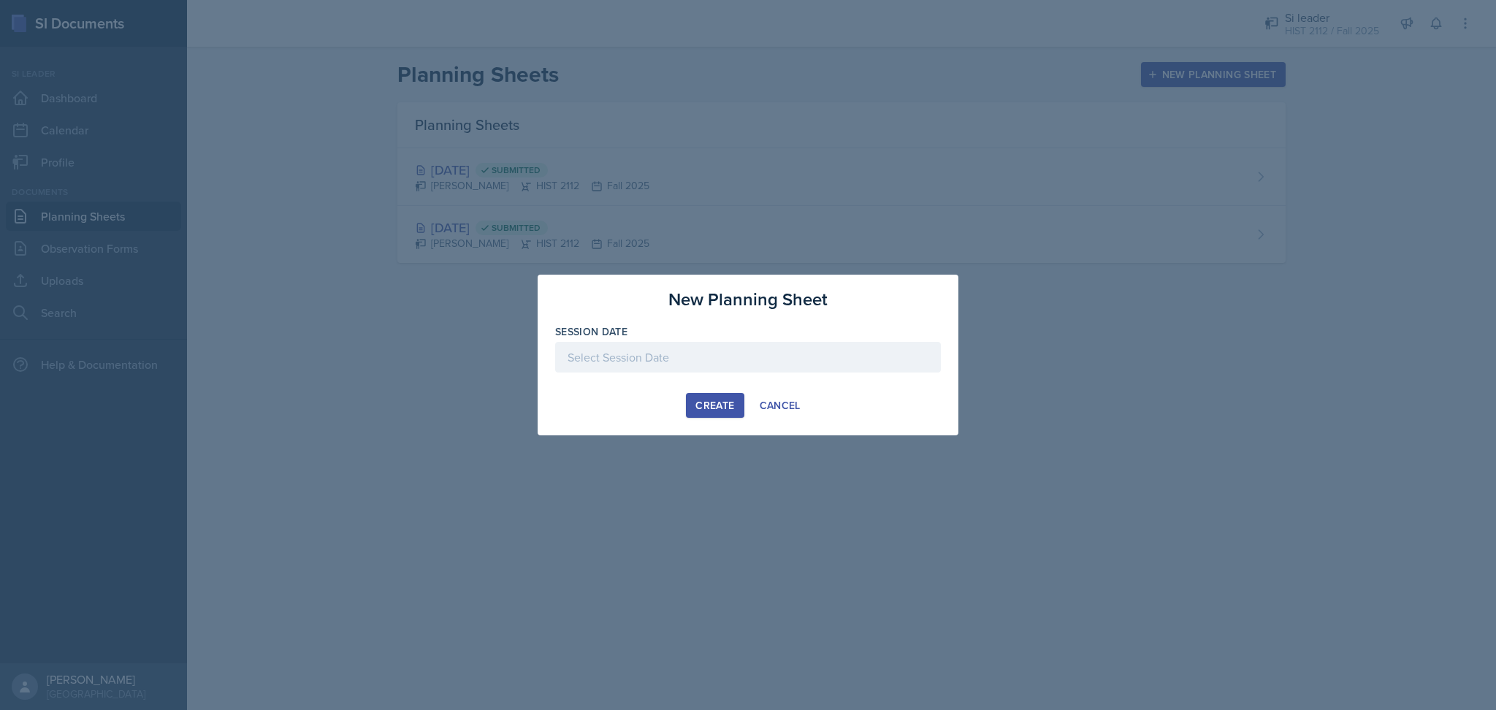
click at [616, 351] on div at bounding box center [748, 357] width 386 height 31
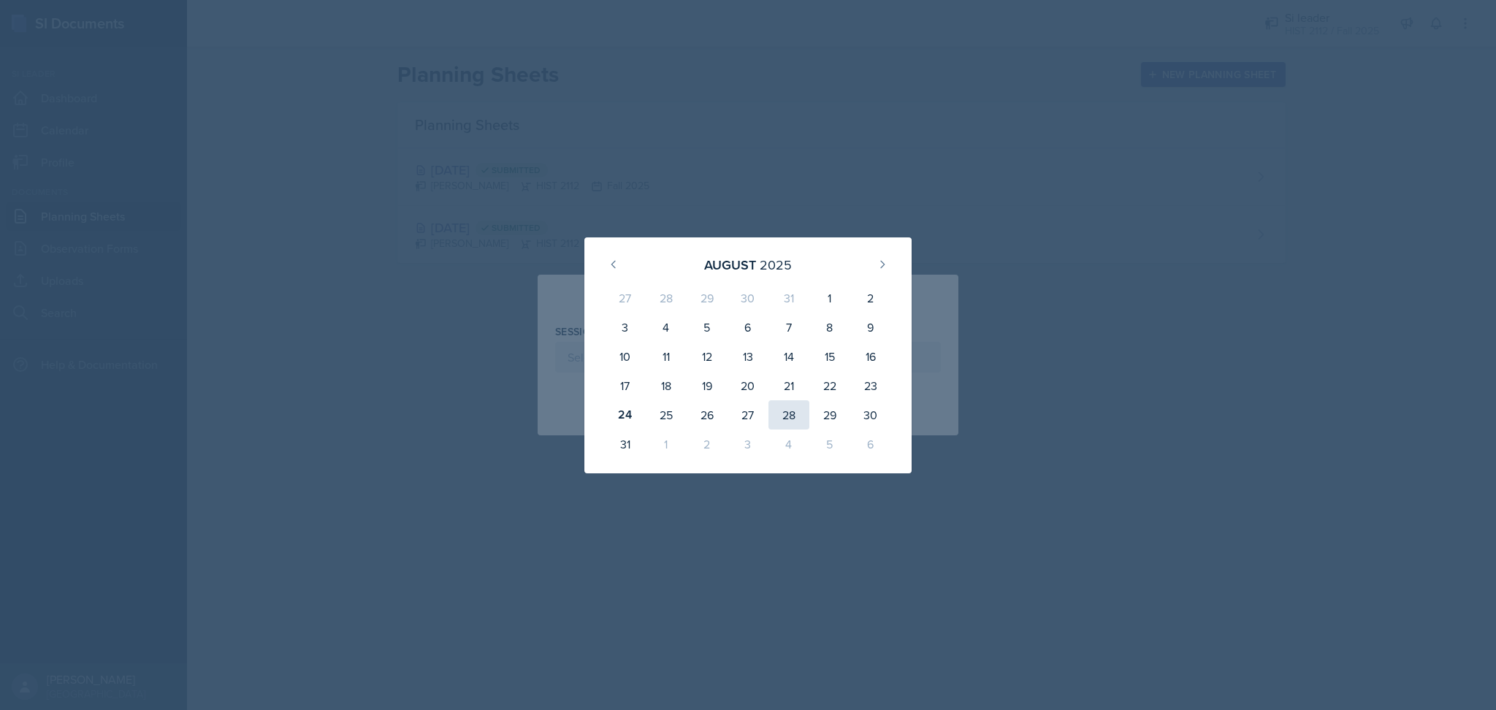
click at [790, 414] on div "28" at bounding box center [788, 414] width 41 height 29
type input "August 28th, 2025"
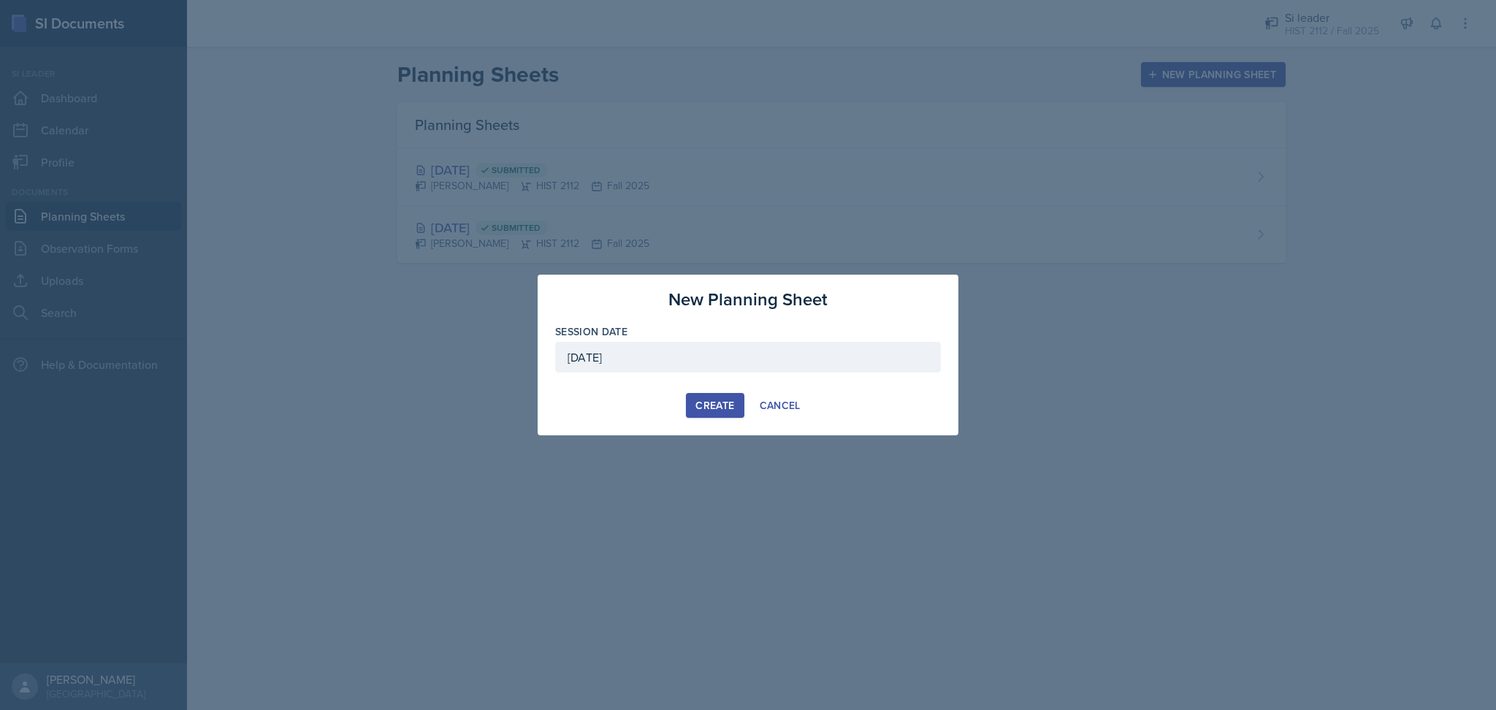
click at [716, 400] on div "Create" at bounding box center [714, 405] width 39 height 12
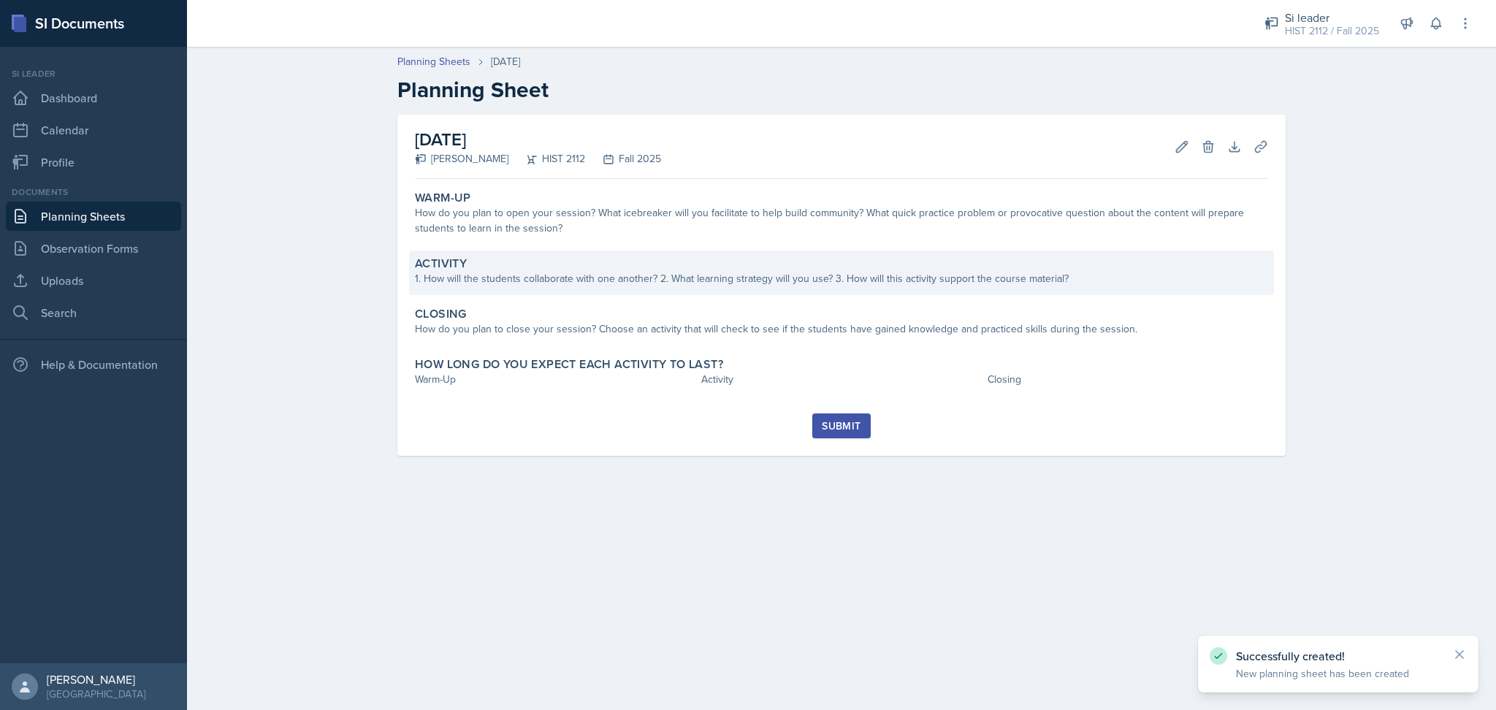
click at [584, 261] on div "Activity" at bounding box center [841, 263] width 853 height 15
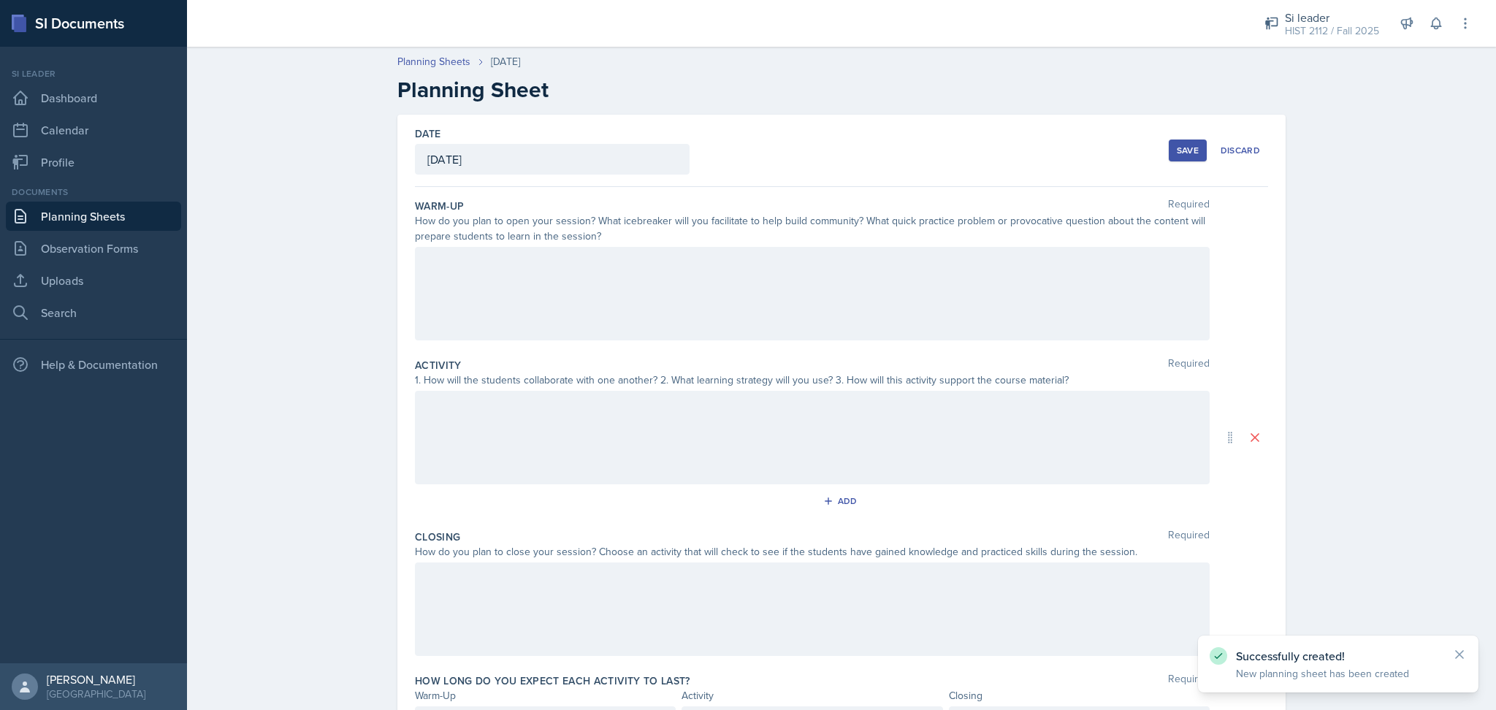
click at [584, 261] on div at bounding box center [812, 293] width 795 height 93
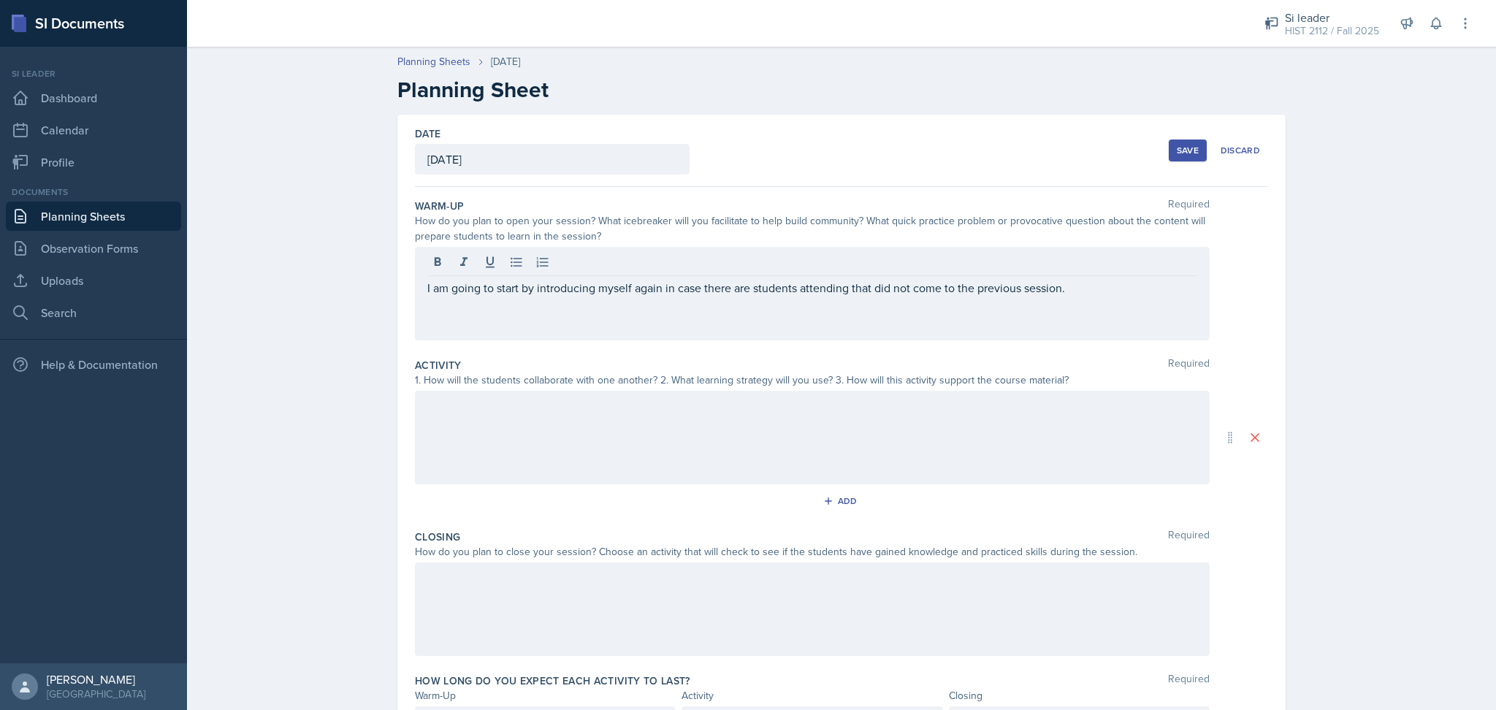
click at [1177, 145] on div "Save" at bounding box center [1188, 151] width 22 height 12
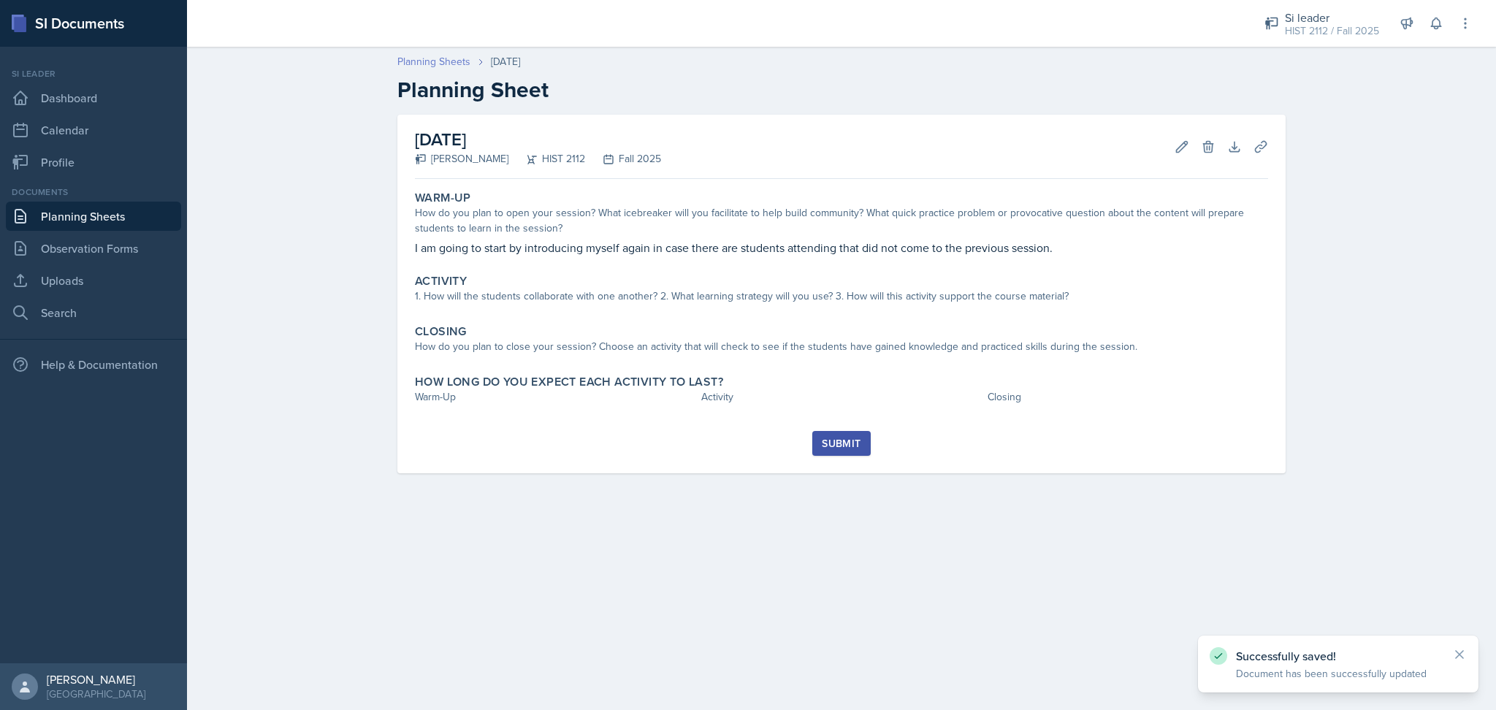
click at [448, 61] on link "Planning Sheets" at bounding box center [433, 61] width 73 height 15
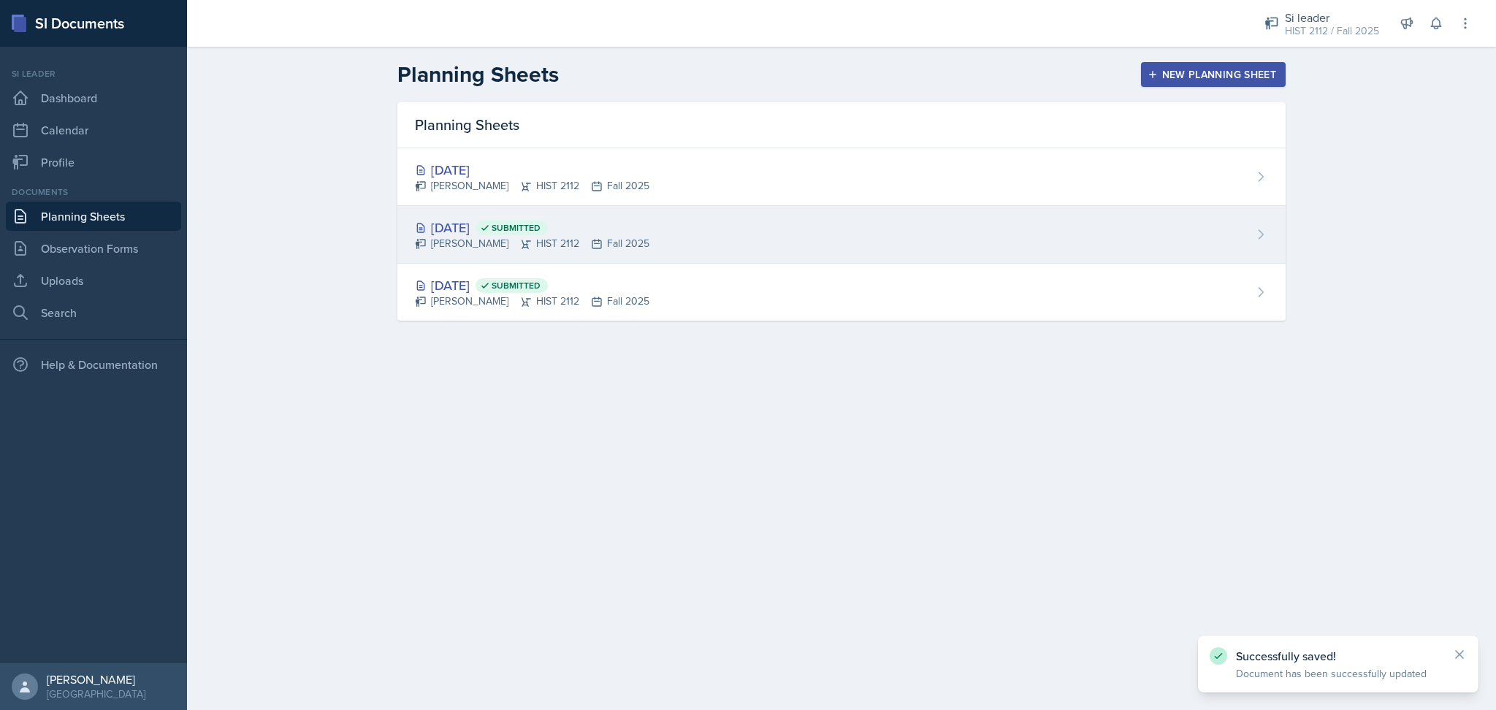
click at [662, 251] on div "Aug 26th, 2025 Submitted Madie Houser HIST 2112 Fall 2025" at bounding box center [841, 235] width 888 height 58
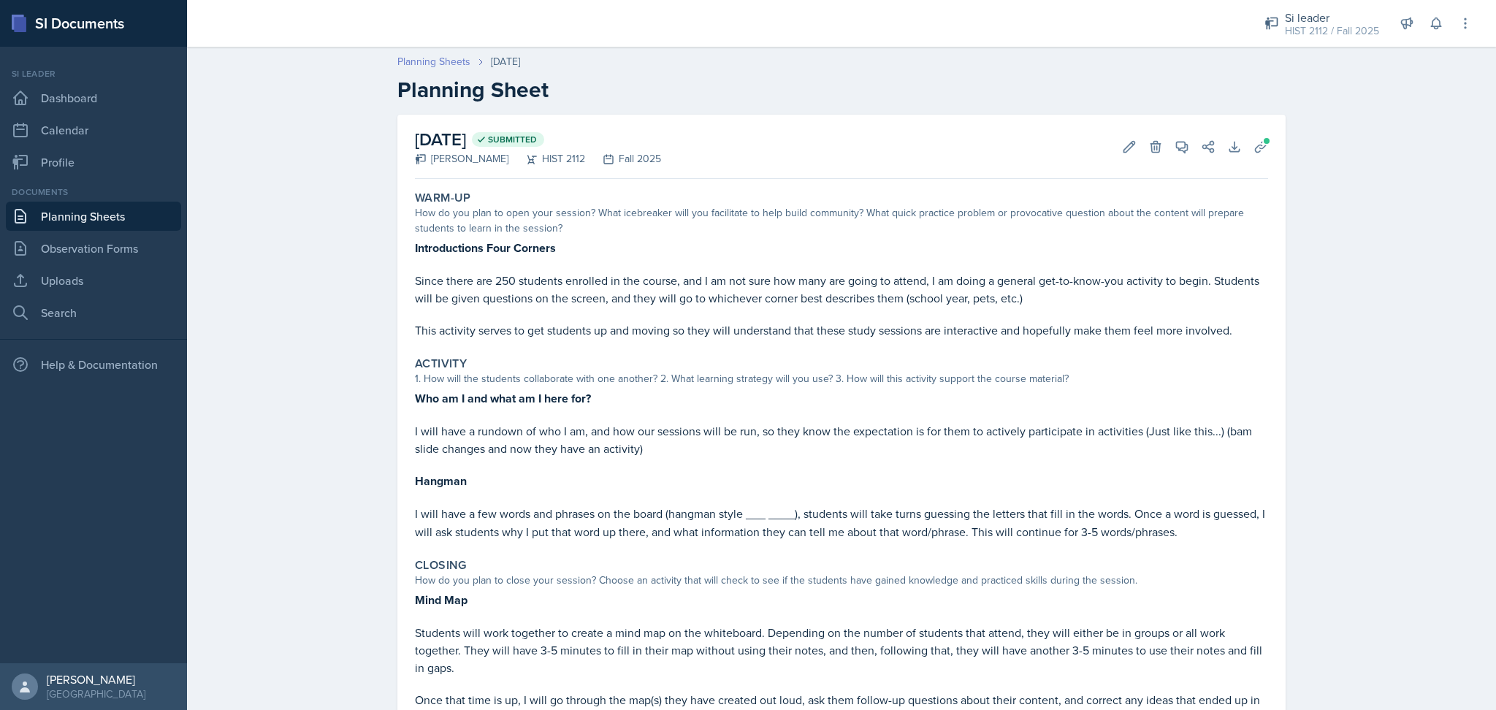
click at [447, 62] on link "Planning Sheets" at bounding box center [433, 61] width 73 height 15
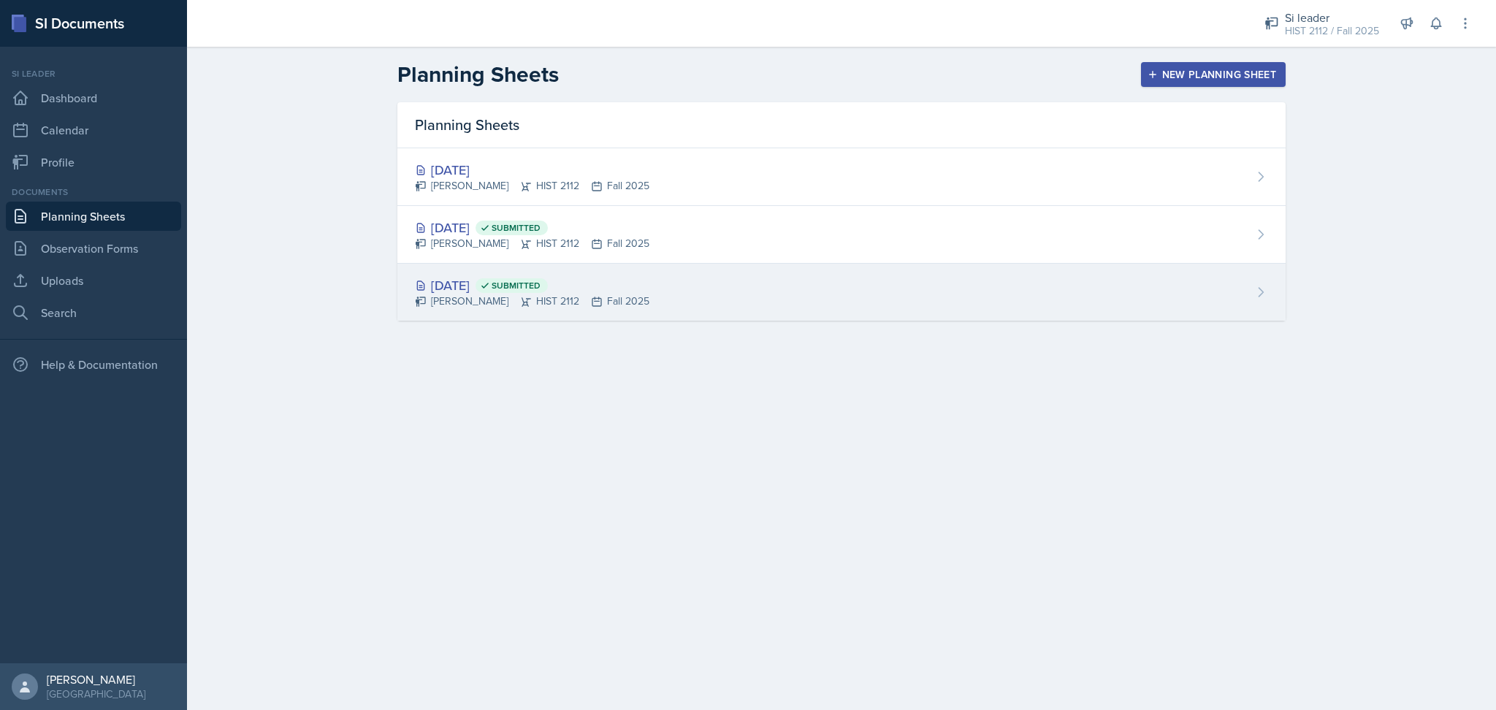
click at [704, 306] on div "Aug 15th, 2025 Submitted Madie Houser HIST 2112 Fall 2025" at bounding box center [841, 292] width 888 height 57
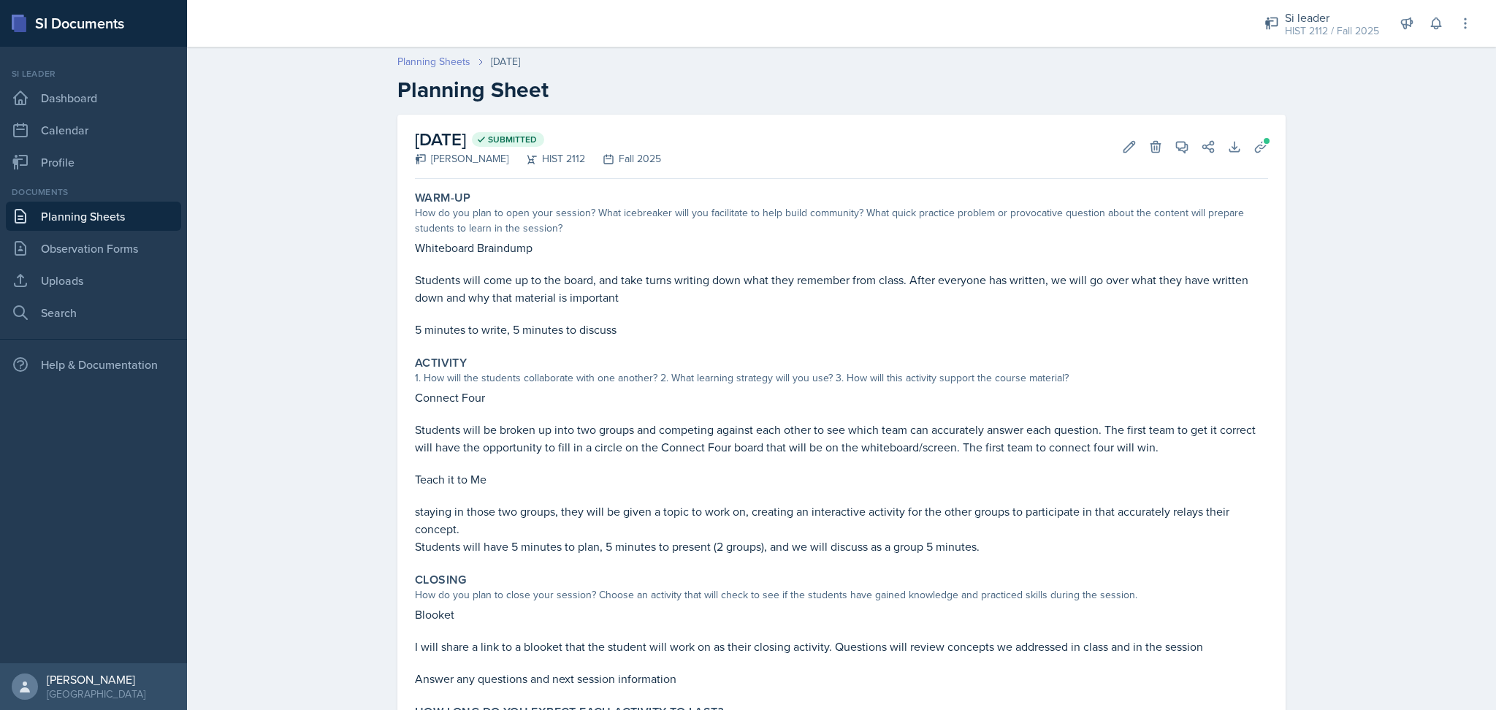
click at [435, 61] on link "Planning Sheets" at bounding box center [433, 61] width 73 height 15
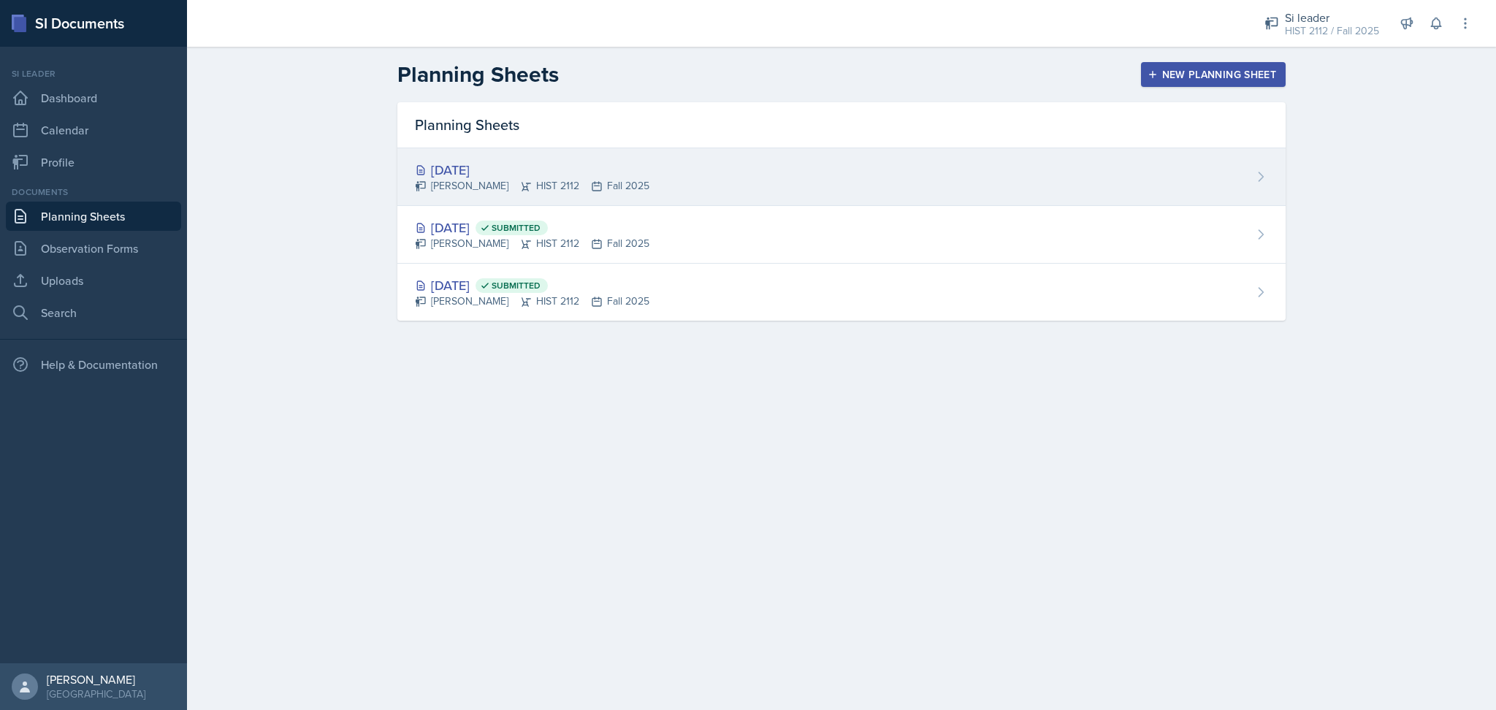
click at [697, 186] on div "Aug 28th, 2025 Madie Houser HIST 2112 Fall 2025" at bounding box center [841, 177] width 888 height 58
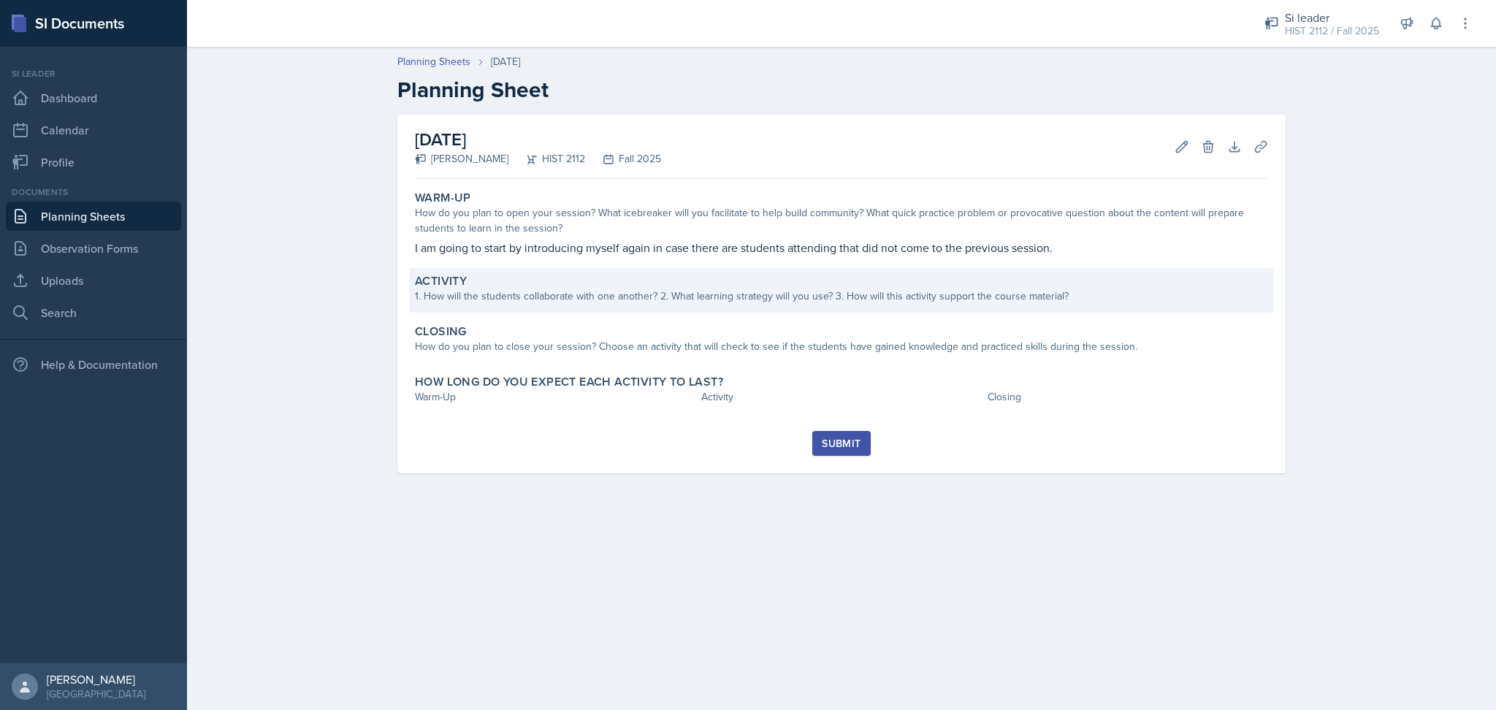
click at [591, 291] on div "1. How will the students collaborate with one another? 2. What learning strateg…" at bounding box center [841, 295] width 853 height 15
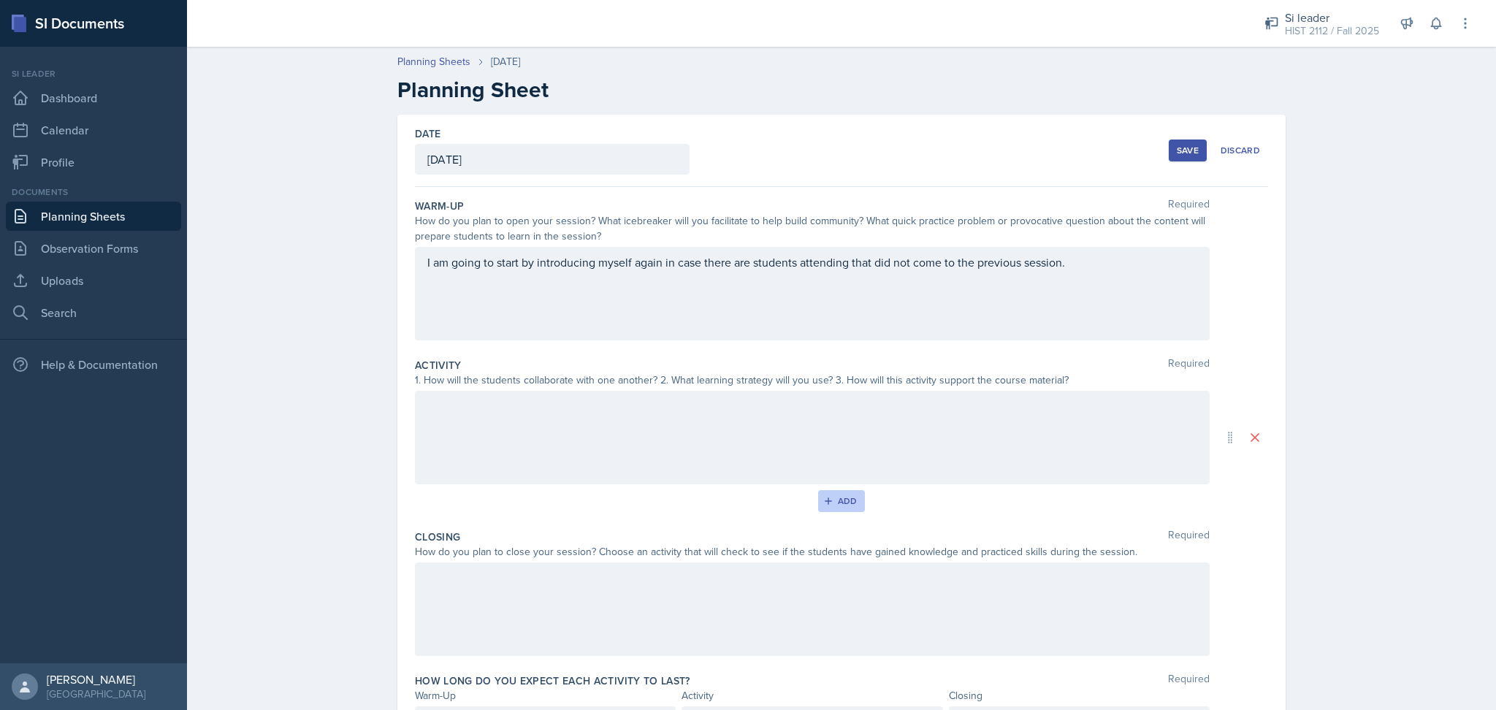
click at [835, 500] on div "Add" at bounding box center [841, 501] width 31 height 12
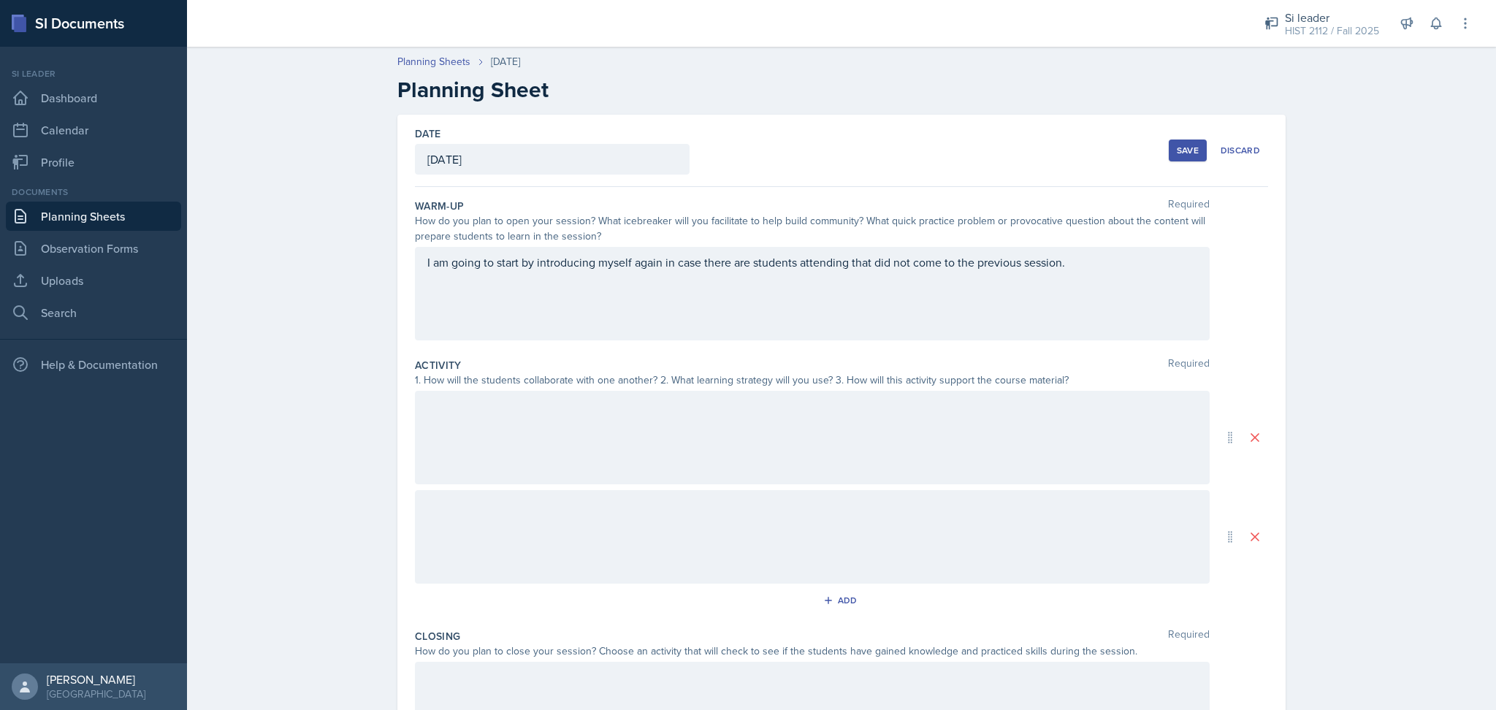
click at [696, 519] on div at bounding box center [812, 536] width 795 height 93
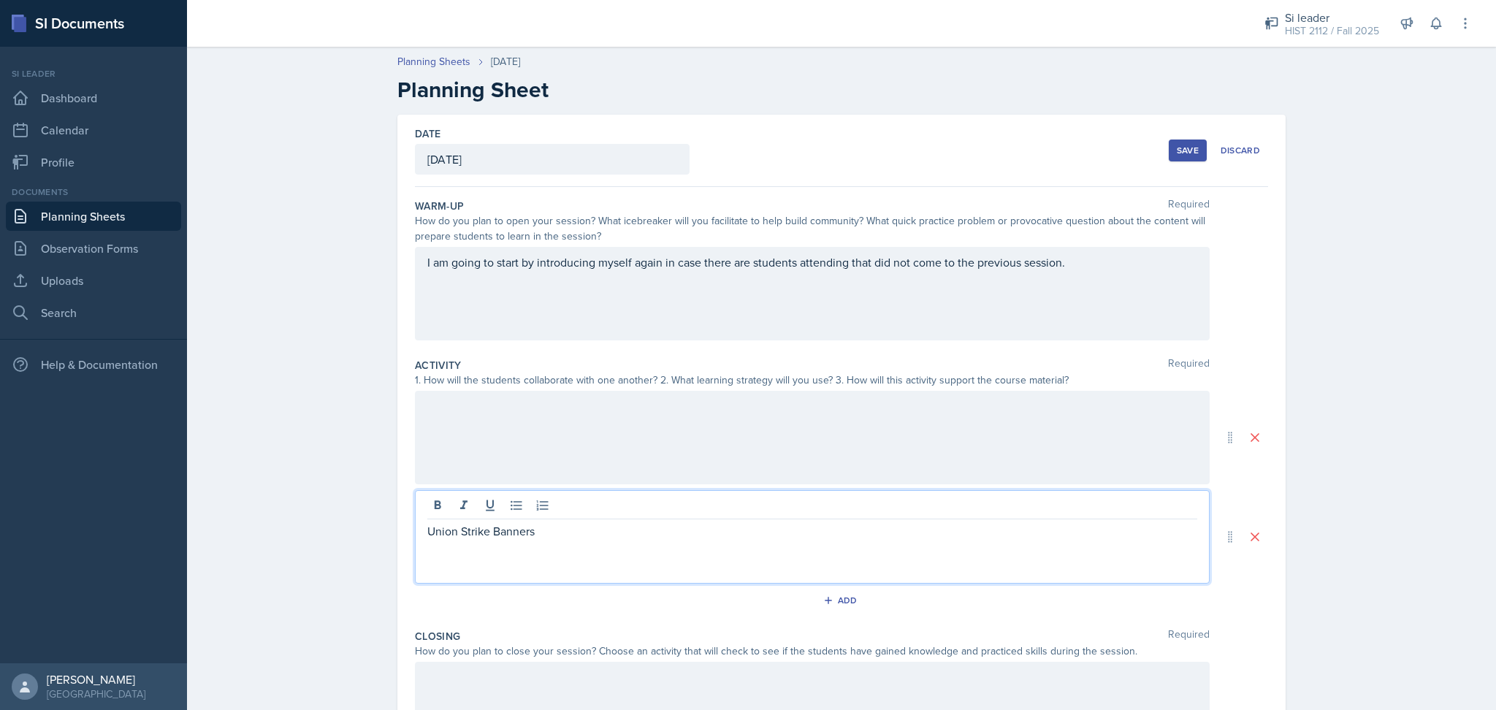
click at [554, 429] on div at bounding box center [812, 437] width 795 height 93
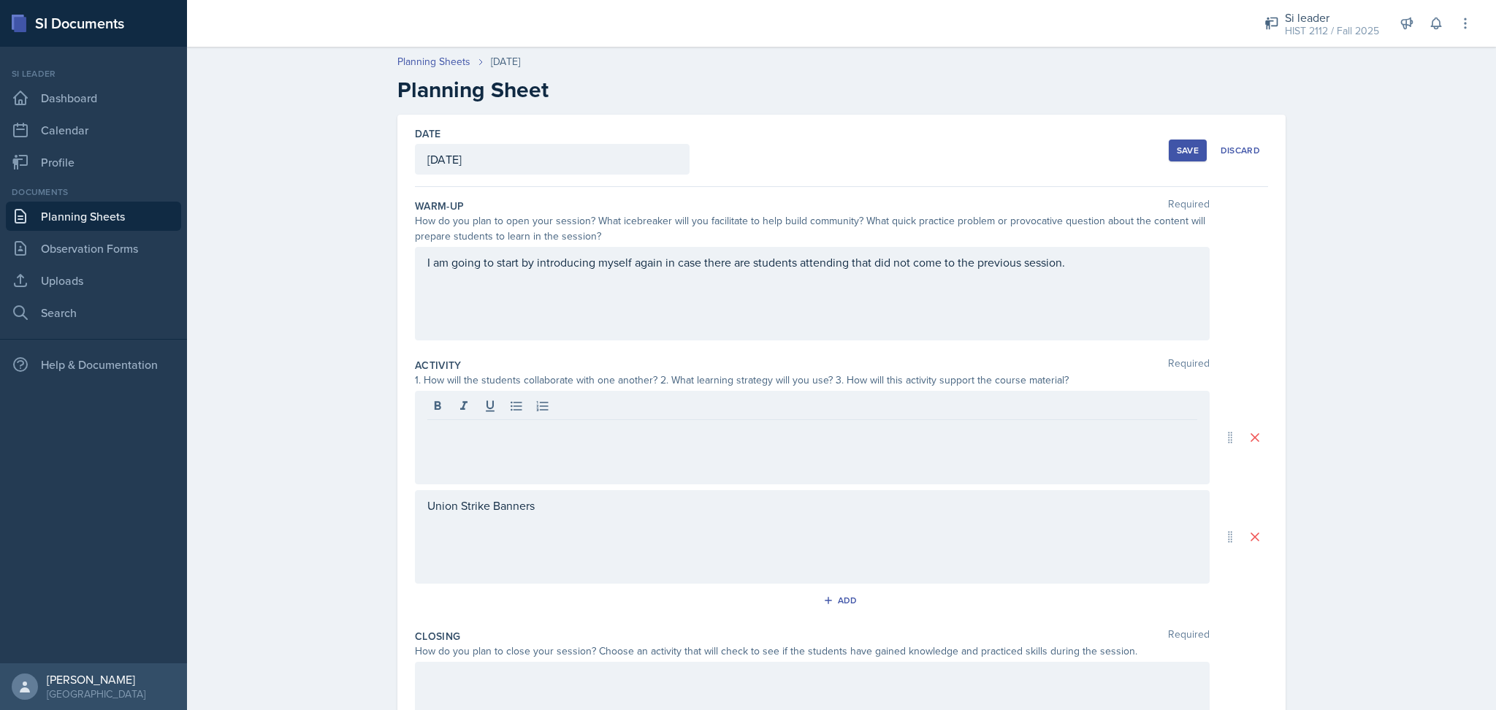
click at [555, 517] on div "Union Strike Banners" at bounding box center [812, 536] width 795 height 93
drag, startPoint x: 554, startPoint y: 520, endPoint x: 376, endPoint y: 535, distance: 178.9
click at [376, 535] on div "Date August 28th, 2025 August 2025 27 28 29 30 31 1 2 3 4 5 6 7 8 9 10 11 12 13…" at bounding box center [841, 505] width 935 height 780
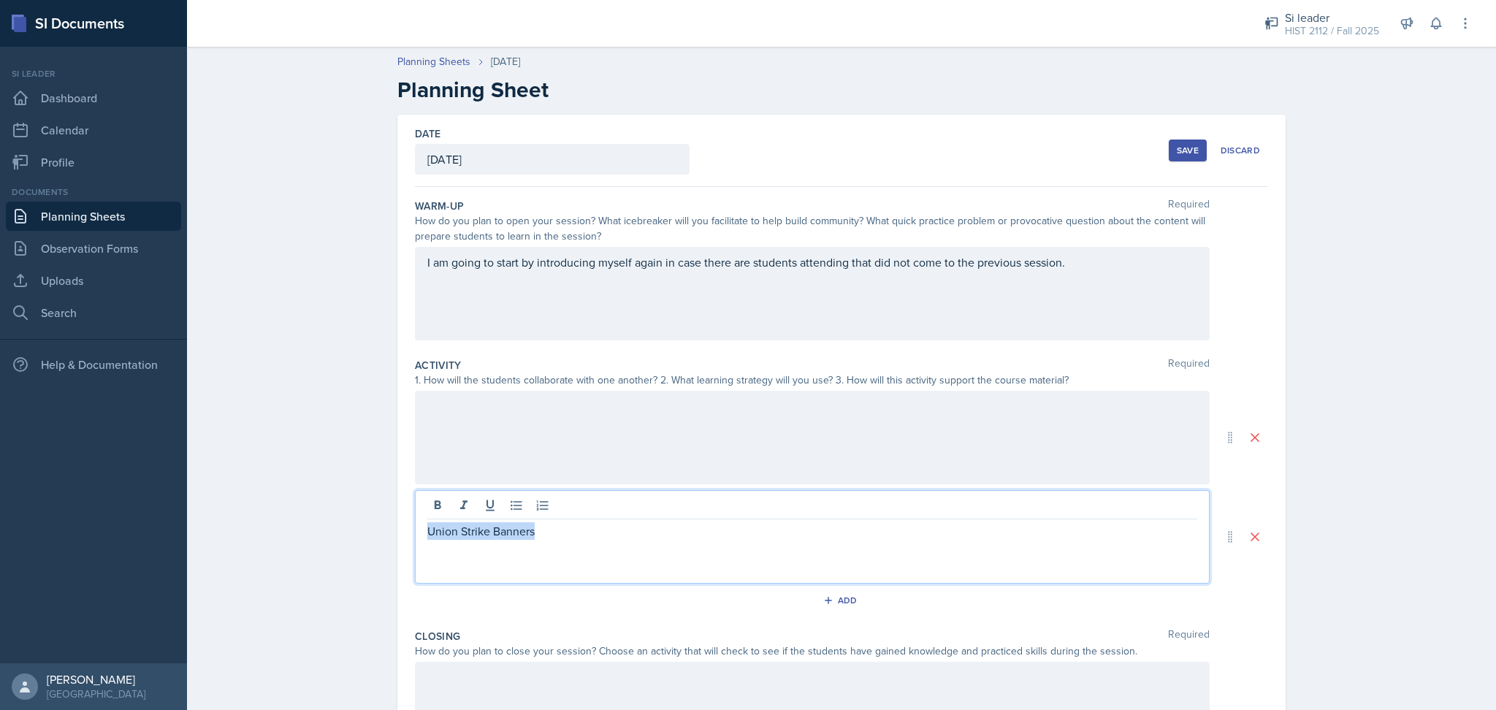
drag, startPoint x: 551, startPoint y: 510, endPoint x: 379, endPoint y: 526, distance: 173.1
click at [379, 526] on div "Date August 28th, 2025 August 2025 27 28 29 30 31 1 2 3 4 5 6 7 8 9 10 11 12 13…" at bounding box center [841, 505] width 935 height 780
click at [477, 443] on div at bounding box center [812, 437] width 795 height 93
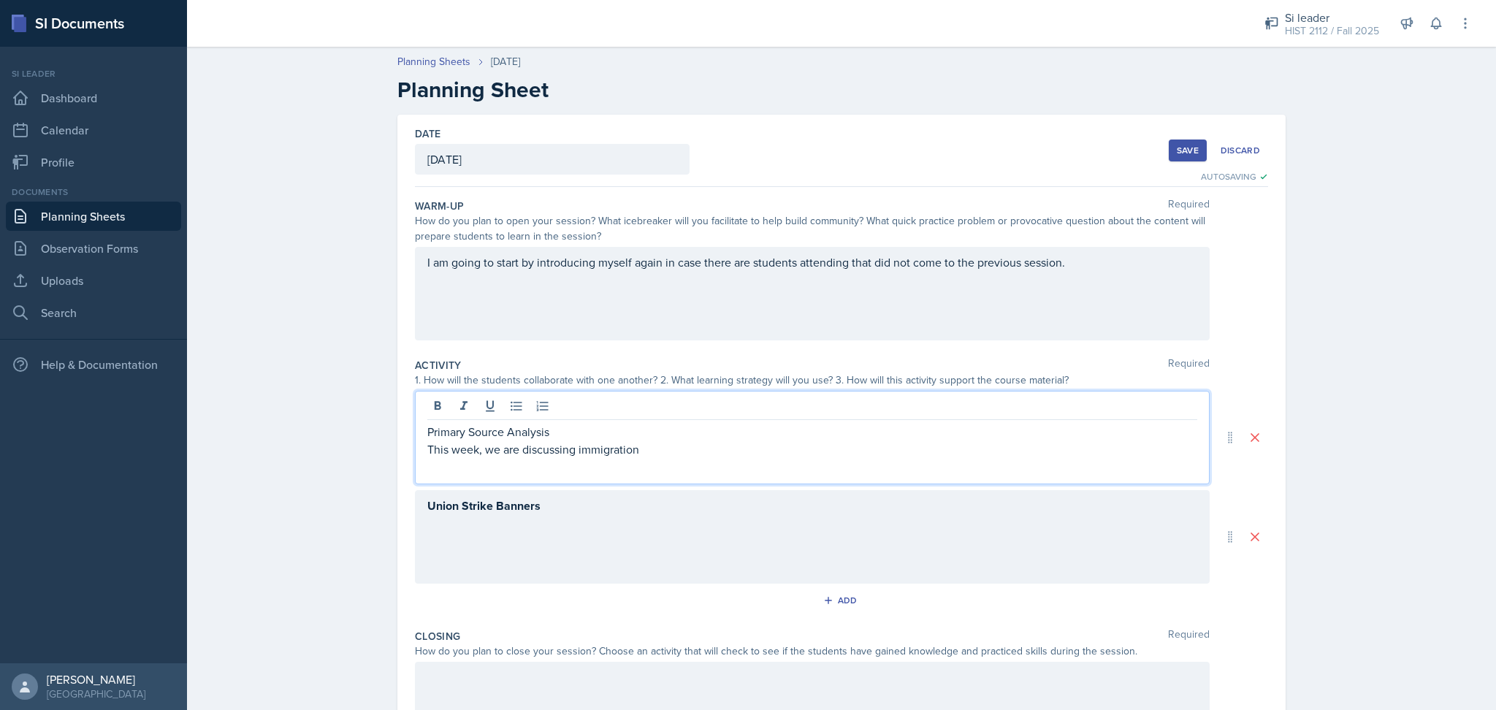
drag, startPoint x: 675, startPoint y: 448, endPoint x: 405, endPoint y: 427, distance: 270.4
click at [405, 427] on div "Date August 28th, 2025 August 2025 27 28 29 30 31 1 2 3 4 5 6 7 8 9 10 11 12 13…" at bounding box center [841, 487] width 888 height 745
copy div "Primary Source Analysis This week, we are discussing immigration"
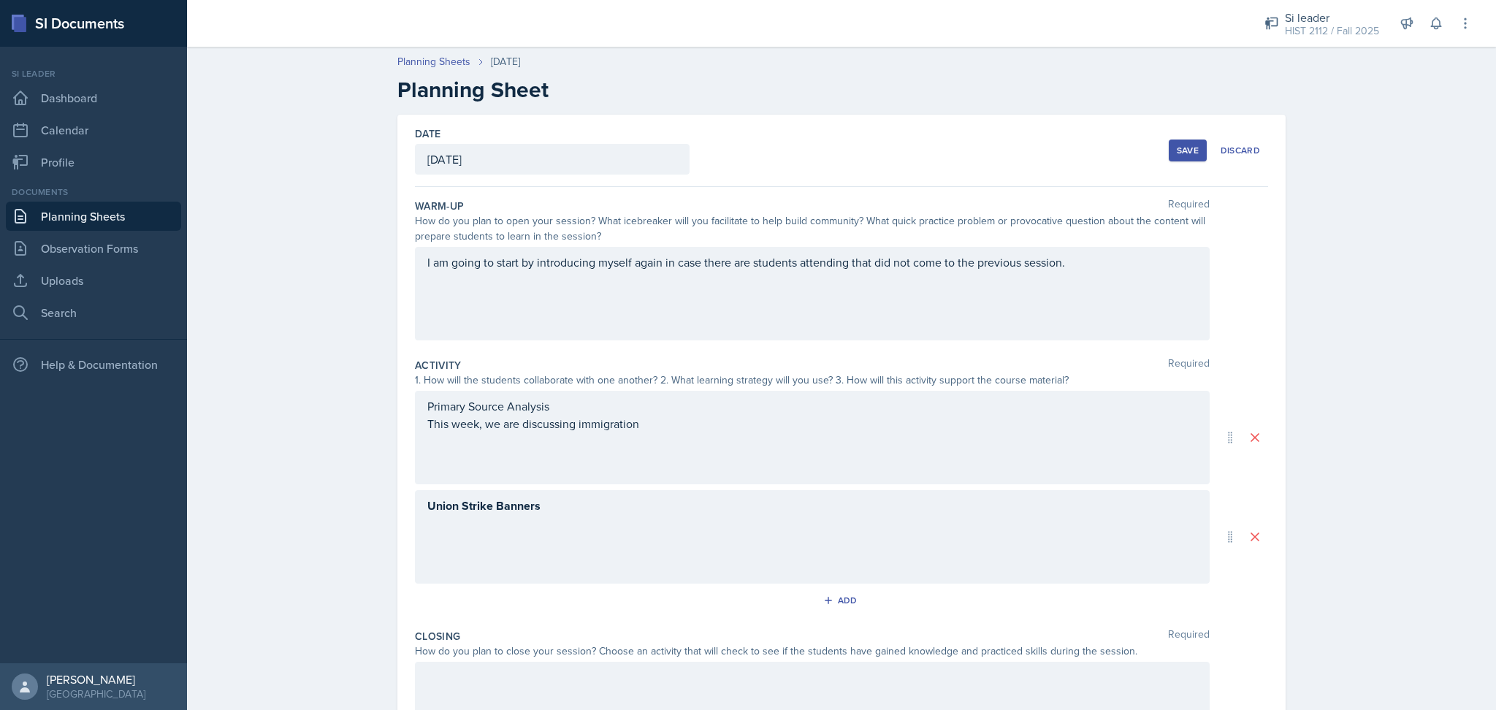
click at [762, 316] on div "I am going to start by introducing myself again in case there are students atte…" at bounding box center [812, 293] width 795 height 93
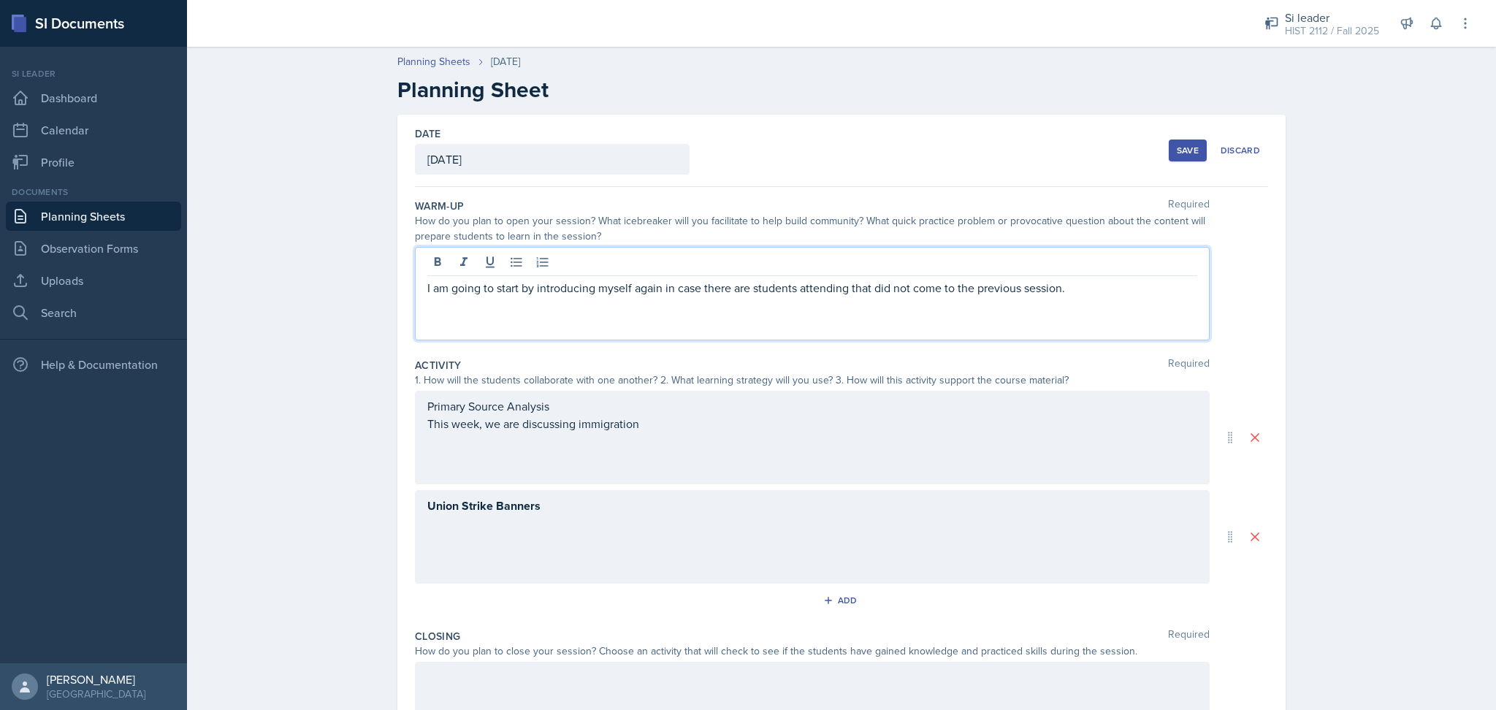
click at [1097, 290] on p "I am going to start by introducing myself again in case there are students atte…" at bounding box center [812, 288] width 770 height 18
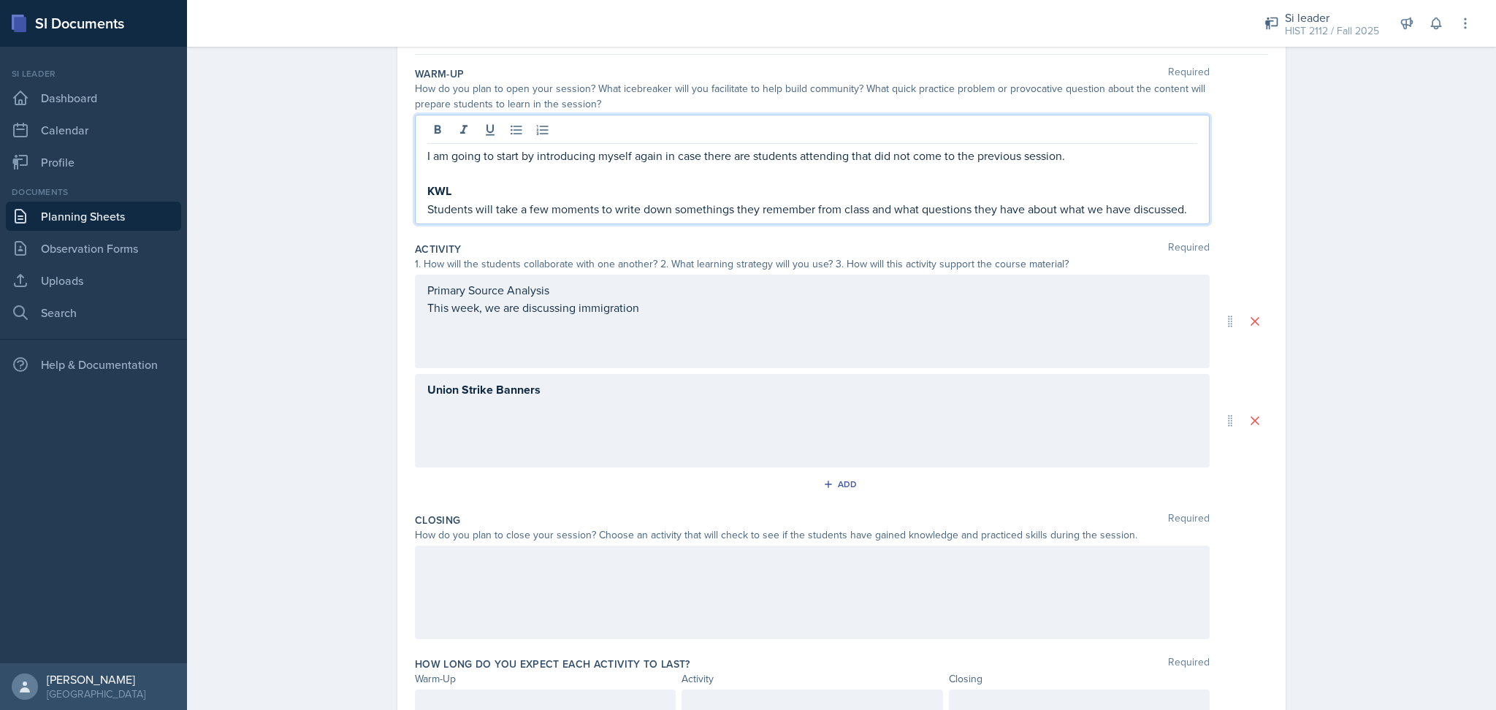
scroll to position [200, 0]
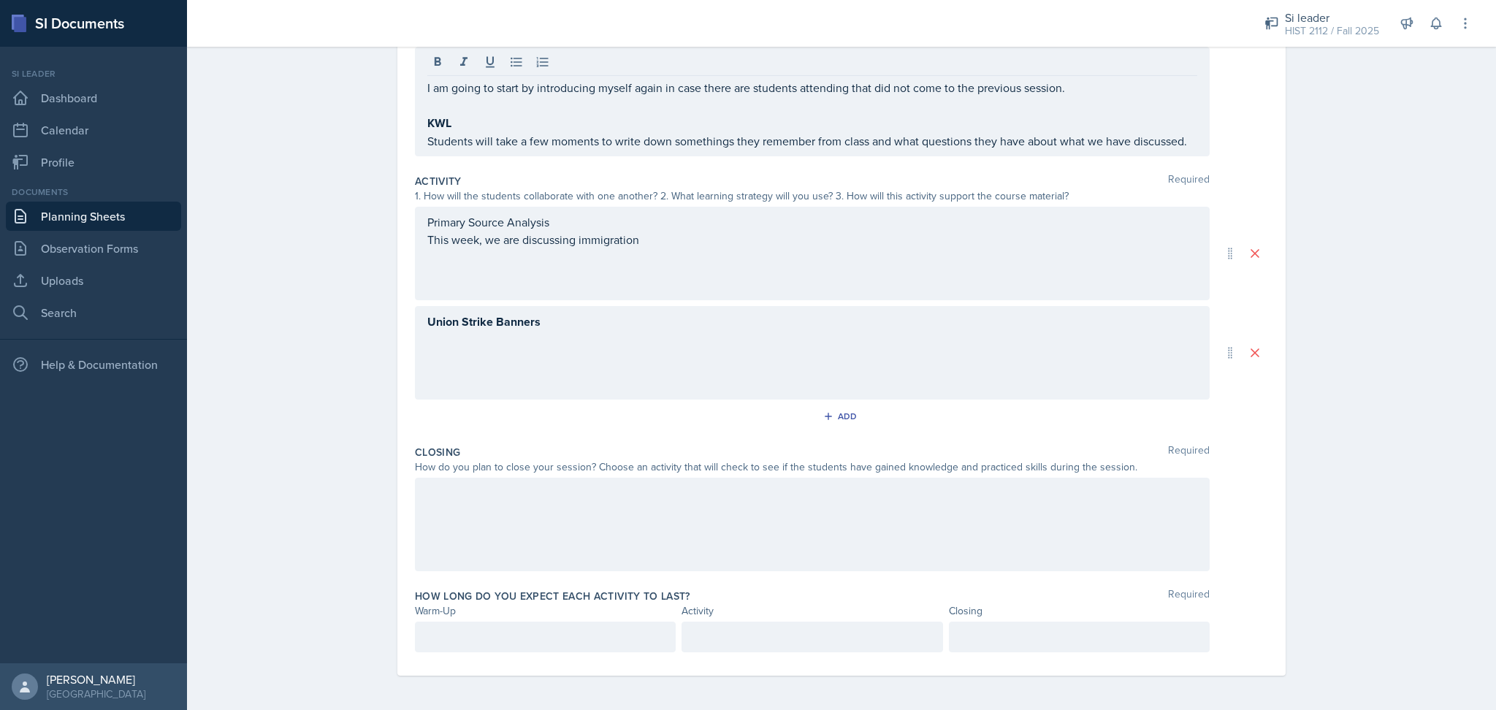
click at [776, 526] on div at bounding box center [812, 524] width 795 height 93
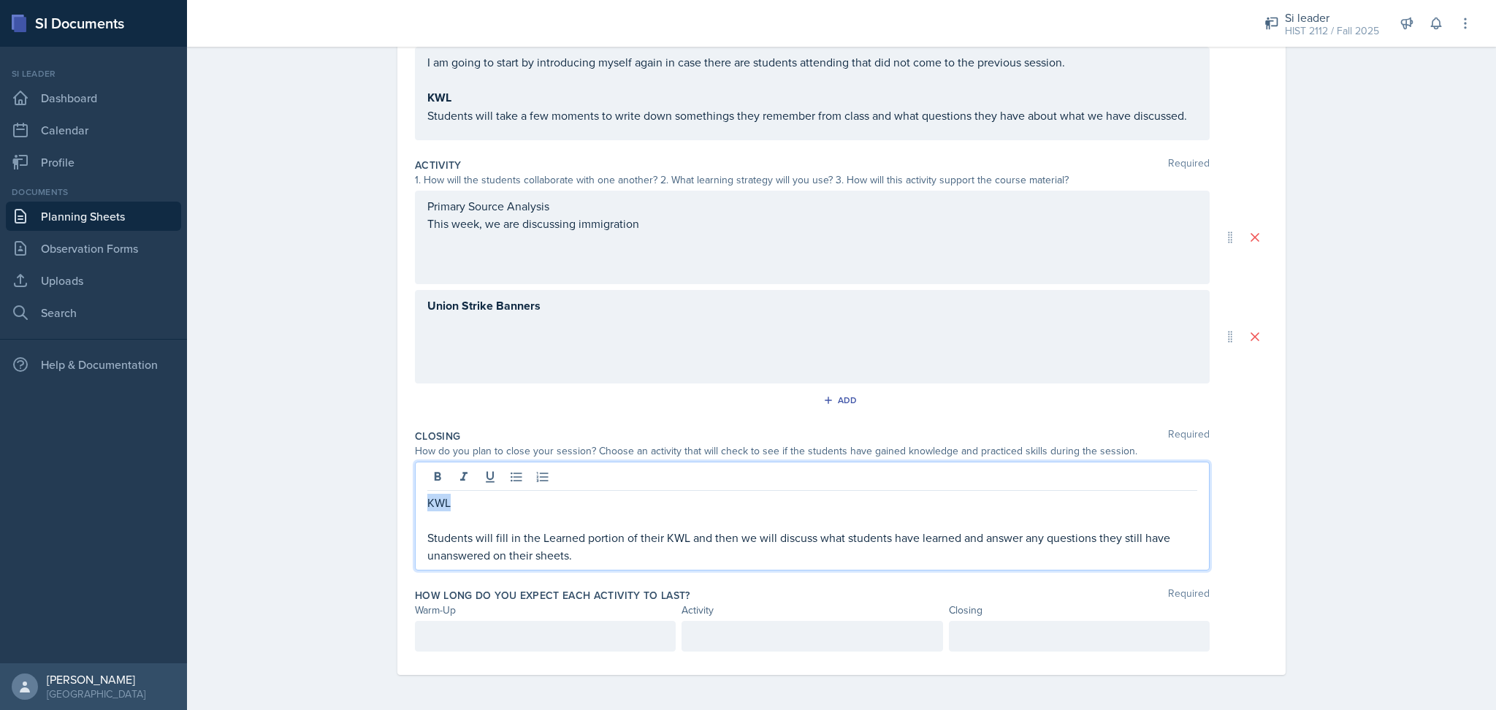
drag, startPoint x: 489, startPoint y: 498, endPoint x: 381, endPoint y: 501, distance: 107.4
click at [381, 501] on div "Date August 28th, 2025 August 2025 27 28 29 30 31 1 2 3 4 5 6 7 8 9 10 11 12 13…" at bounding box center [841, 312] width 935 height 795
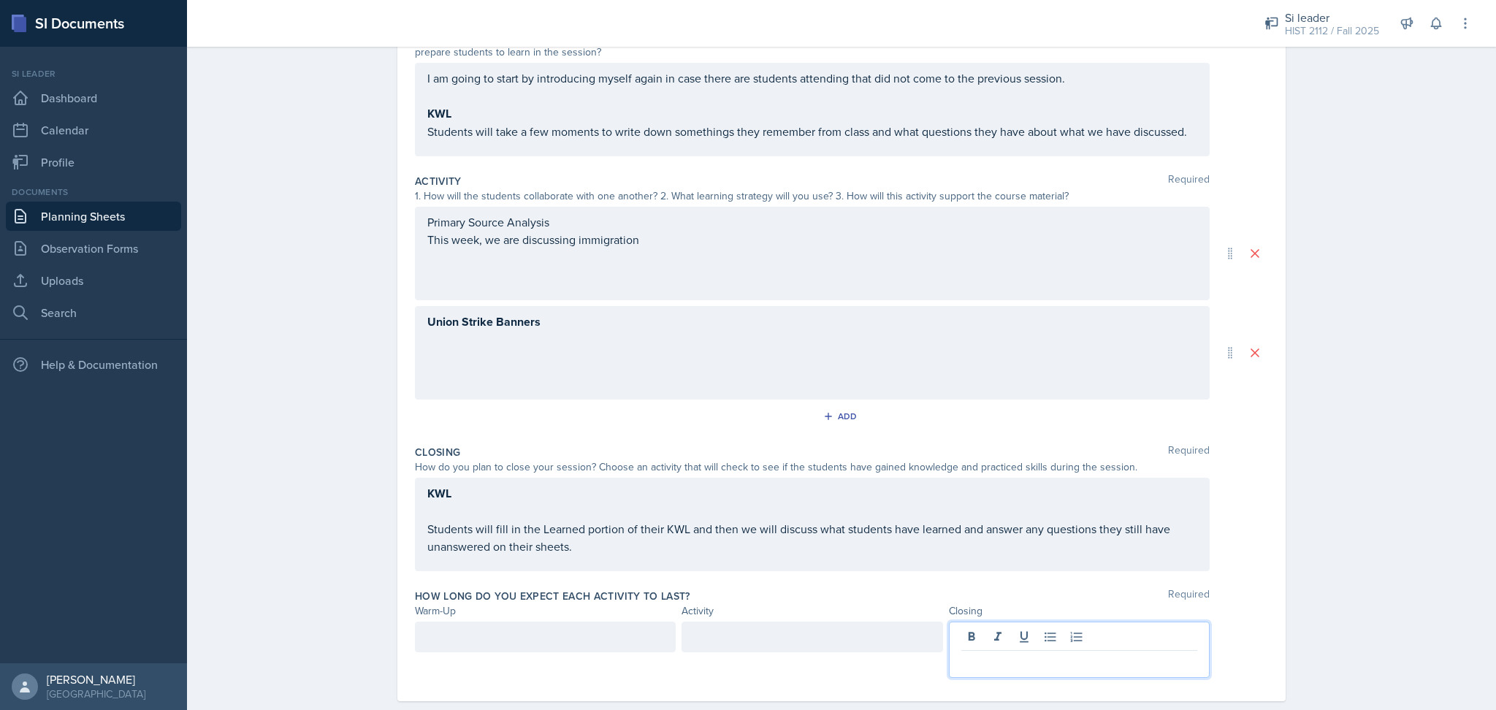
click at [1000, 641] on div at bounding box center [1079, 650] width 261 height 56
click at [617, 646] on div at bounding box center [545, 637] width 261 height 31
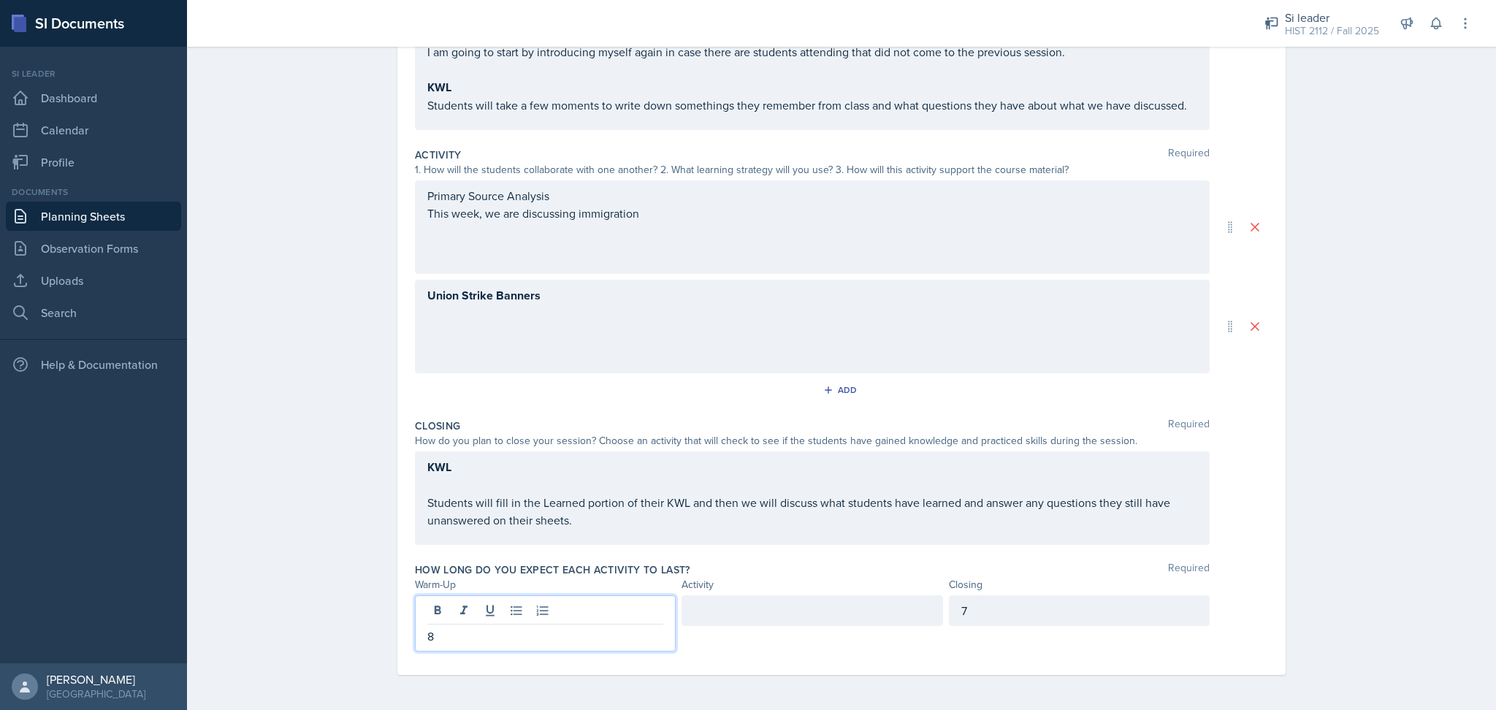
click at [780, 617] on div at bounding box center [811, 610] width 261 height 31
click at [868, 573] on div "How long do you expect each activity to last? Required" at bounding box center [841, 569] width 853 height 15
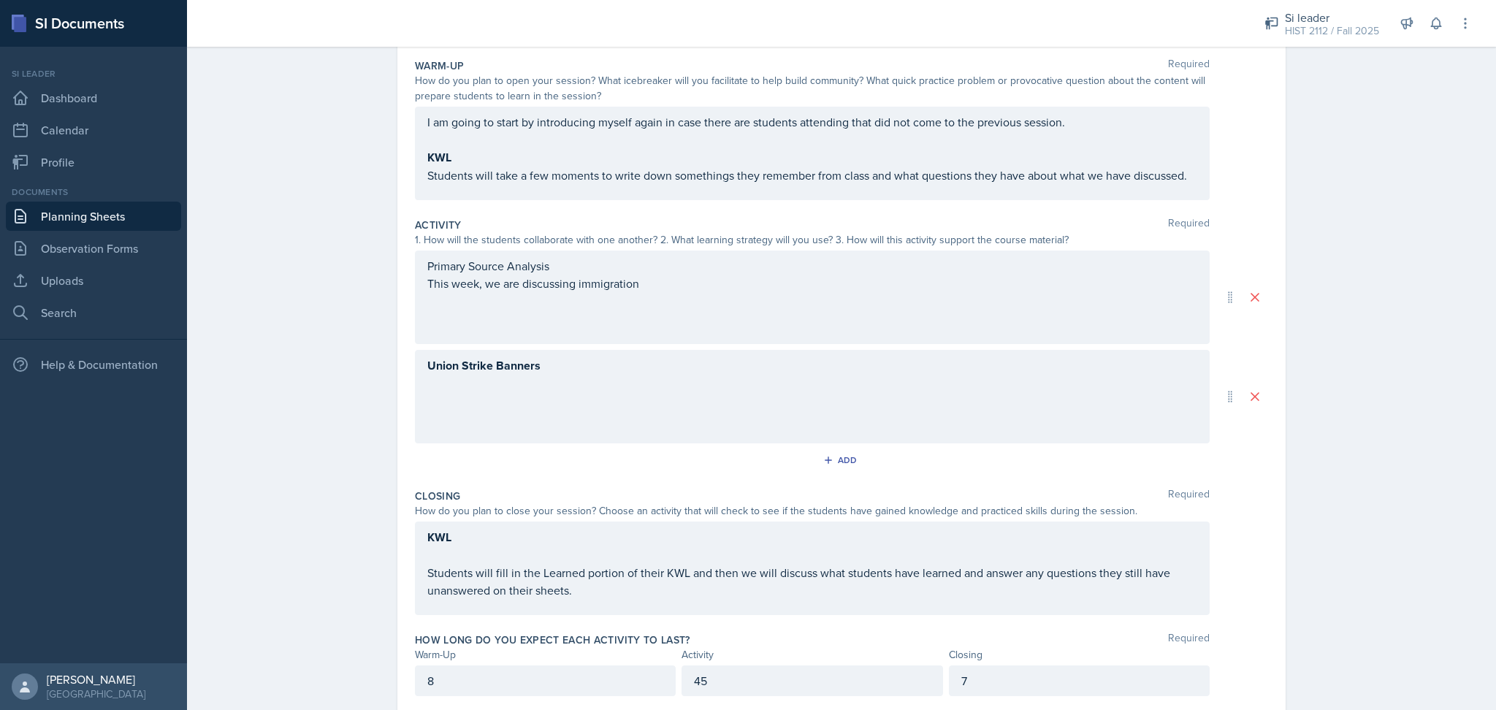
scroll to position [184, 0]
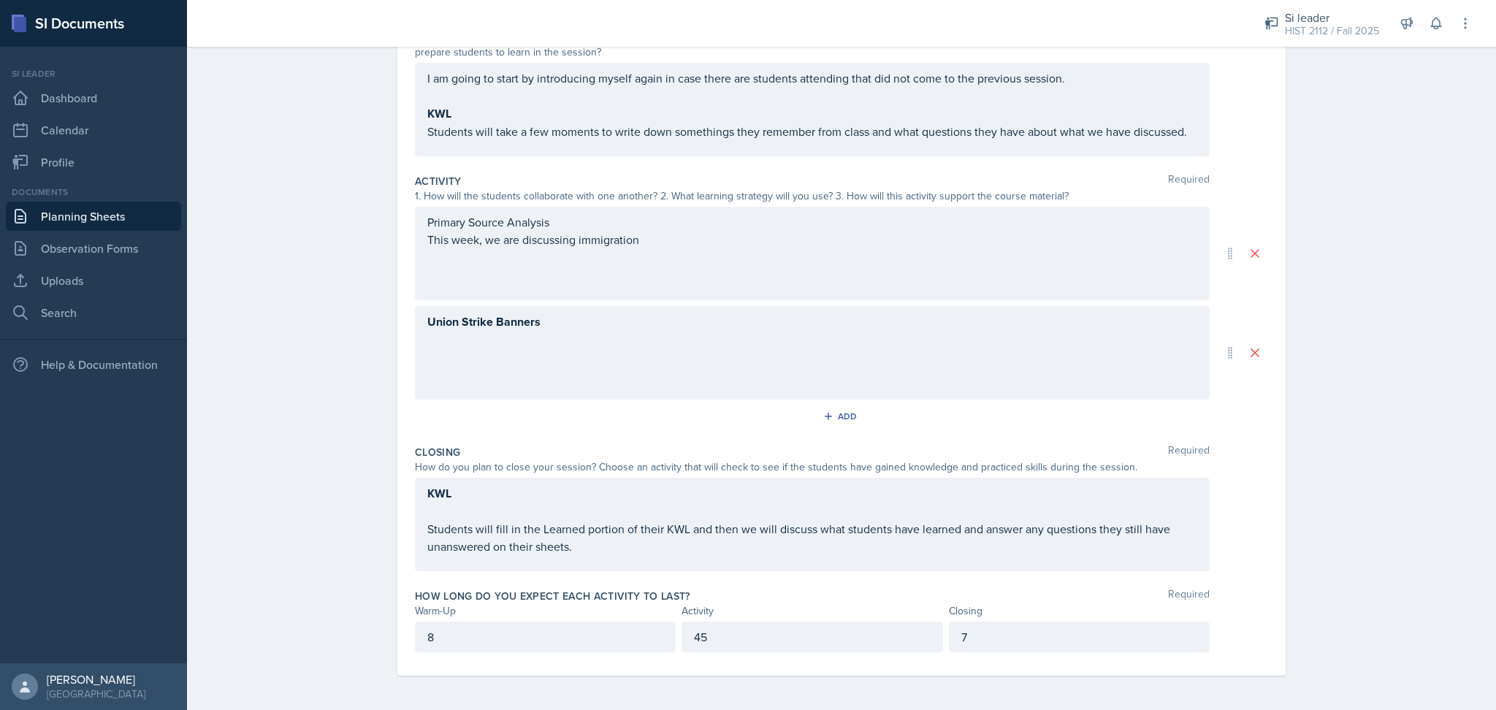
click at [628, 350] on div "Union Strike Banners" at bounding box center [812, 352] width 795 height 93
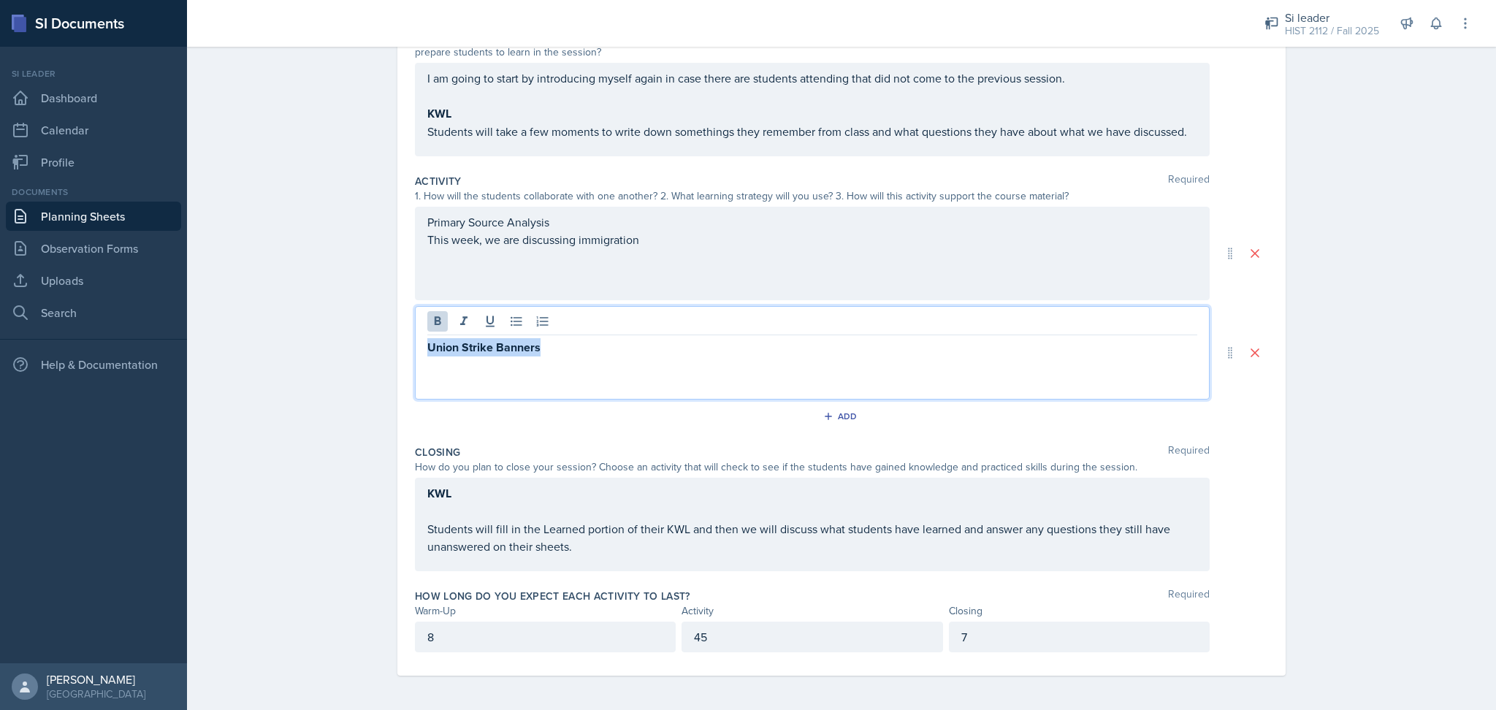
click at [628, 350] on p "Union Strike Banners" at bounding box center [812, 347] width 770 height 18
click at [609, 365] on p "Students are now employees of one fo the three" at bounding box center [812, 365] width 770 height 18
click at [695, 367] on p "Students are now employees of one of the three" at bounding box center [812, 365] width 770 height 18
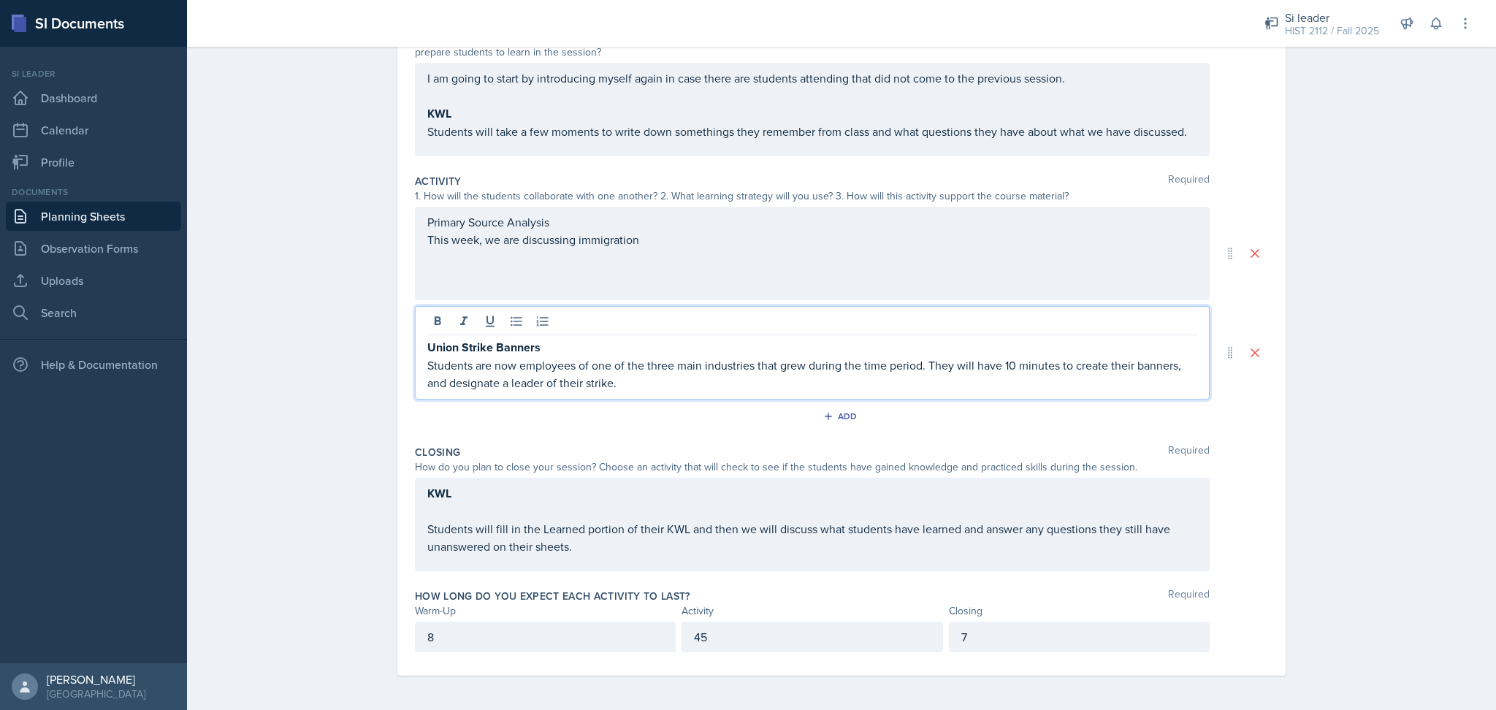
click at [427, 367] on p "Students are now employees of one of the three main industries that grew during…" at bounding box center [812, 373] width 770 height 35
click at [487, 368] on p "Students are now employees of one of the three main industries that grew during…" at bounding box center [812, 373] width 770 height 35
click at [820, 386] on p "Students are divided into three groups, and are now employees of one of the thr…" at bounding box center [812, 373] width 770 height 35
click at [957, 380] on p "Students are divided into three groups, and are now employees of one of the thr…" at bounding box center [812, 373] width 770 height 35
click at [1020, 386] on p "Students are divided into three groups, and are now employees of one of the thr…" at bounding box center [812, 373] width 770 height 35
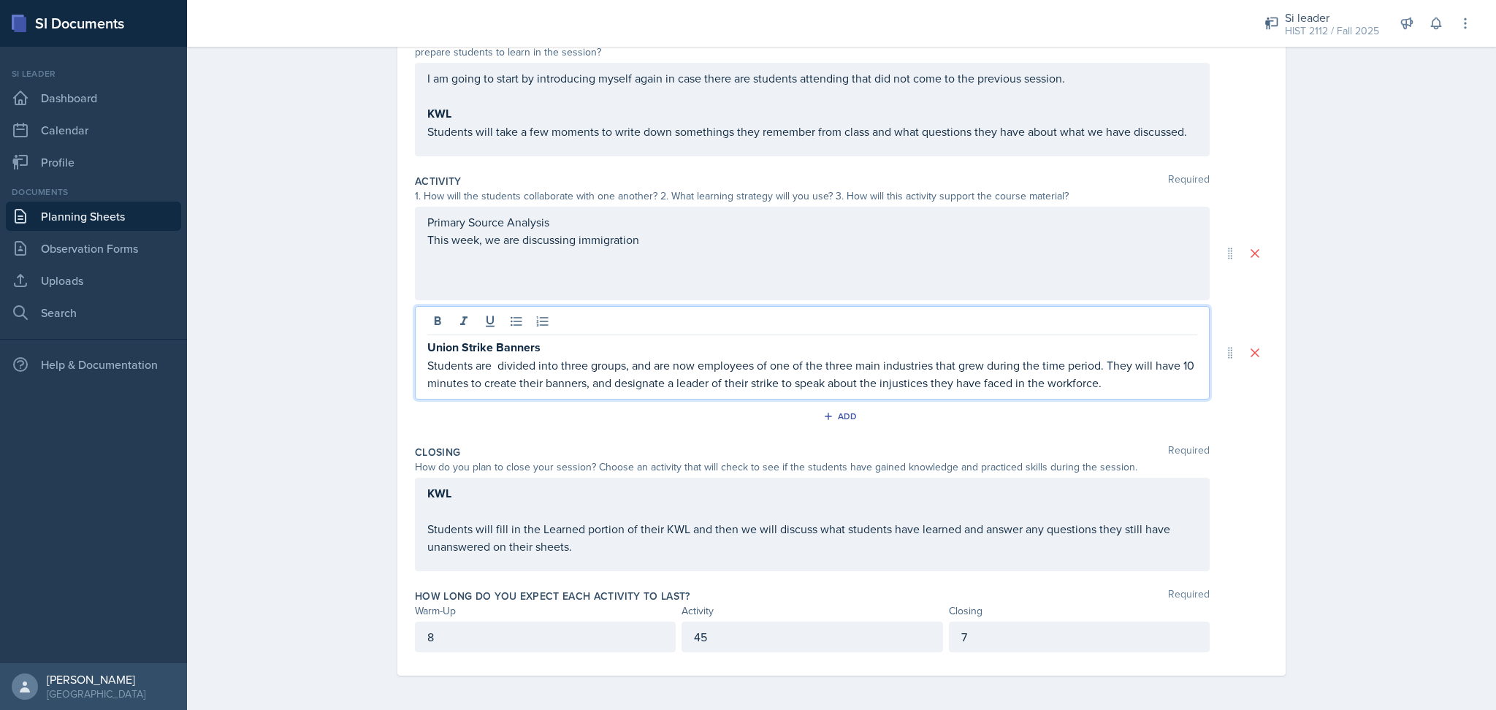
click at [586, 388] on p "Students are divided into three groups, and are now employees of one of the thr…" at bounding box center [812, 373] width 770 height 35
click at [1116, 388] on p "Students are divided into three groups, and are now employees of one of the thr…" at bounding box center [812, 373] width 770 height 35
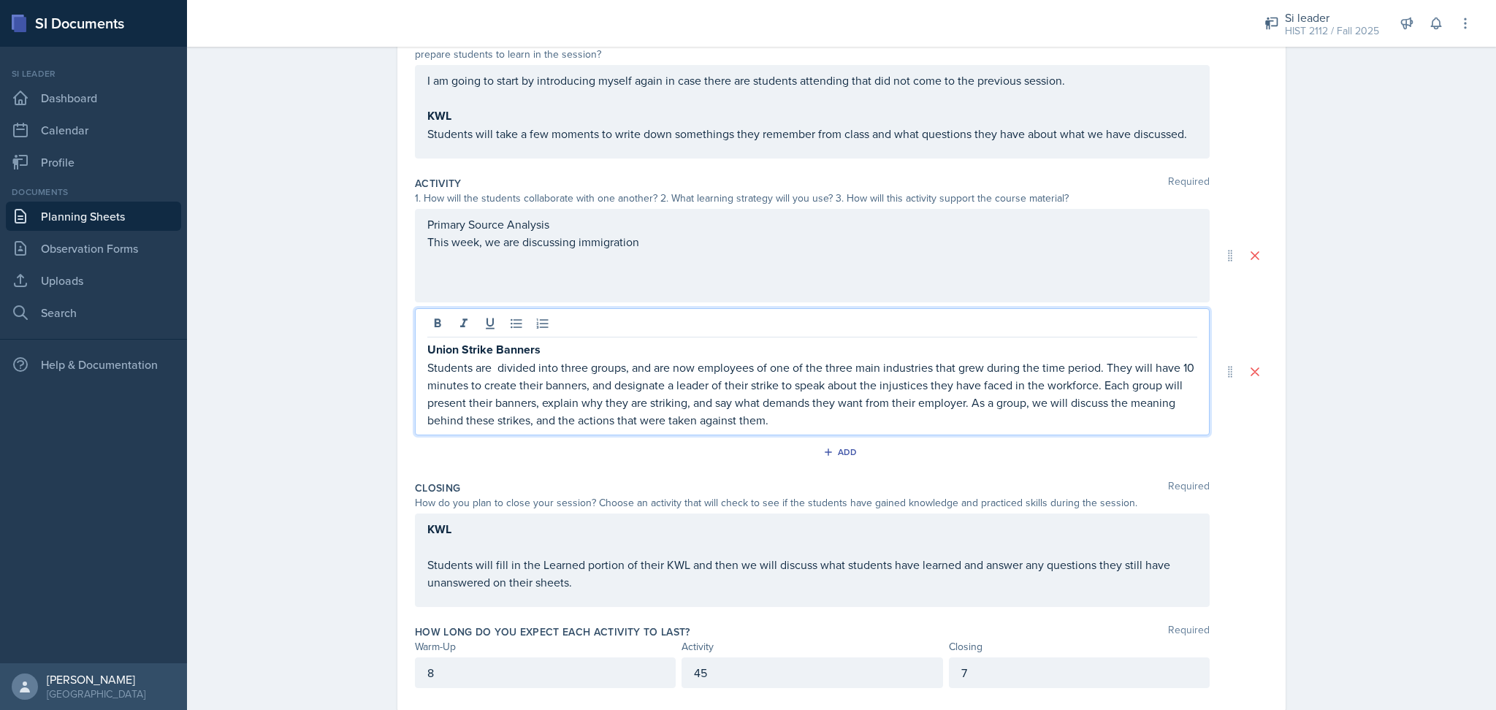
scroll to position [179, 0]
click at [690, 251] on p "This week, we are discussing immigration" at bounding box center [812, 245] width 770 height 18
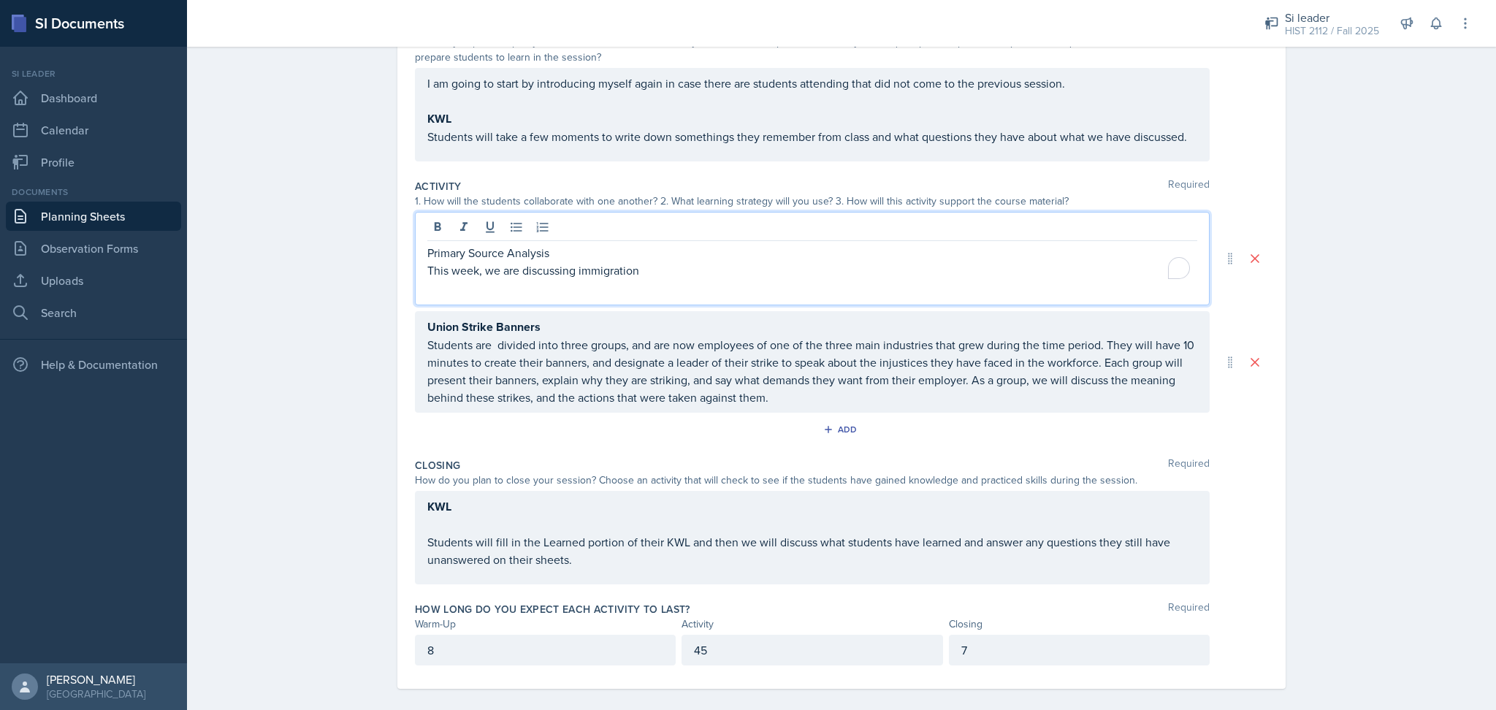
scroll to position [191, 0]
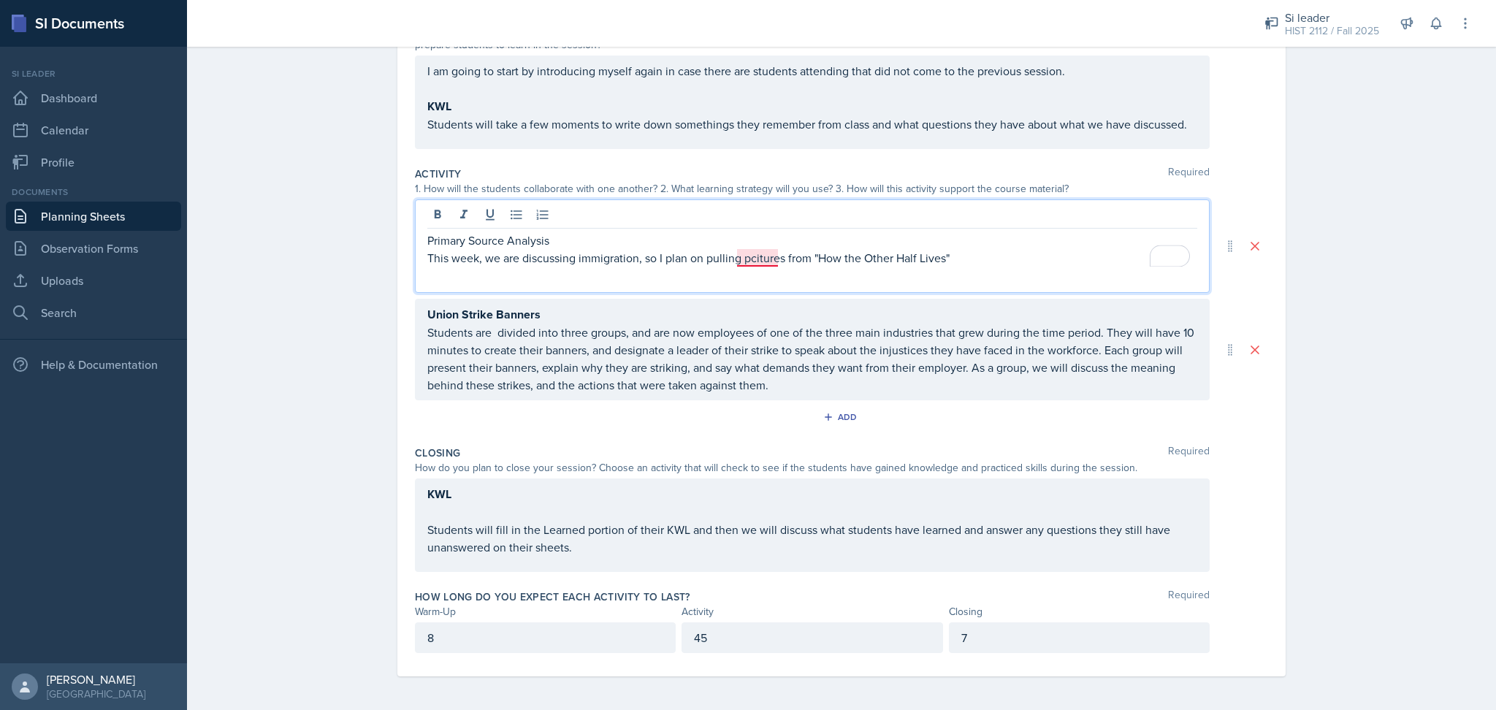
click at [762, 264] on p "This week, we are discussing immigration, so I plan on pulling pcitures from "H…" at bounding box center [812, 258] width 770 height 18
click at [956, 259] on p "This week, we are discussing immigration, so I plan on pulling pictures from "H…" at bounding box center [812, 258] width 770 height 18
click at [895, 285] on div "Primary Source Analysis This week, we are discussing immigration, so I plan on …" at bounding box center [812, 245] width 795 height 93
click at [865, 275] on p "This week, we are discussing immigration, so I plan on pulling pictures from "H…" at bounding box center [812, 266] width 770 height 35
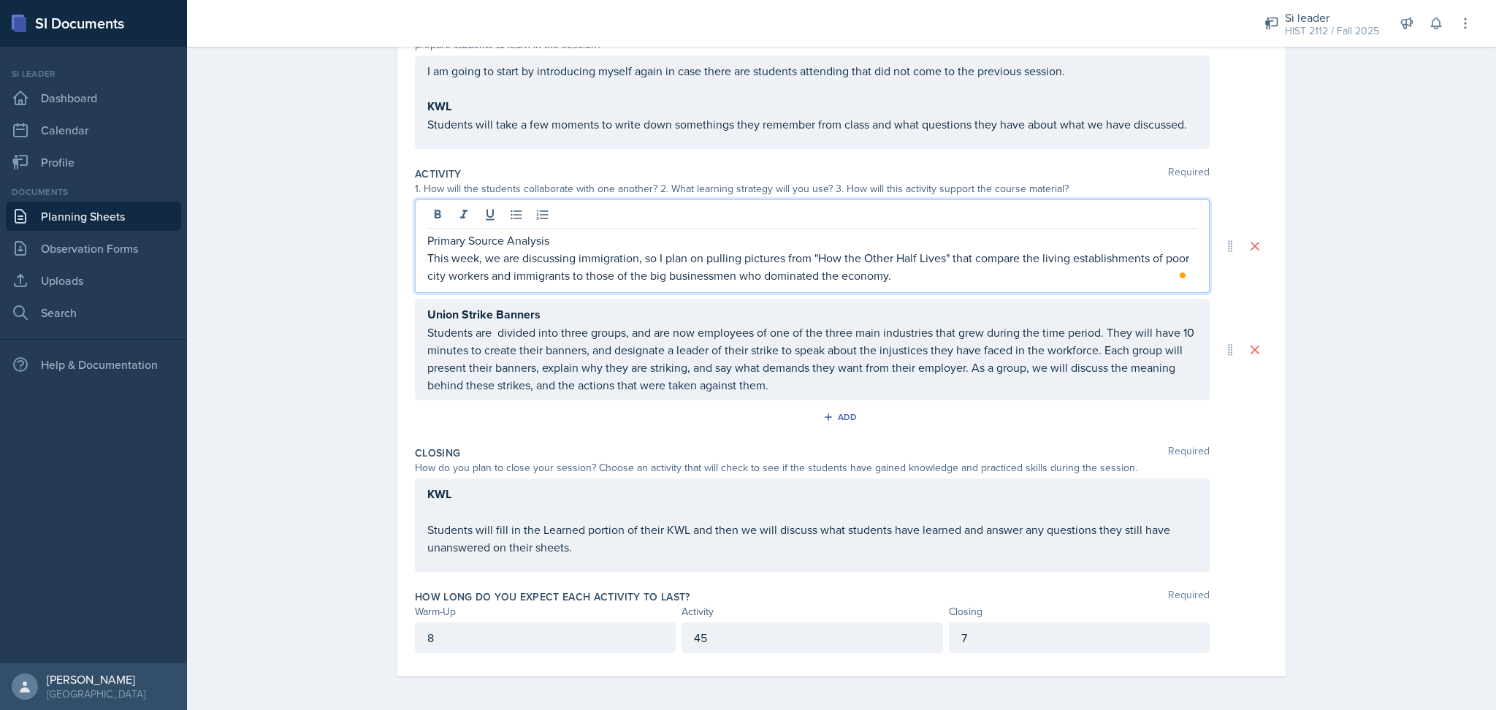
click at [903, 280] on p "This week, we are discussing immigration, so I plan on pulling pictures from "H…" at bounding box center [812, 266] width 770 height 35
click at [963, 440] on div "Closing Required How do you plan to close your session? Choose an activity that…" at bounding box center [841, 512] width 853 height 144
drag, startPoint x: 559, startPoint y: 215, endPoint x: 357, endPoint y: 235, distance: 203.3
click at [357, 235] on div "Planning Sheets Aug 28th, 2025 Planning Sheet Date August 28th, 2025 August 202…" at bounding box center [841, 279] width 1309 height 863
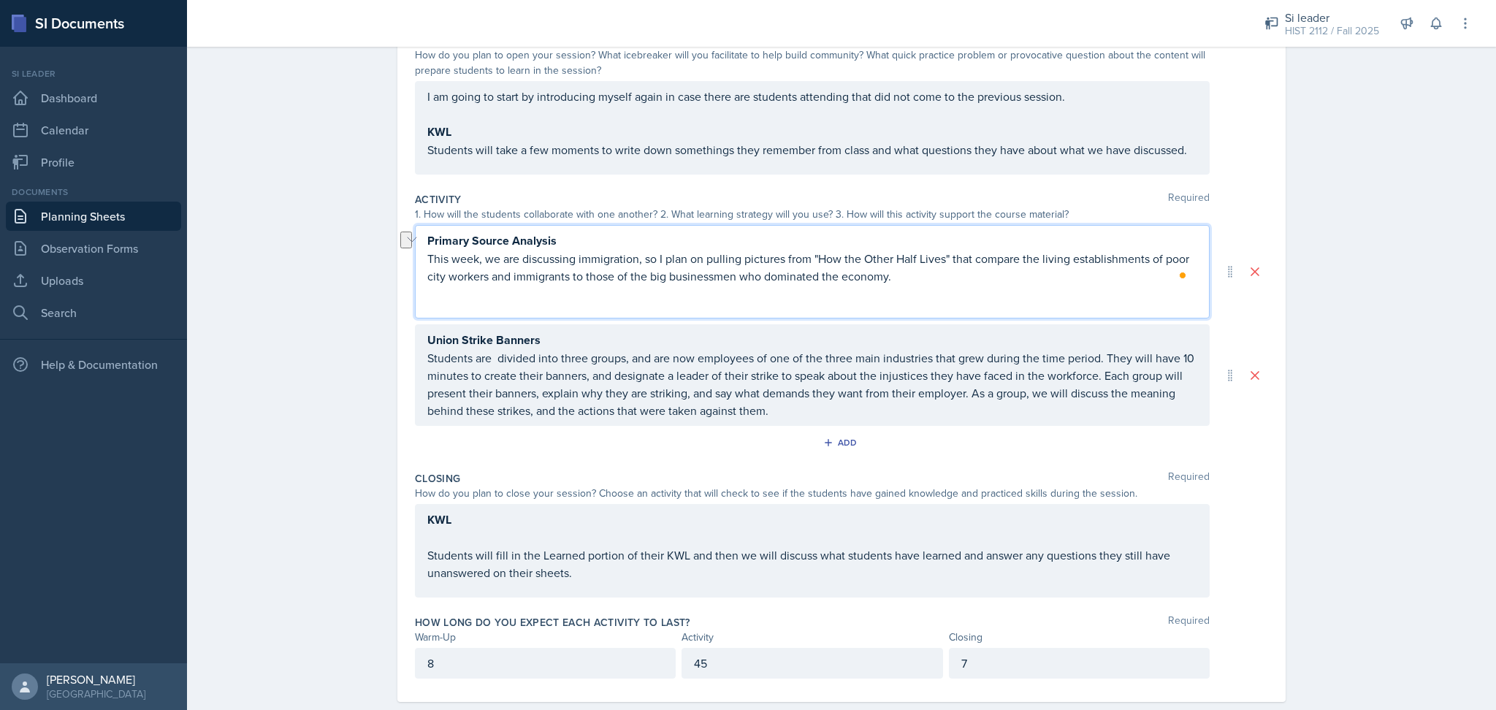
click at [359, 367] on div "Planning Sheets Aug 28th, 2025 Planning Sheet Date August 28th, 2025 August 202…" at bounding box center [841, 305] width 1309 height 863
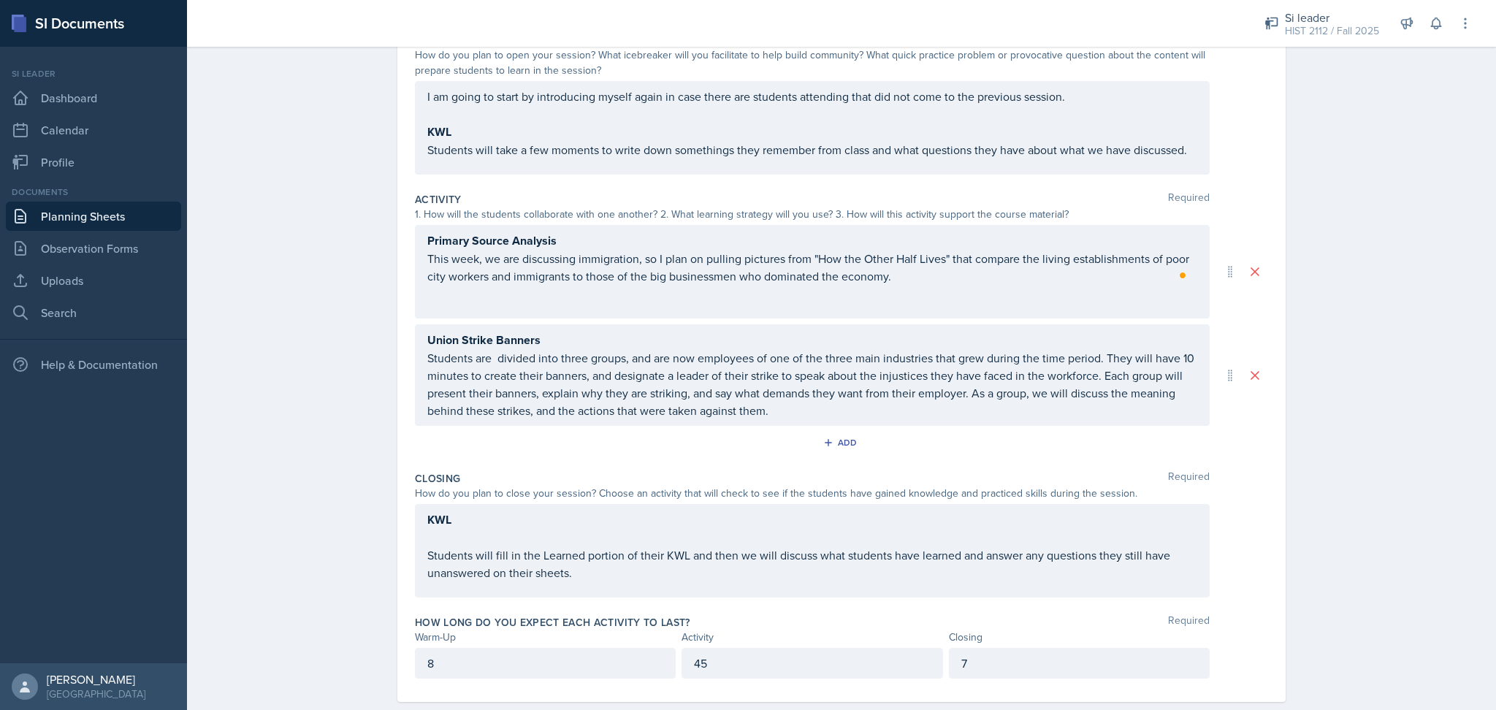
click at [901, 278] on p "This week, we are discussing immigration, so I plan on pulling pictures from "H…" at bounding box center [812, 267] width 770 height 35
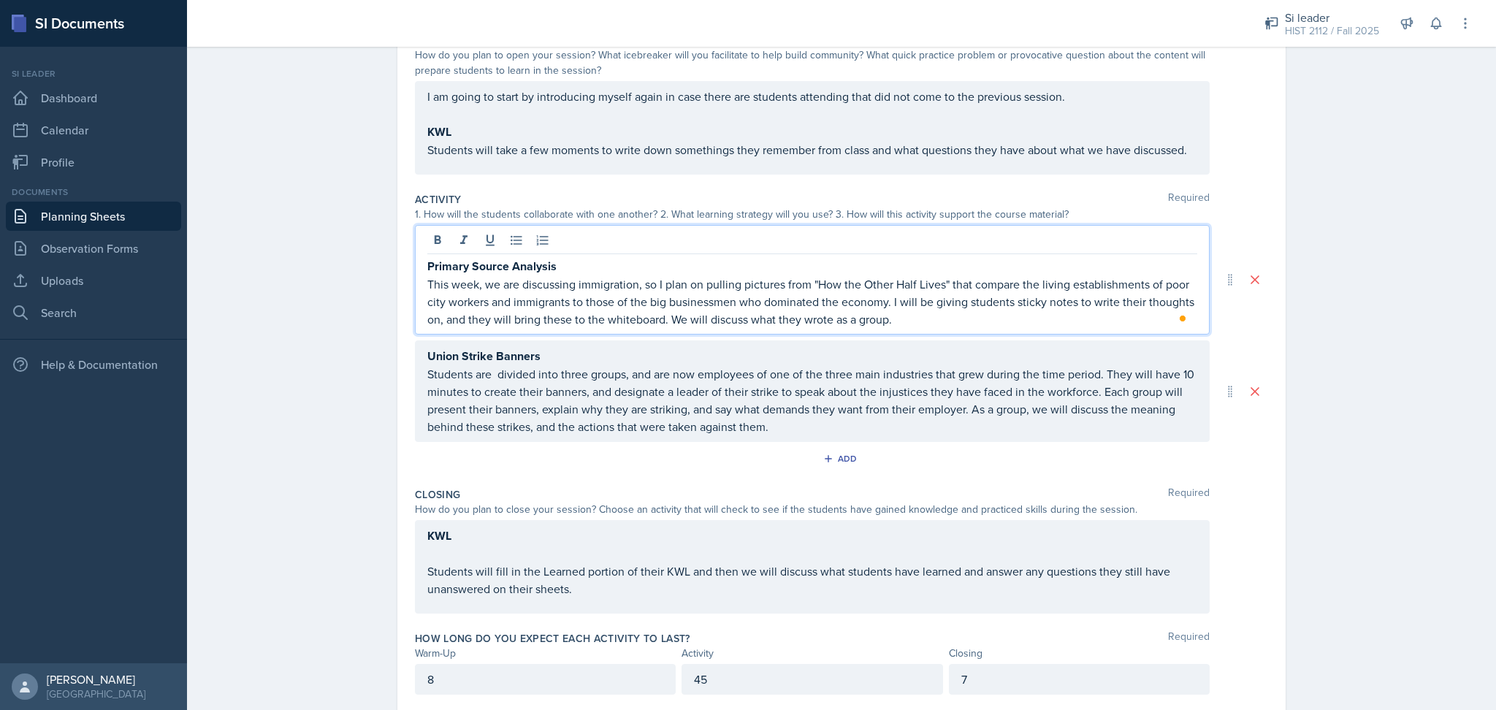
click at [1354, 415] on div "Planning Sheets Aug 28th, 2025 Planning Sheet Date August 28th, 2025 August 202…" at bounding box center [841, 313] width 1309 height 879
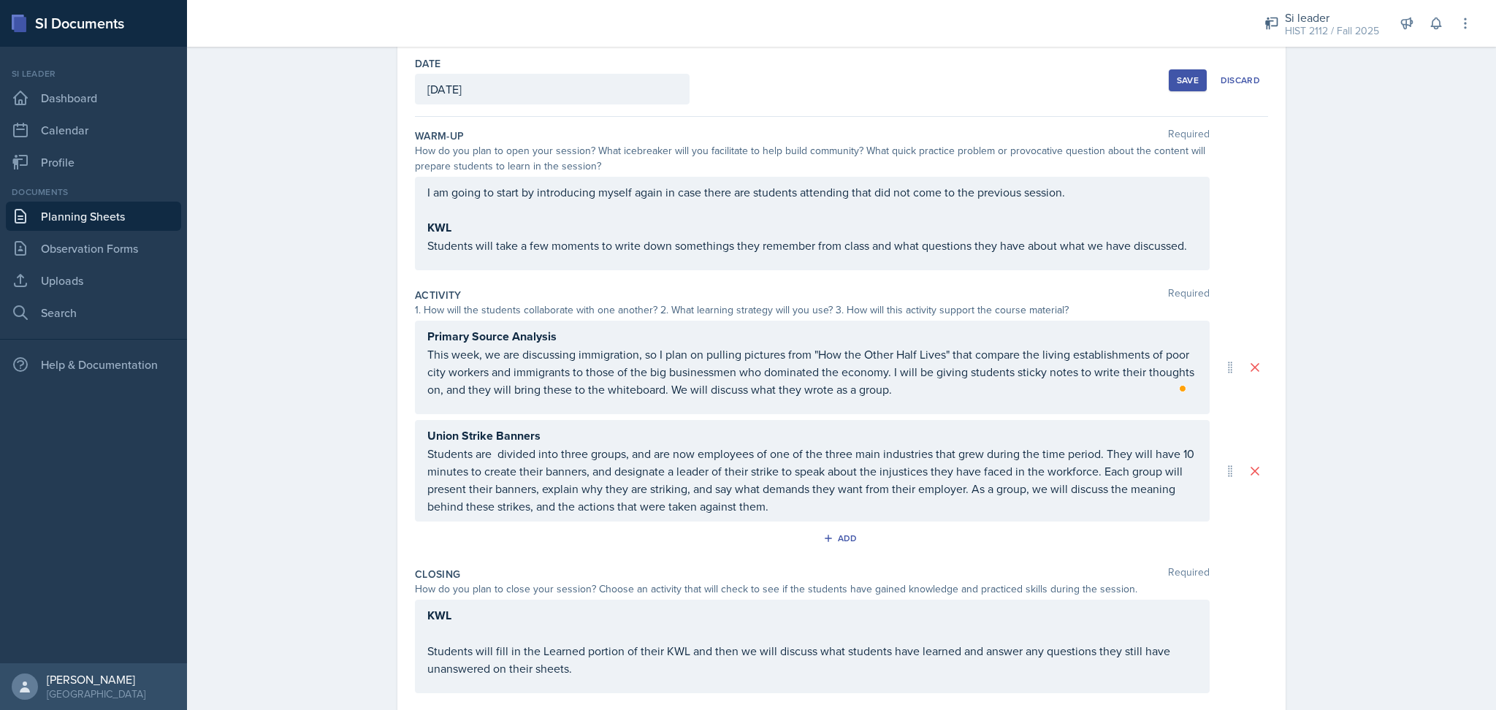
scroll to position [191, 0]
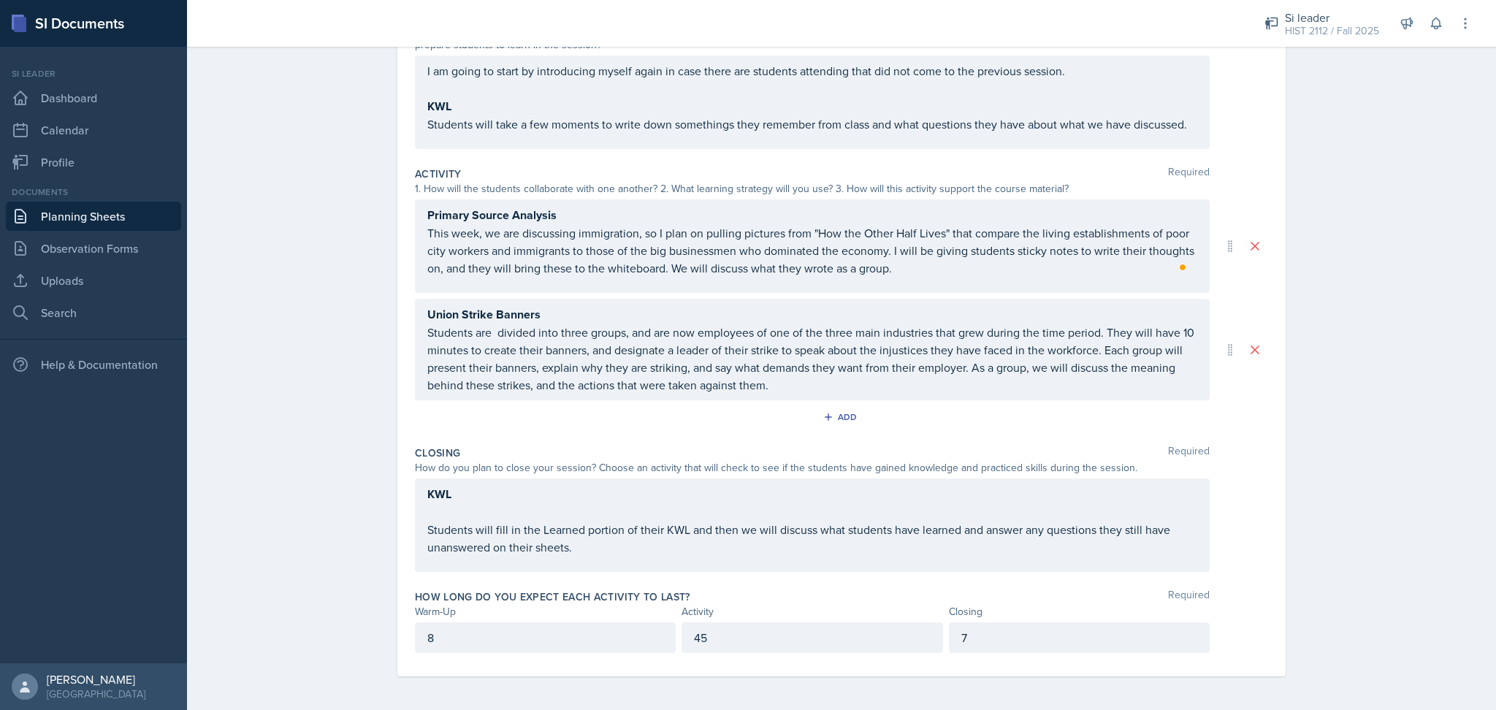
click at [1179, 353] on p "Students are divided into three groups, and are now employees of one of the thr…" at bounding box center [812, 359] width 770 height 70
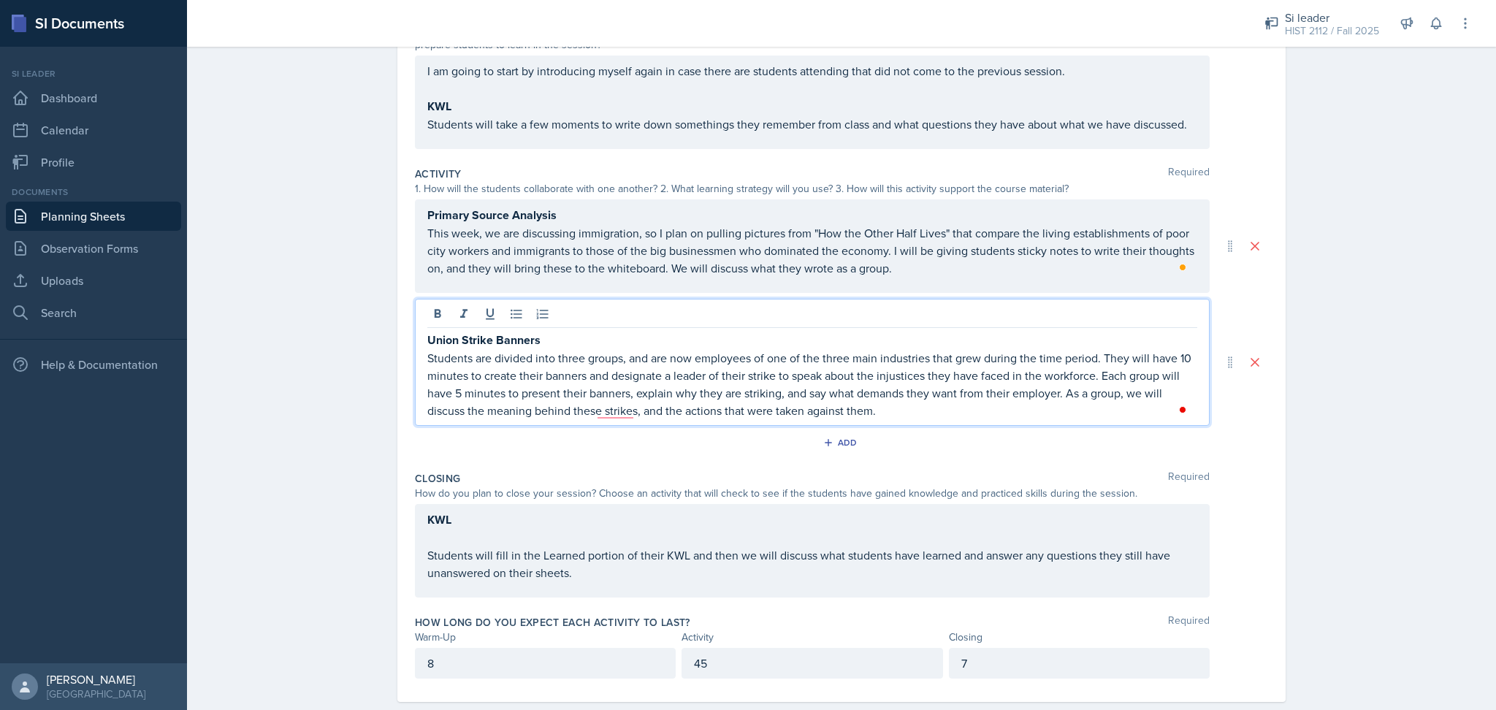
click at [1361, 434] on div "Planning Sheets Aug 28th, 2025 Planning Sheet Date August 28th, 2025 August 202…" at bounding box center [841, 292] width 1309 height 889
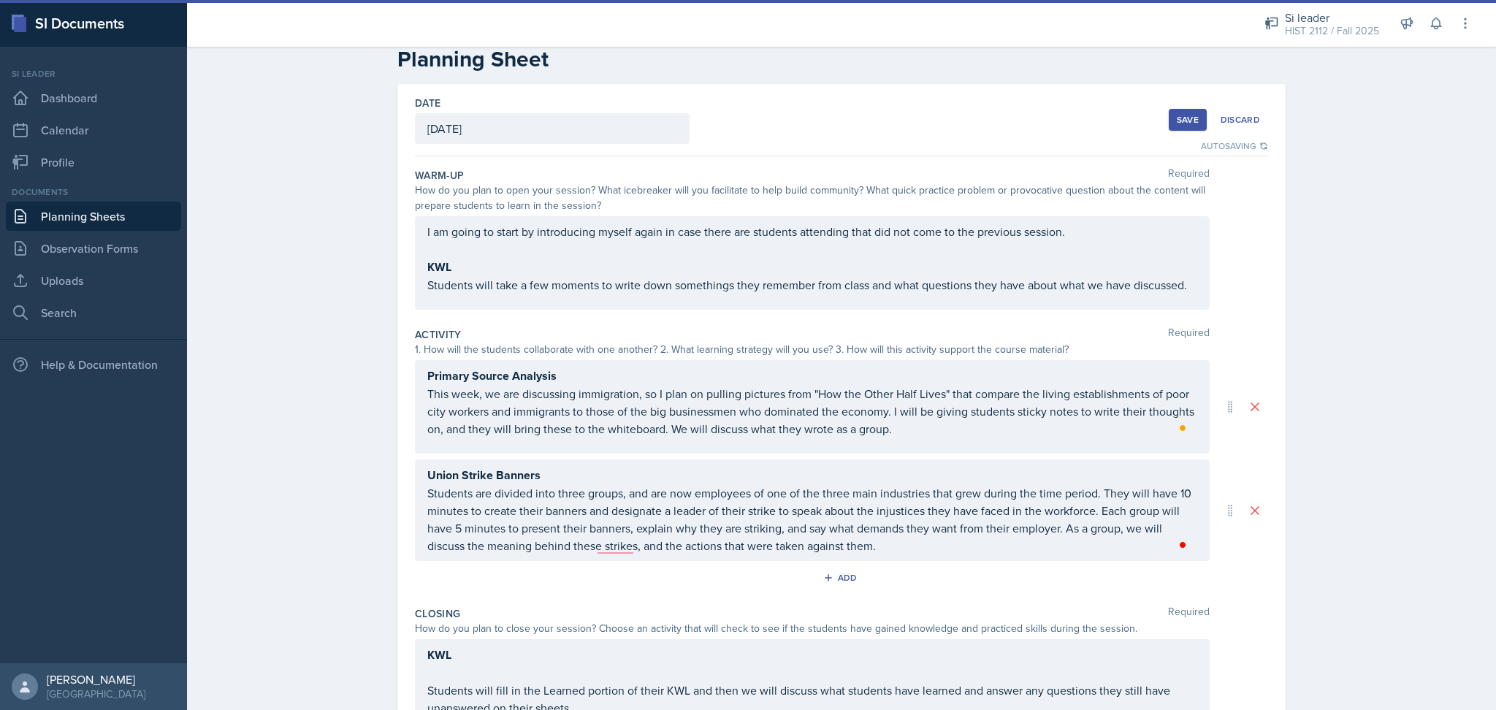
scroll to position [0, 0]
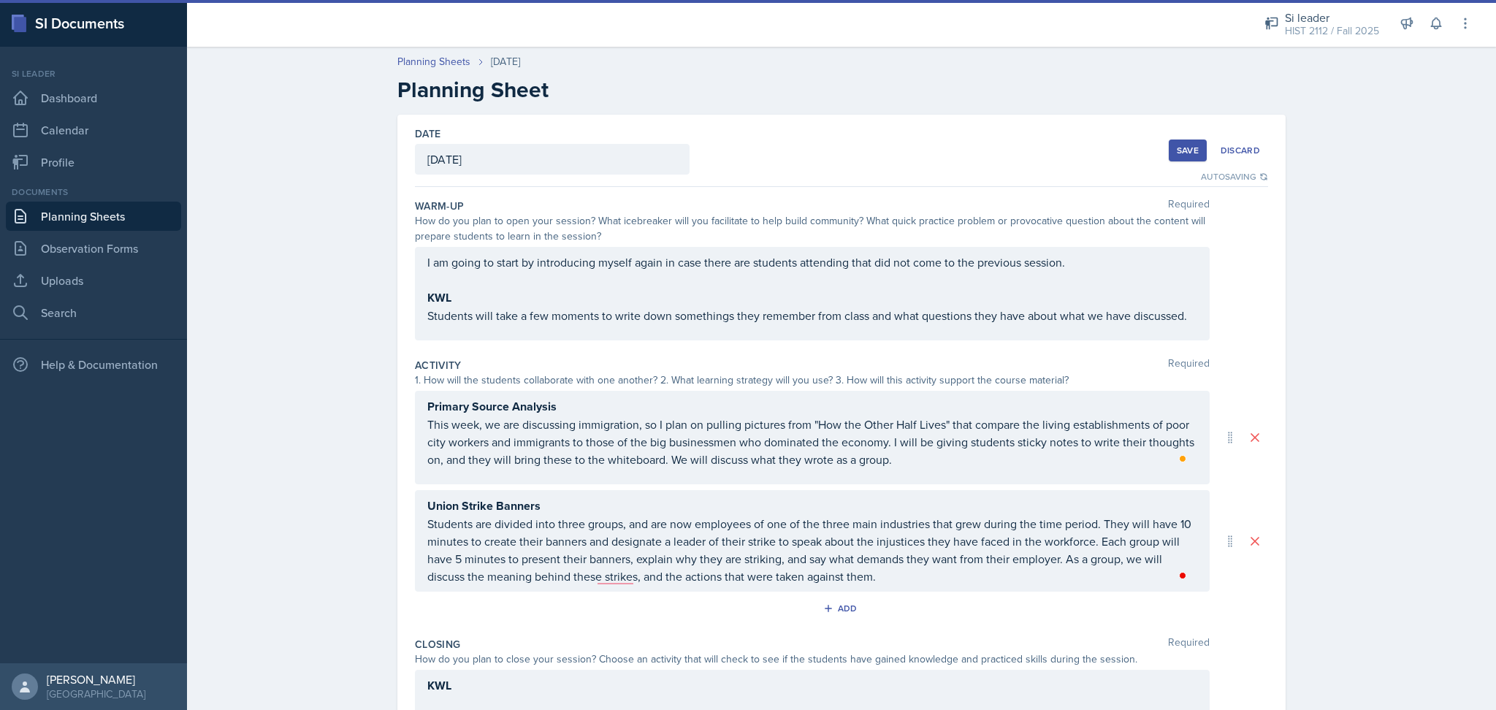
click at [1178, 149] on div "Save" at bounding box center [1188, 151] width 22 height 12
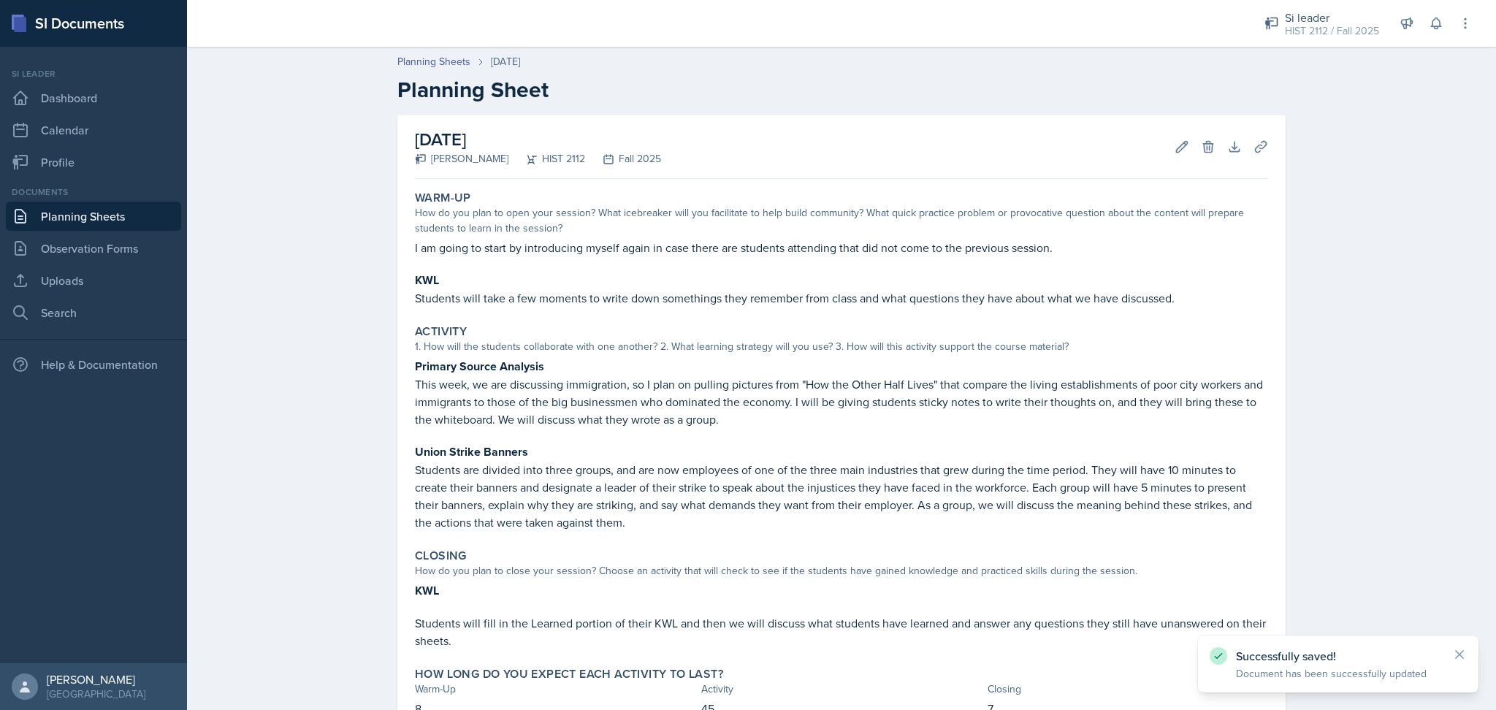
scroll to position [85, 0]
